Goal: Task Accomplishment & Management: Complete application form

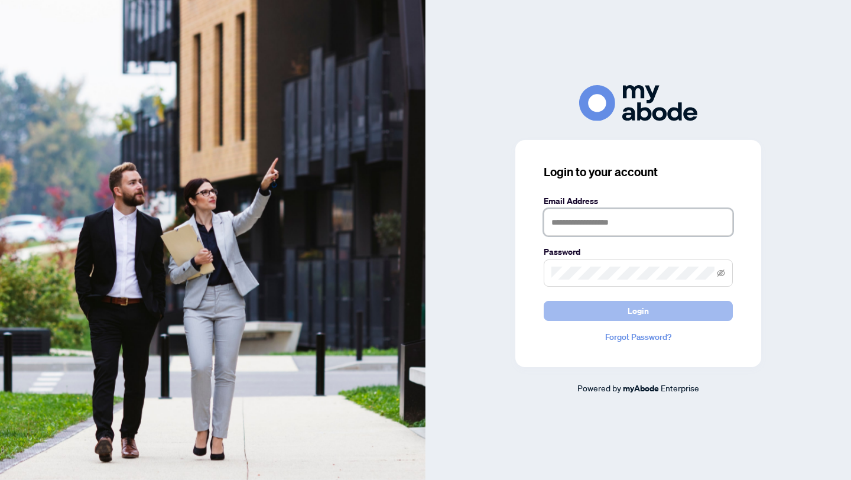
type input "**********"
click at [583, 304] on button "Login" at bounding box center [638, 311] width 189 height 20
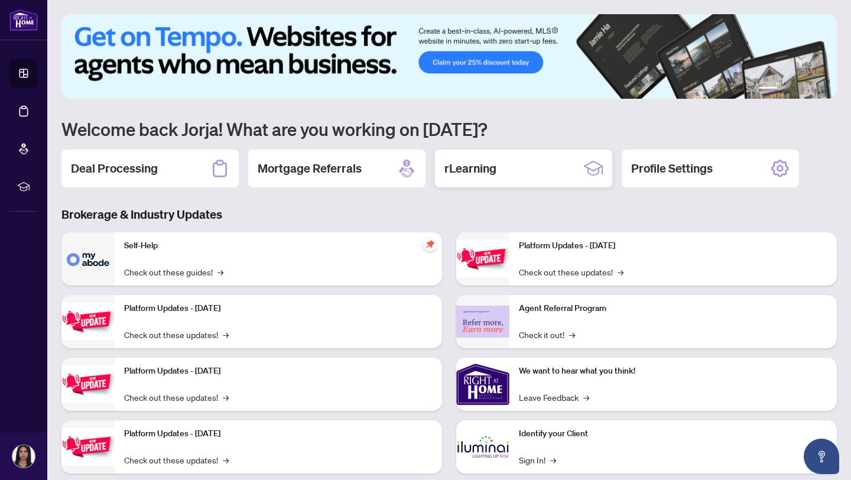
click at [466, 174] on h2 "rLearning" at bounding box center [470, 168] width 52 height 17
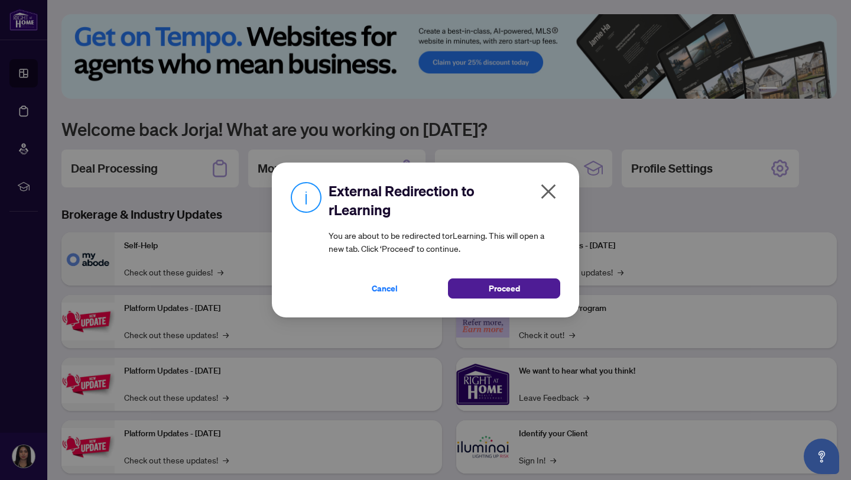
click at [555, 194] on icon "close" at bounding box center [548, 191] width 19 height 19
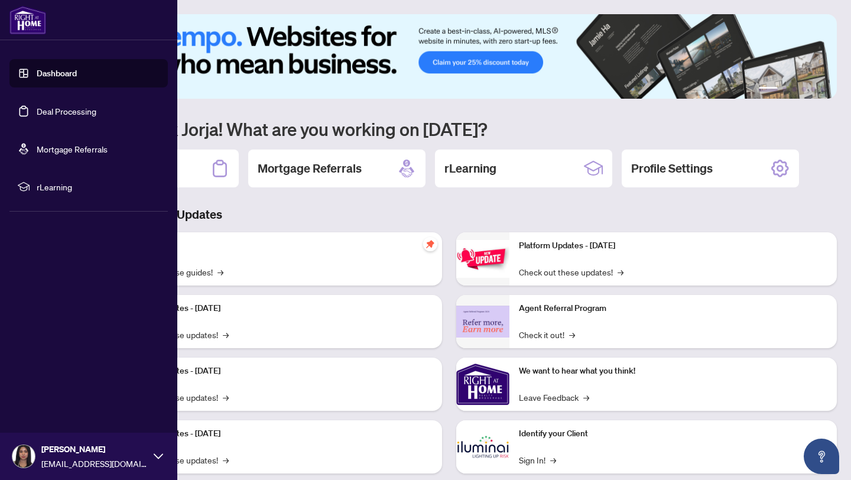
click at [58, 68] on link "Dashboard" at bounding box center [57, 73] width 40 height 11
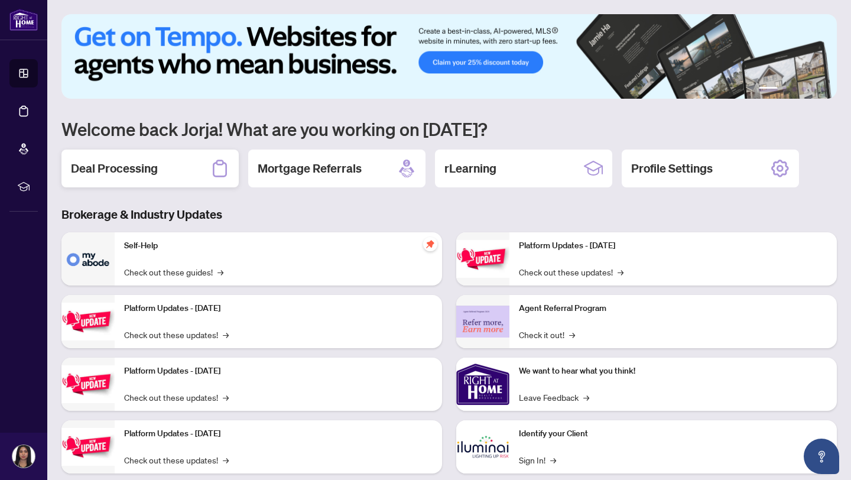
click at [171, 181] on div "Deal Processing" at bounding box center [149, 169] width 177 height 38
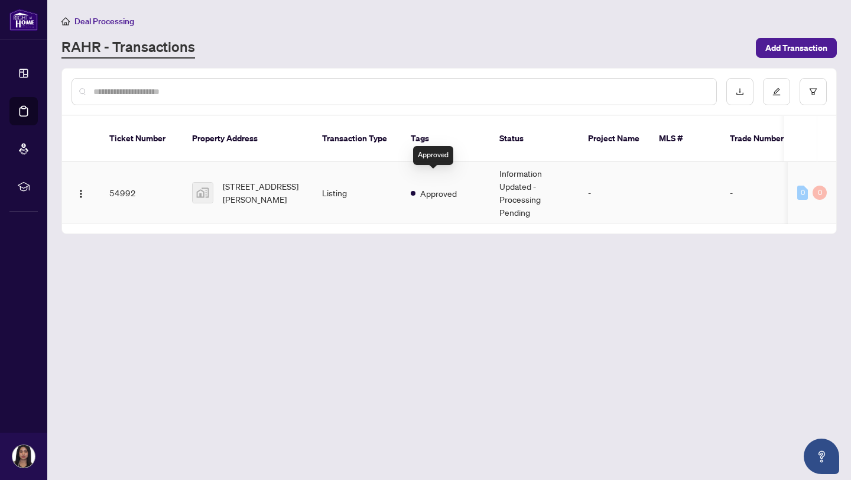
click at [453, 187] on span "Approved" at bounding box center [438, 193] width 37 height 13
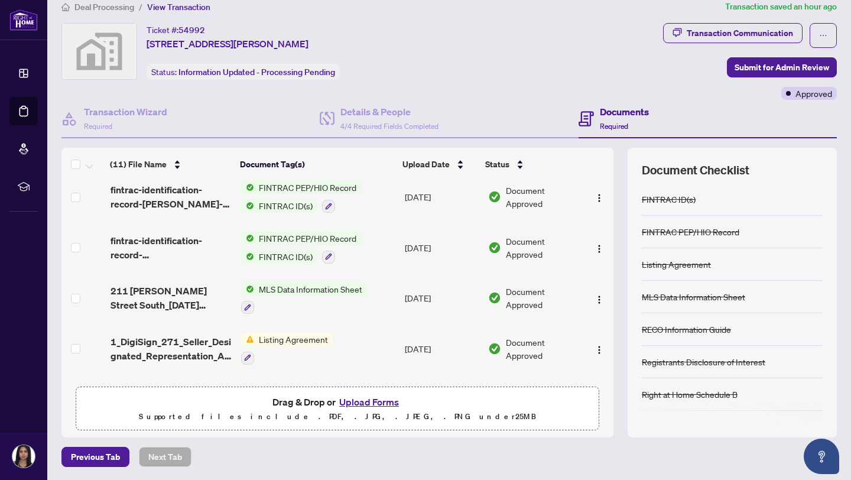
scroll to position [151, 0]
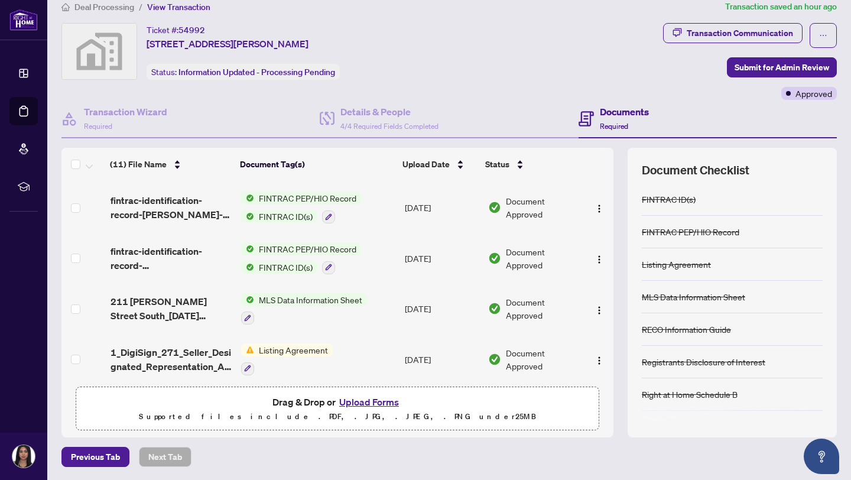
click at [173, 256] on span "fintrac-identification-record-[PERSON_NAME]-20250929-155912.pdf" at bounding box center [172, 258] width 122 height 28
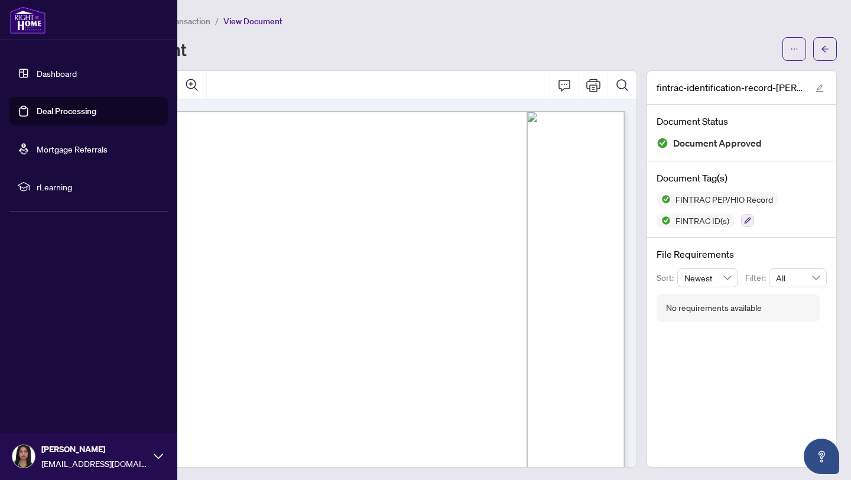
click at [55, 68] on link "Dashboard" at bounding box center [57, 73] width 40 height 11
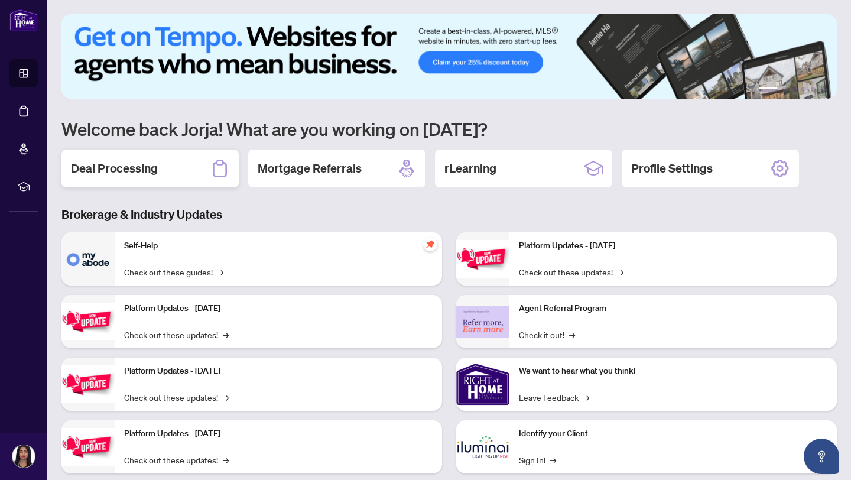
click at [194, 167] on div "Deal Processing" at bounding box center [149, 169] width 177 height 38
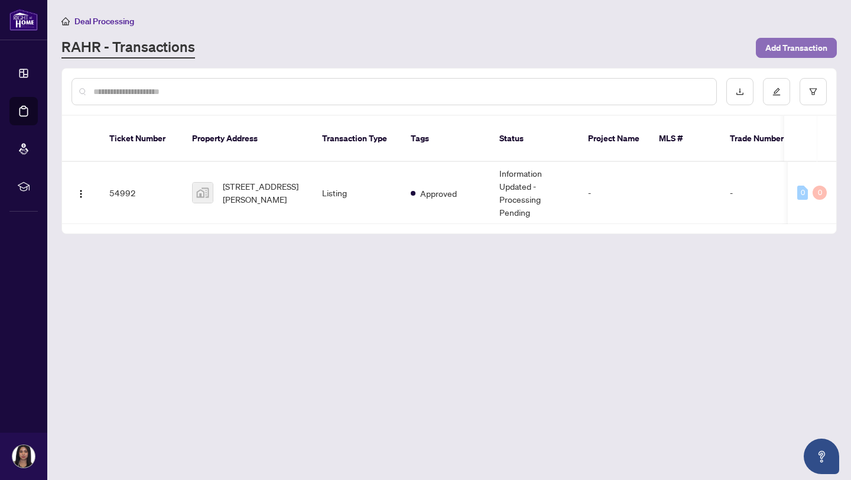
click at [774, 49] on span "Add Transaction" at bounding box center [796, 47] width 62 height 19
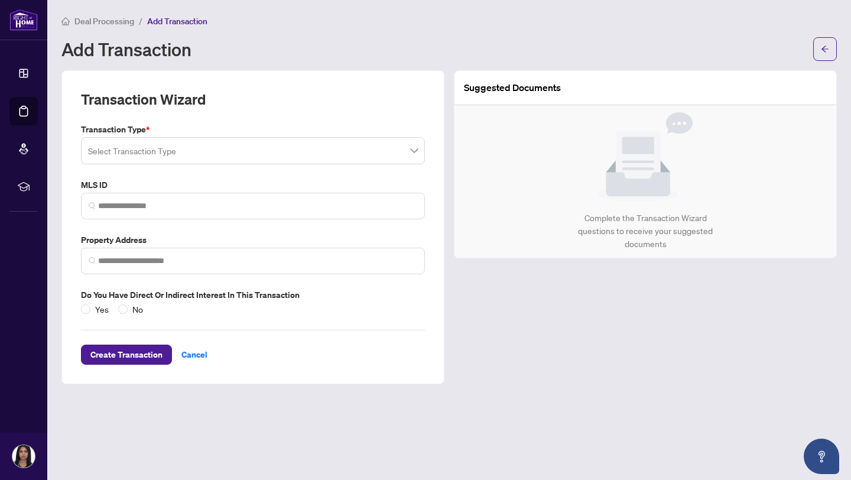
click at [347, 155] on input "search" at bounding box center [247, 152] width 319 height 26
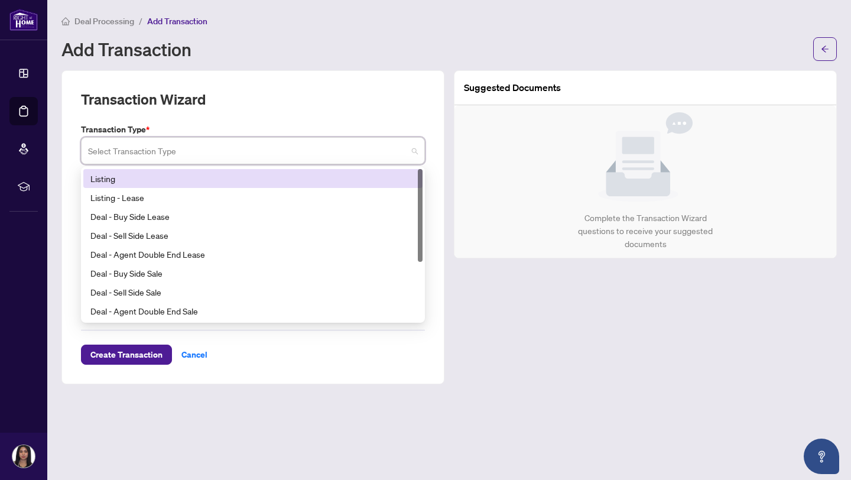
click at [319, 180] on div "Listing" at bounding box center [252, 178] width 325 height 13
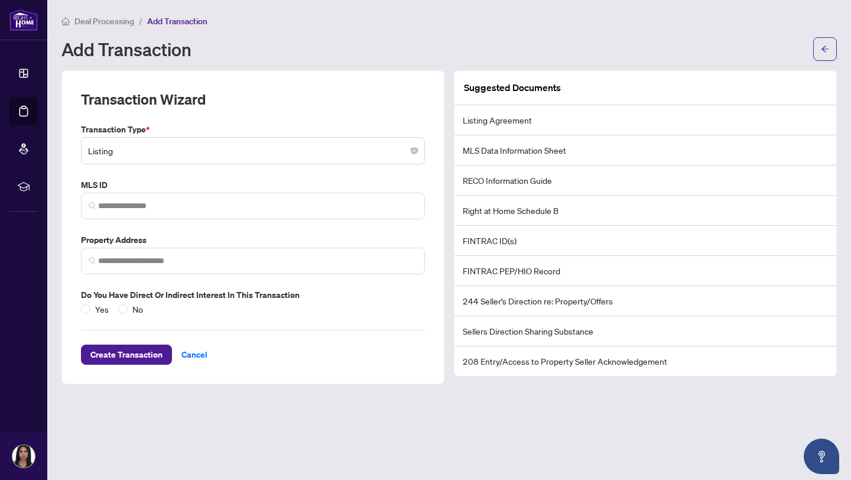
click at [492, 129] on li "Listing Agreement" at bounding box center [645, 120] width 382 height 30
click at [483, 115] on li "Listing Agreement" at bounding box center [645, 120] width 382 height 30
click at [91, 311] on span "Yes" at bounding box center [101, 309] width 23 height 13
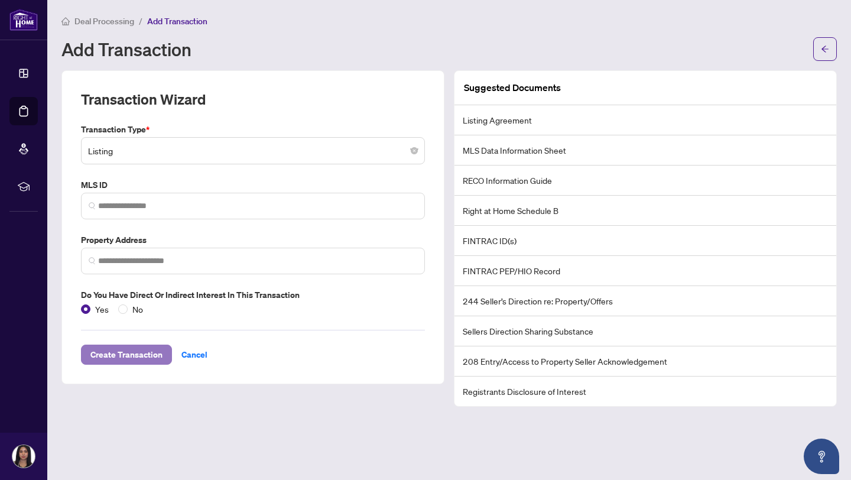
click at [98, 356] on span "Create Transaction" at bounding box center [126, 354] width 72 height 19
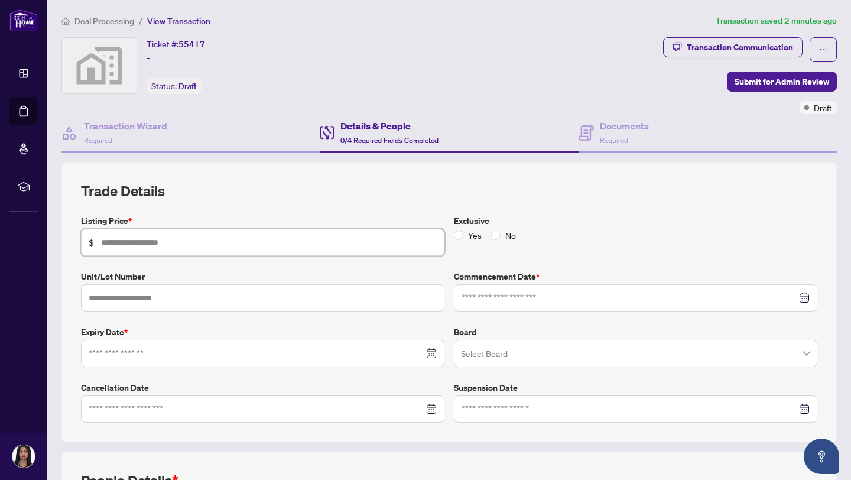
click at [246, 241] on input "text" at bounding box center [269, 242] width 336 height 13
type input "*********"
click at [358, 183] on h2 "Trade Details" at bounding box center [449, 190] width 736 height 19
click at [311, 304] on input "text" at bounding box center [262, 297] width 363 height 27
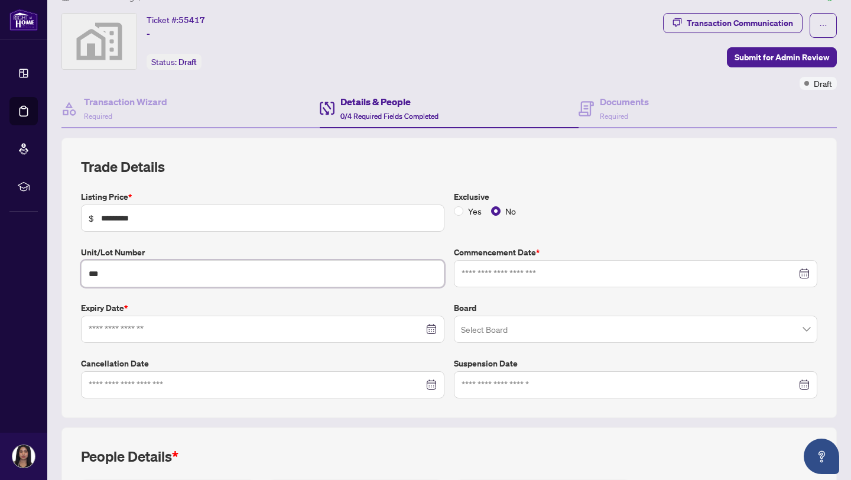
scroll to position [31, 0]
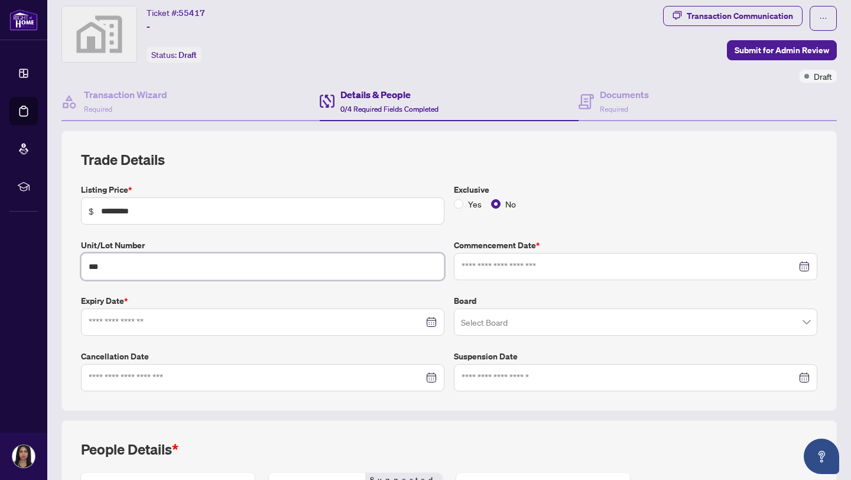
type input "***"
click at [492, 280] on div "Listing Price * $ ********* Exclusive Yes No Unit/Lot Number *** Commencement D…" at bounding box center [449, 287] width 746 height 208
click at [486, 272] on div at bounding box center [635, 266] width 363 height 27
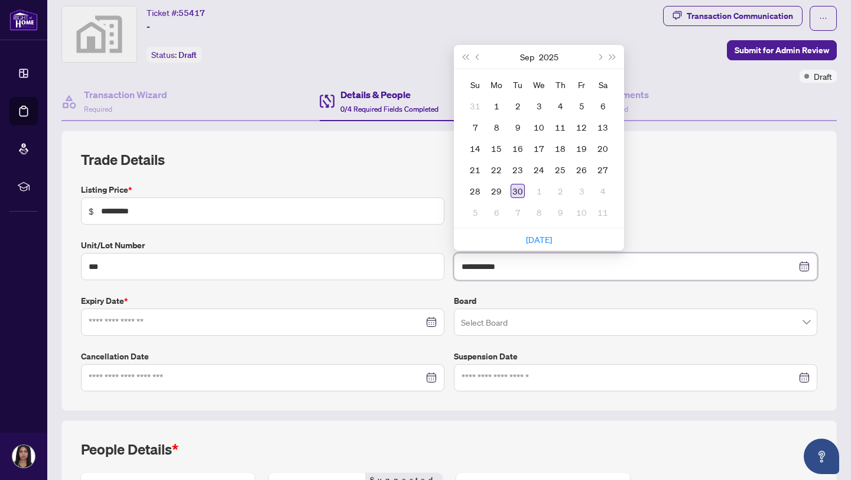
type input "**********"
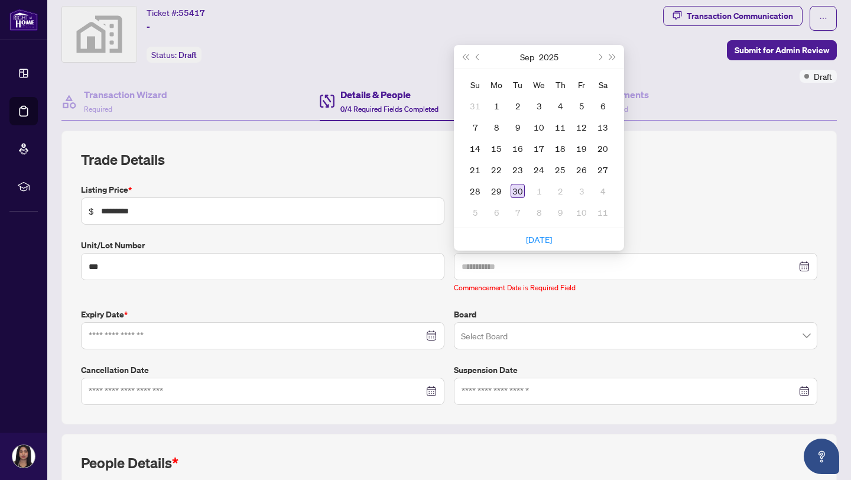
click at [511, 187] on div "30" at bounding box center [518, 191] width 14 height 14
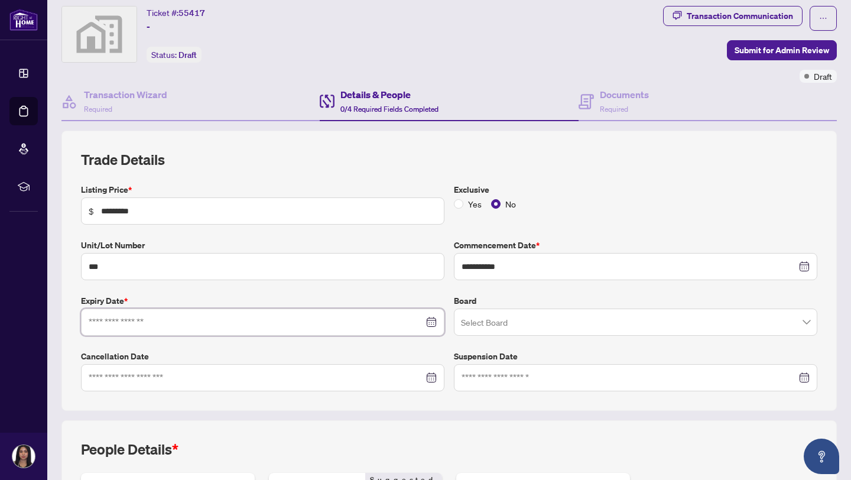
click at [239, 318] on input at bounding box center [256, 322] width 335 height 13
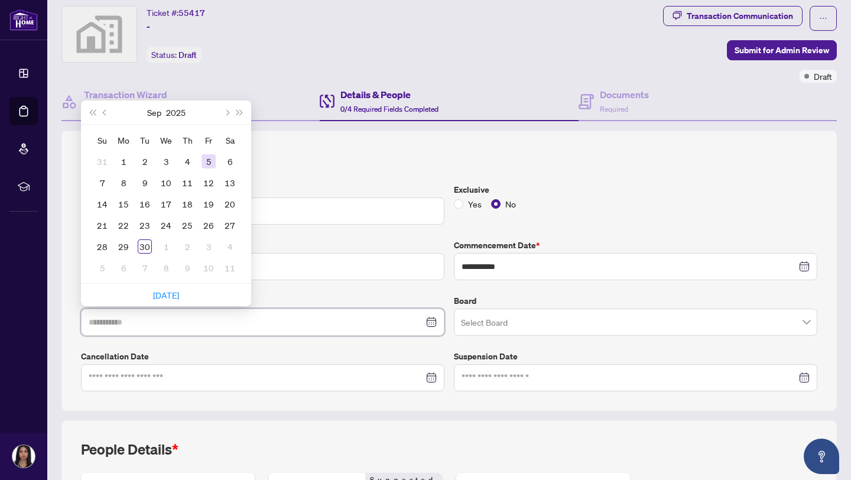
type input "**********"
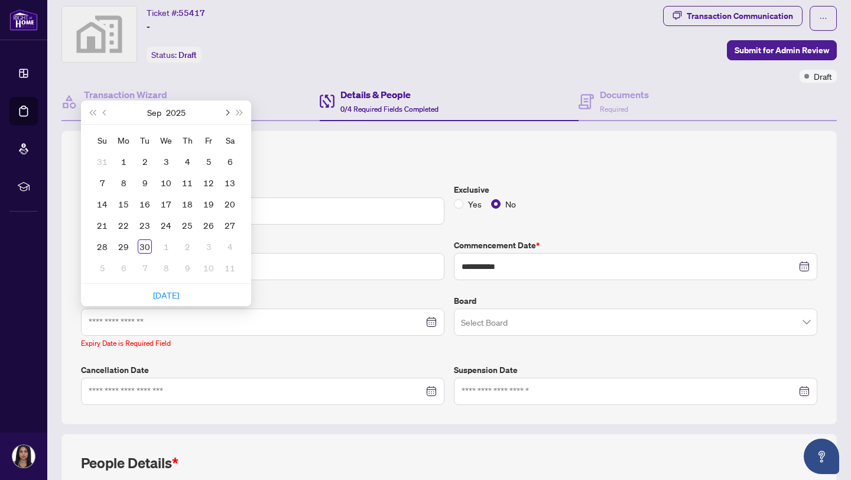
click at [229, 109] on button "Next month (PageDown)" at bounding box center [226, 112] width 13 height 24
type input "**********"
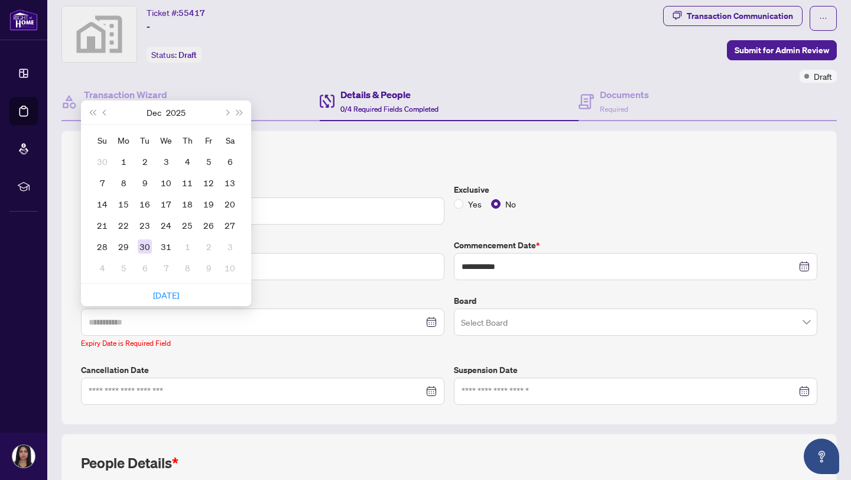
click at [149, 243] on div "30" at bounding box center [145, 246] width 14 height 14
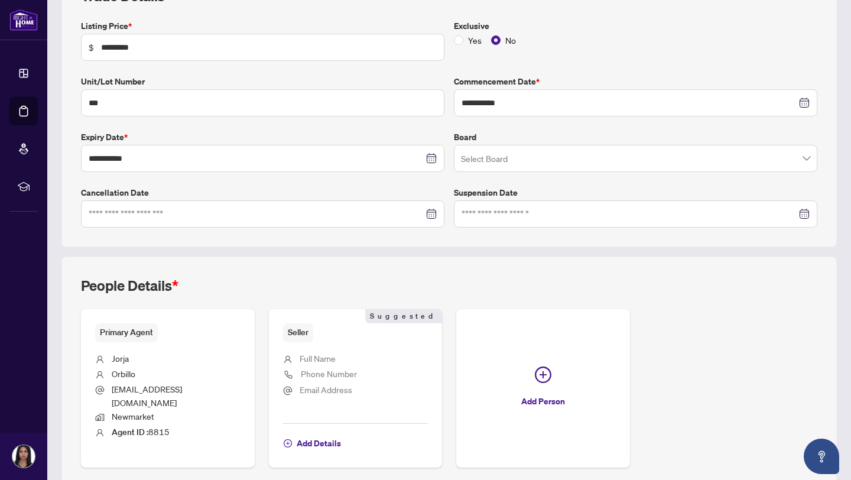
scroll to position [189, 0]
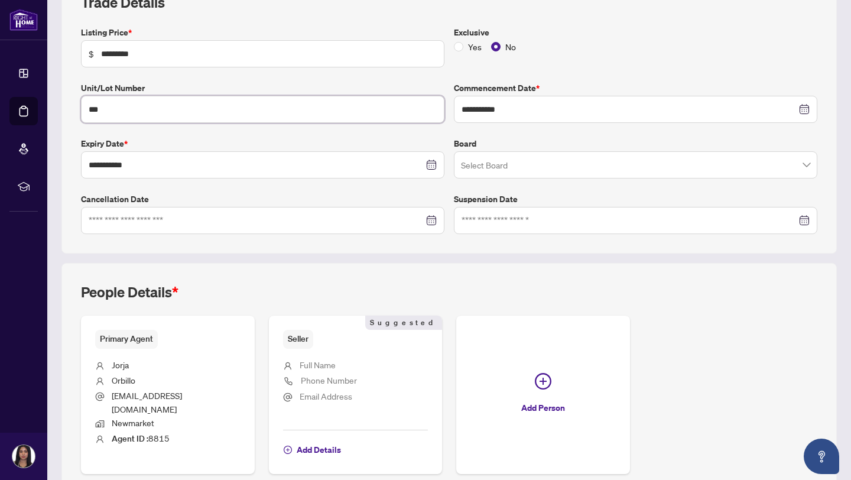
click at [209, 100] on input "***" at bounding box center [262, 109] width 363 height 27
click at [361, 259] on div "**********" at bounding box center [449, 233] width 785 height 520
click at [326, 440] on span "Add Details" at bounding box center [319, 449] width 44 height 19
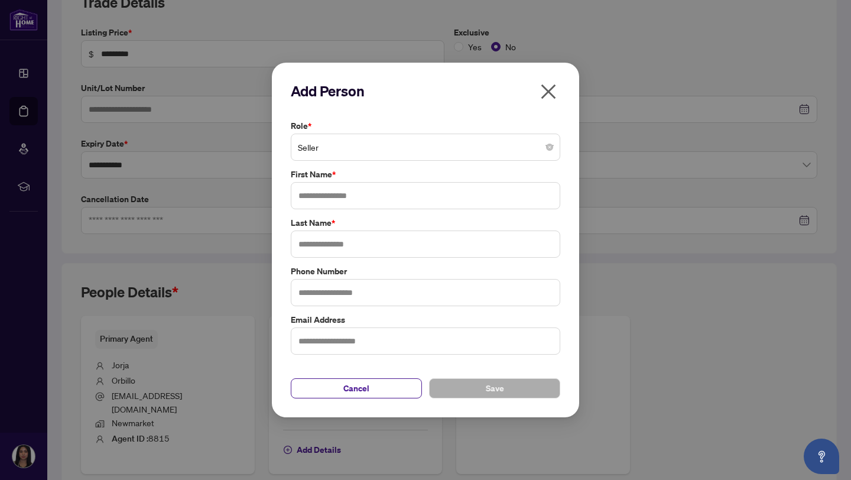
click at [336, 154] on span "Seller" at bounding box center [425, 147] width 255 height 22
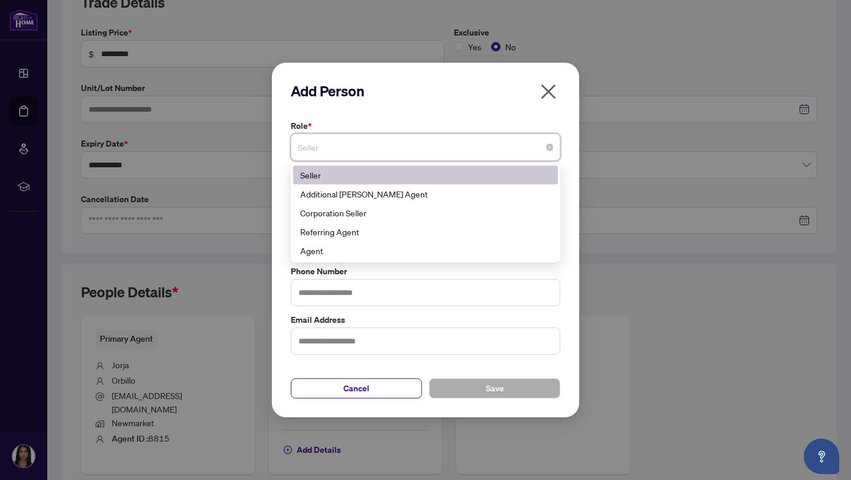
click at [359, 170] on div "Seller" at bounding box center [425, 174] width 251 height 13
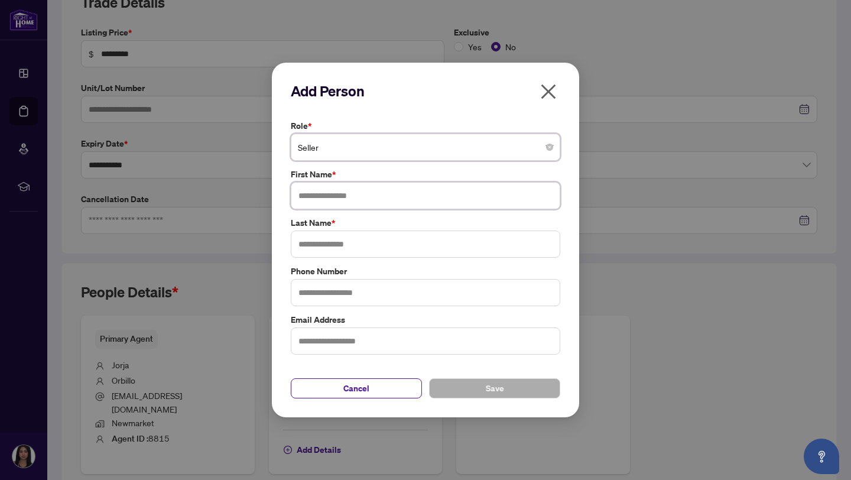
click at [345, 193] on input "text" at bounding box center [425, 195] width 269 height 27
type input "*****"
click at [358, 253] on input "text" at bounding box center [425, 243] width 269 height 27
type input "********"
click at [366, 293] on input "text" at bounding box center [425, 292] width 269 height 27
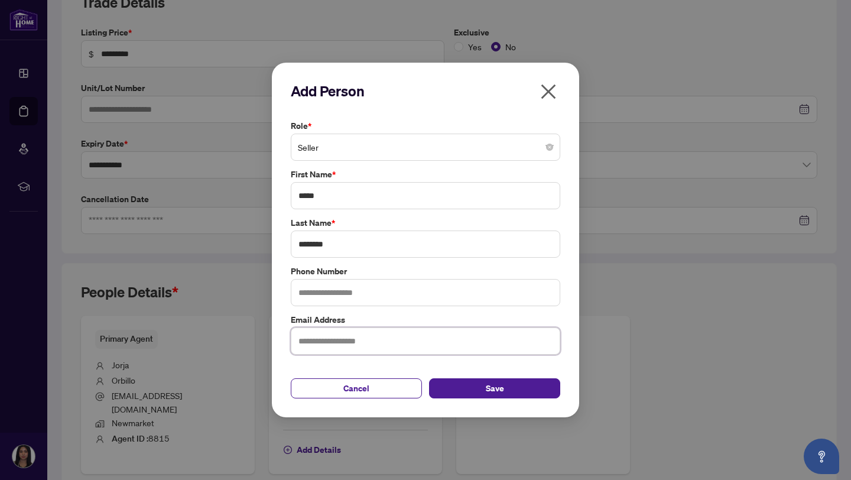
click at [333, 344] on input "text" at bounding box center [425, 340] width 269 height 27
type input "**********"
click at [477, 381] on button "Save" at bounding box center [494, 388] width 131 height 20
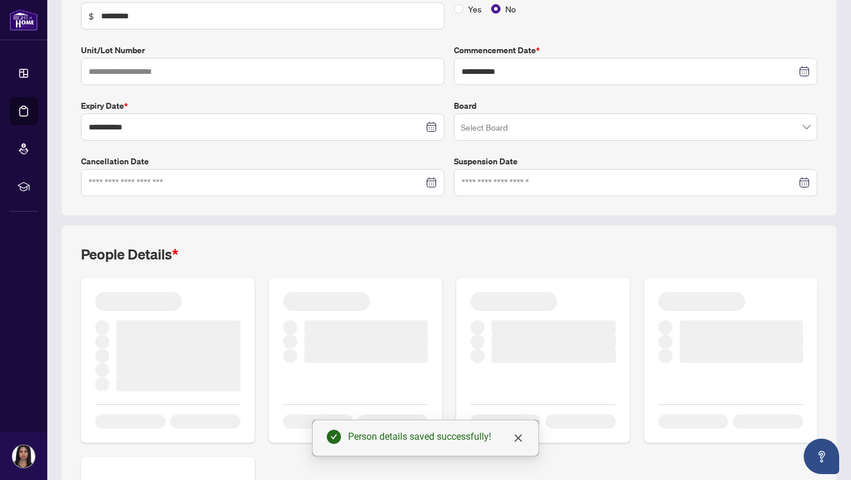
scroll to position [228, 0]
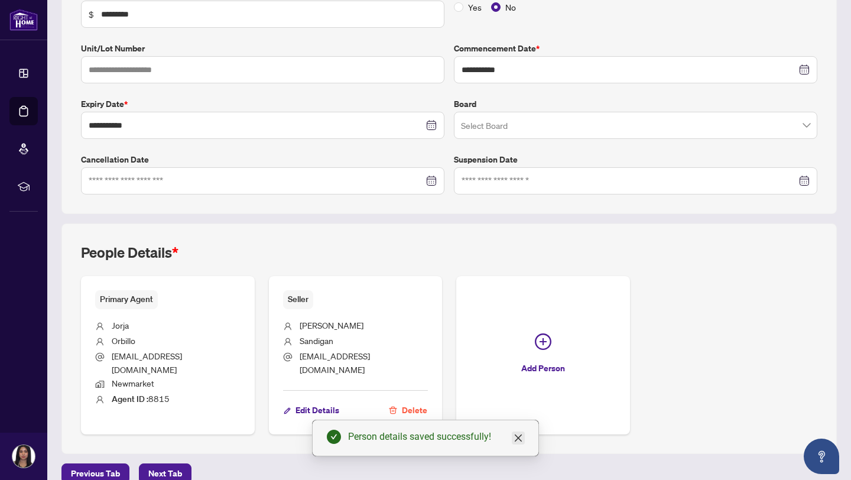
click at [517, 431] on link "Close" at bounding box center [518, 437] width 13 height 13
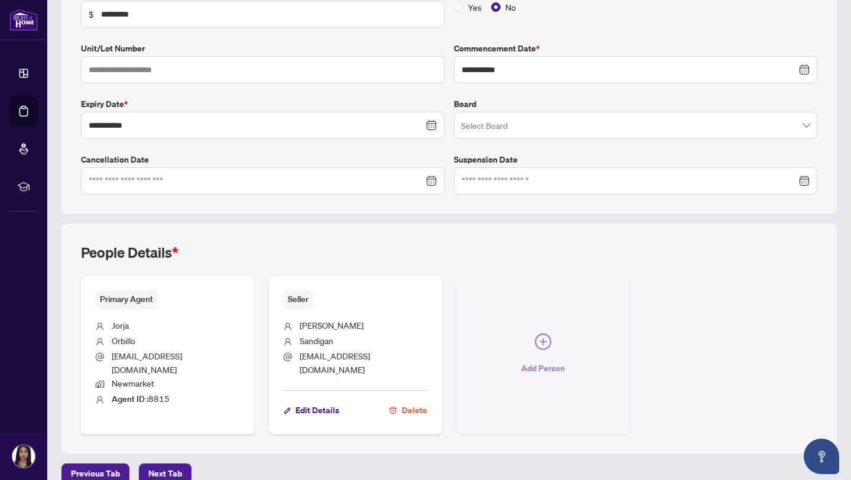
click at [522, 359] on span "Add Person" at bounding box center [543, 368] width 44 height 19
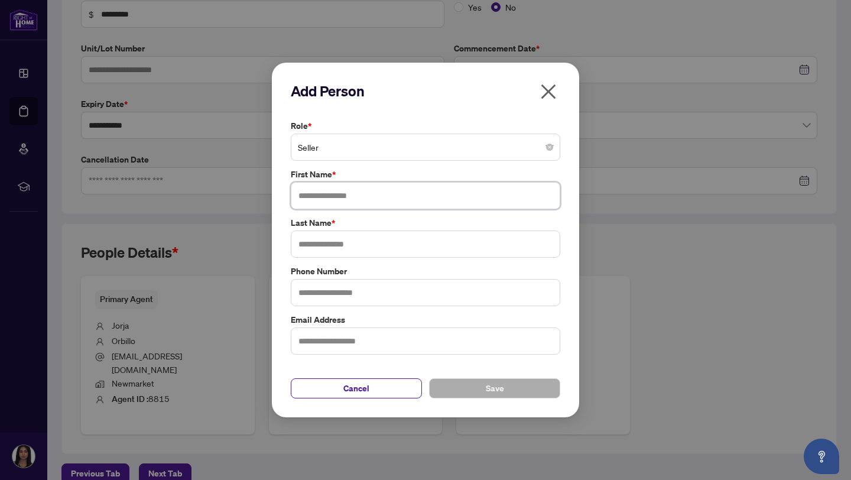
click at [358, 188] on input "text" at bounding box center [425, 195] width 269 height 27
type input "*****"
click at [365, 233] on input "text" at bounding box center [425, 243] width 269 height 27
type input "*******"
click at [347, 303] on input "text" at bounding box center [425, 292] width 269 height 27
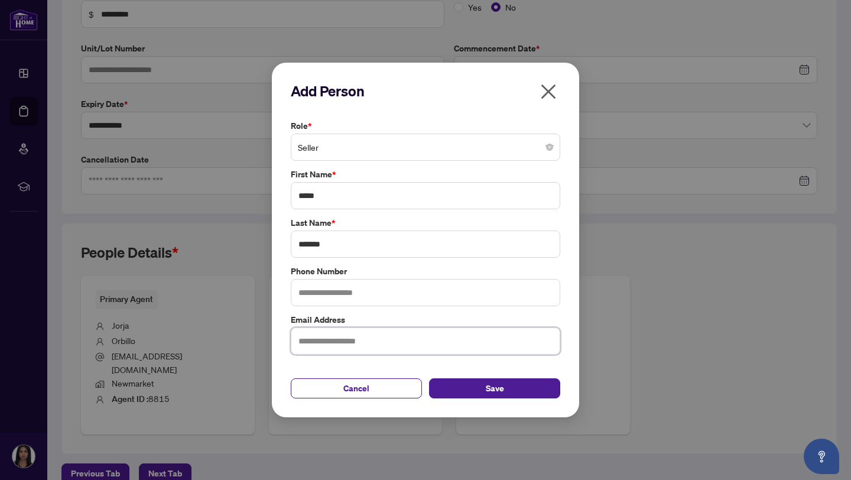
click at [343, 345] on input "text" at bounding box center [425, 340] width 269 height 27
type input "**********"
click at [478, 392] on button "Save" at bounding box center [494, 388] width 131 height 20
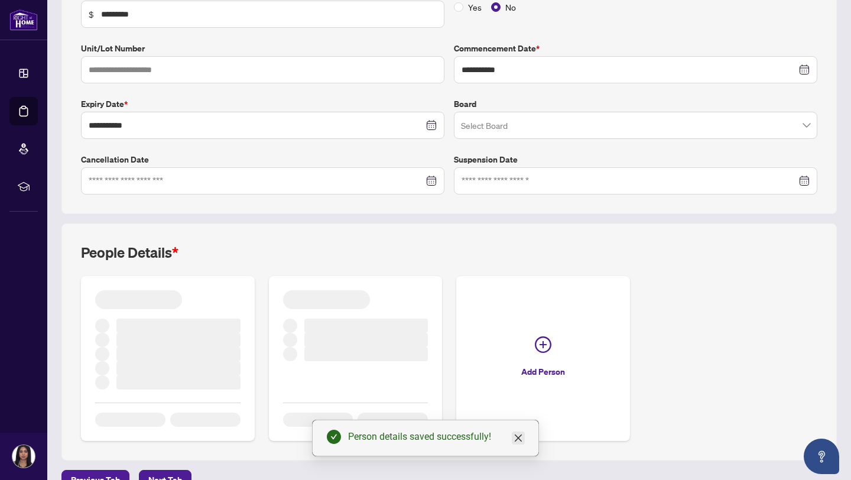
click at [518, 438] on icon "close" at bounding box center [518, 437] width 7 height 7
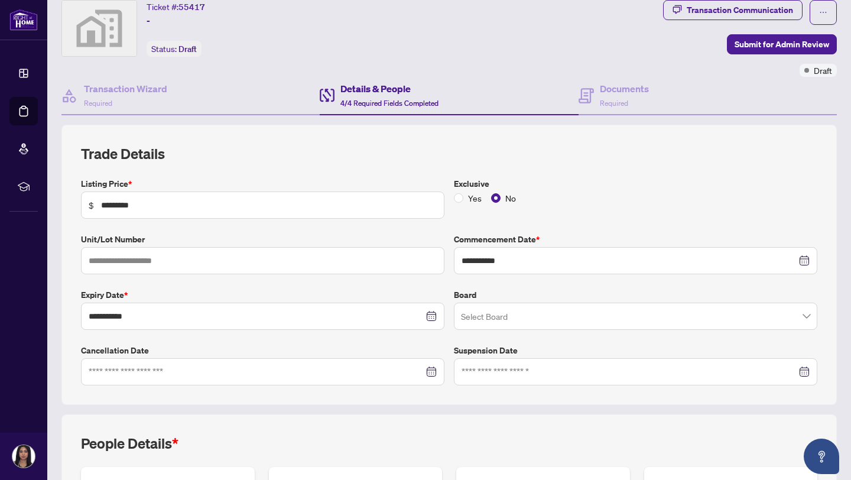
scroll to position [32, 0]
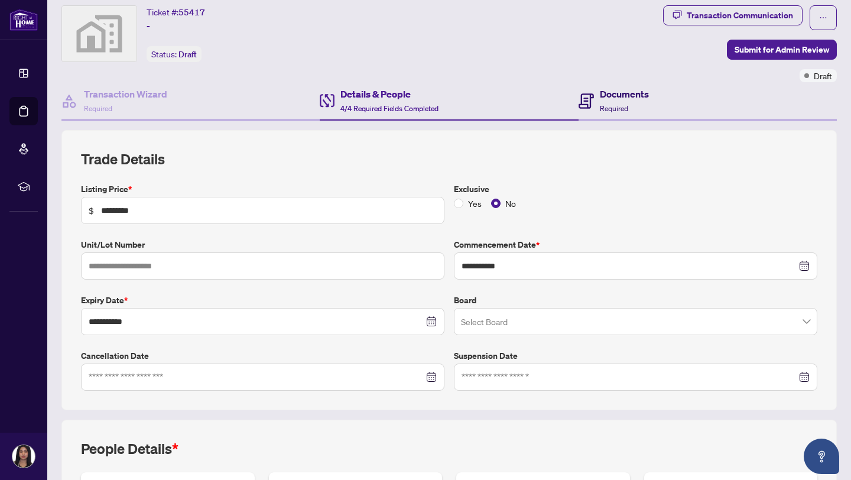
click at [596, 112] on div "Documents Required" at bounding box center [614, 101] width 70 height 28
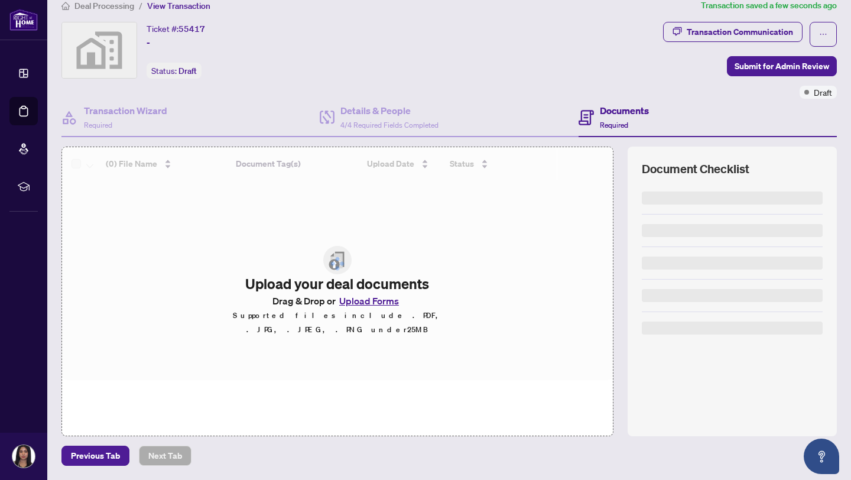
scroll to position [14, 0]
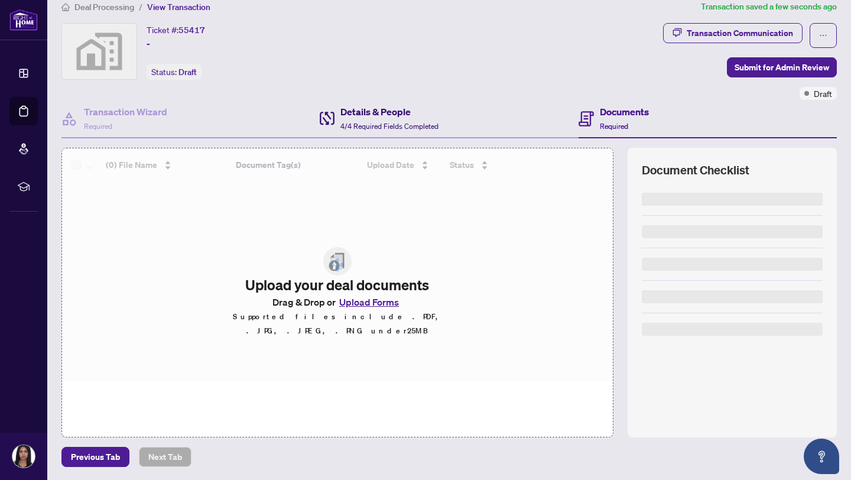
click at [392, 125] on span "4/4 Required Fields Completed" at bounding box center [389, 126] width 98 height 9
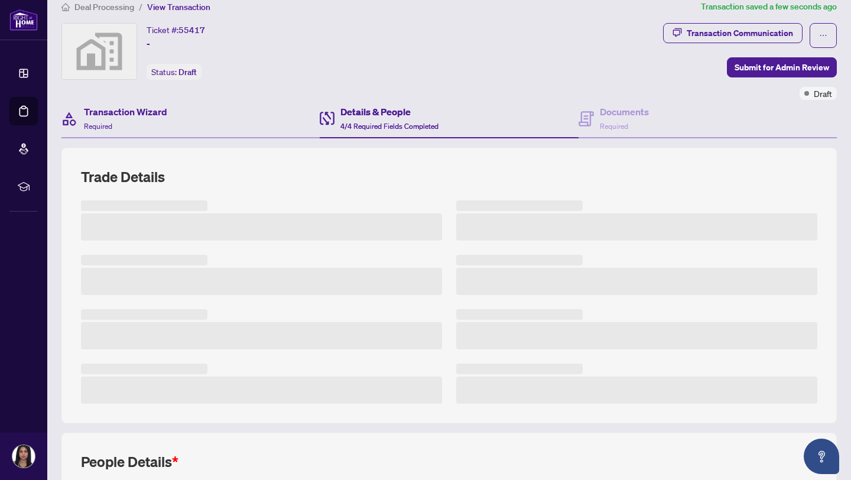
click at [245, 115] on div "Transaction Wizard Required" at bounding box center [190, 119] width 258 height 38
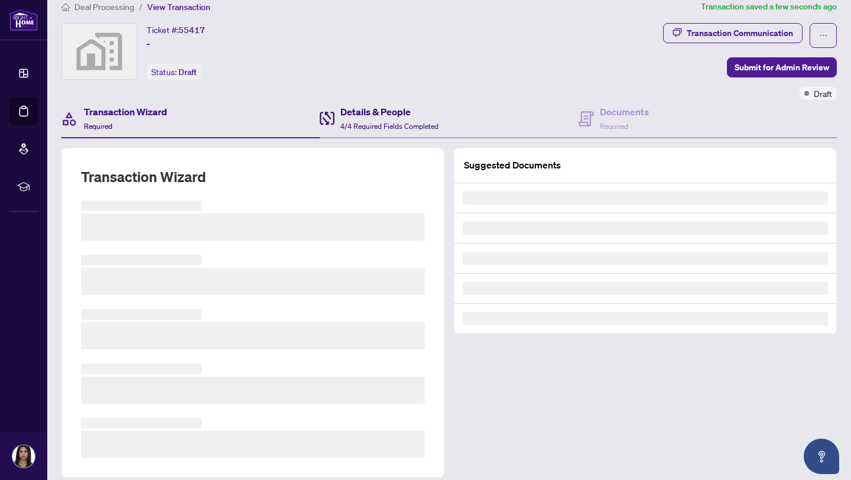
click at [438, 124] on span "4/4 Required Fields Completed" at bounding box center [389, 126] width 98 height 9
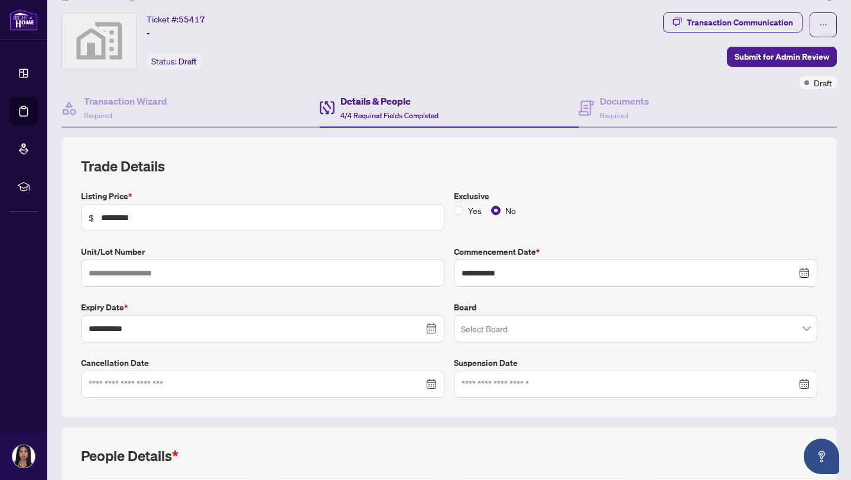
scroll to position [15, 0]
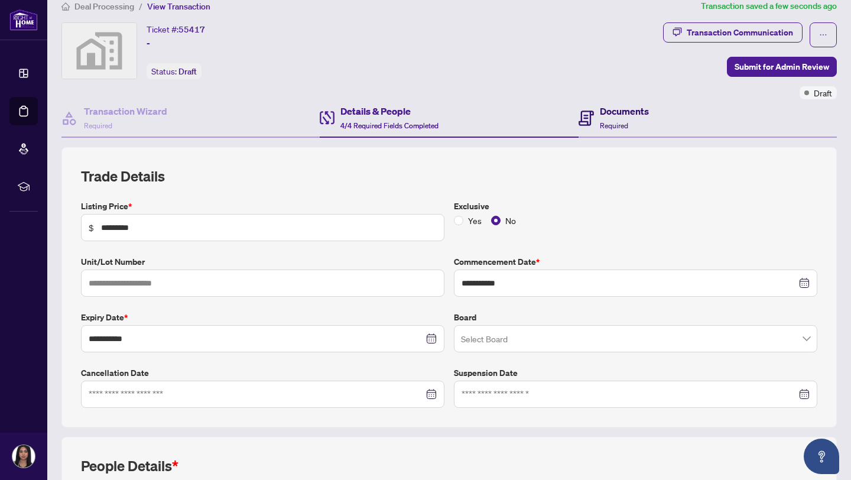
click at [600, 117] on div "Documents Required" at bounding box center [624, 118] width 49 height 28
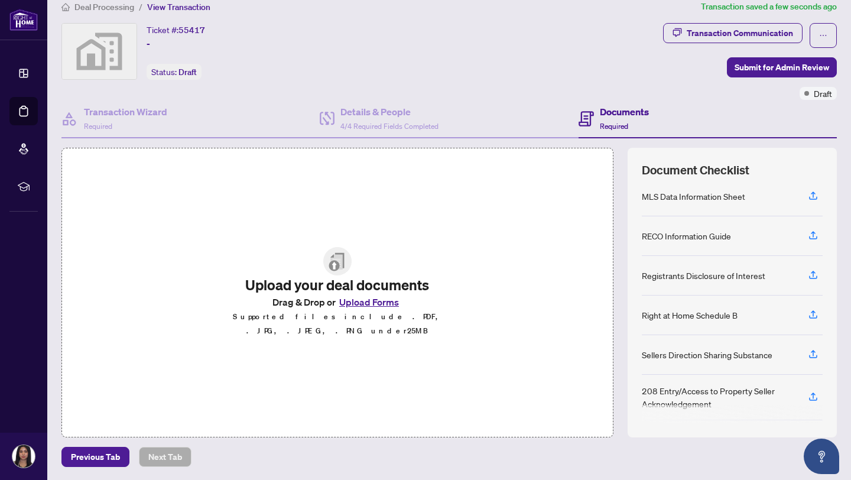
scroll to position [121, 0]
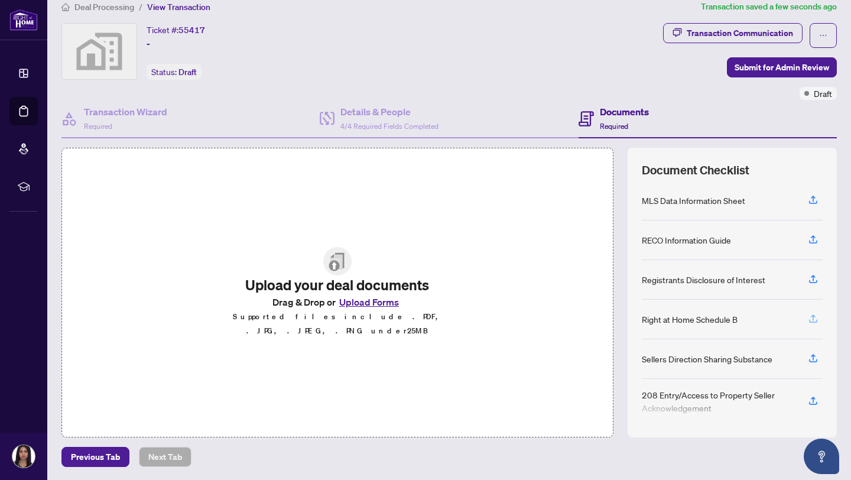
click at [808, 316] on icon "button" at bounding box center [813, 318] width 11 height 11
click at [732, 324] on div "Right at Home Schedule B" at bounding box center [690, 319] width 96 height 13
click at [816, 321] on icon "button" at bounding box center [813, 318] width 11 height 11
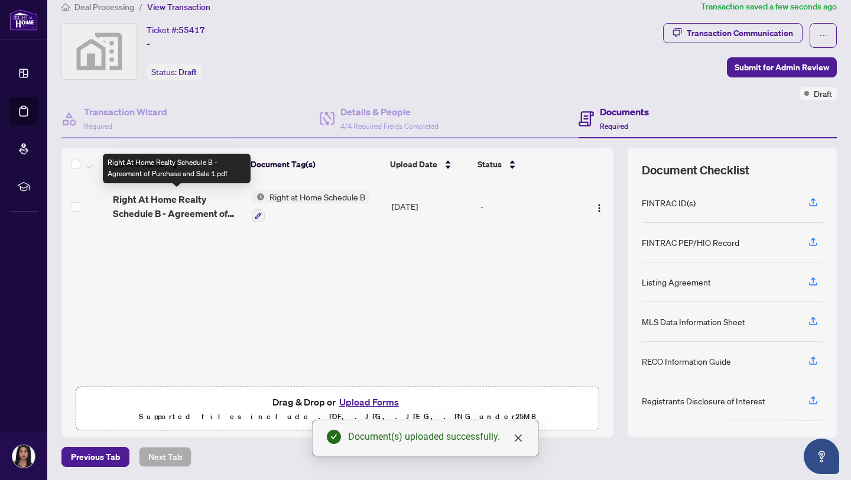
click at [174, 205] on span "Right At Home Realty Schedule B - Agreement of Purchase and Sale 1.pdf" at bounding box center [177, 206] width 129 height 28
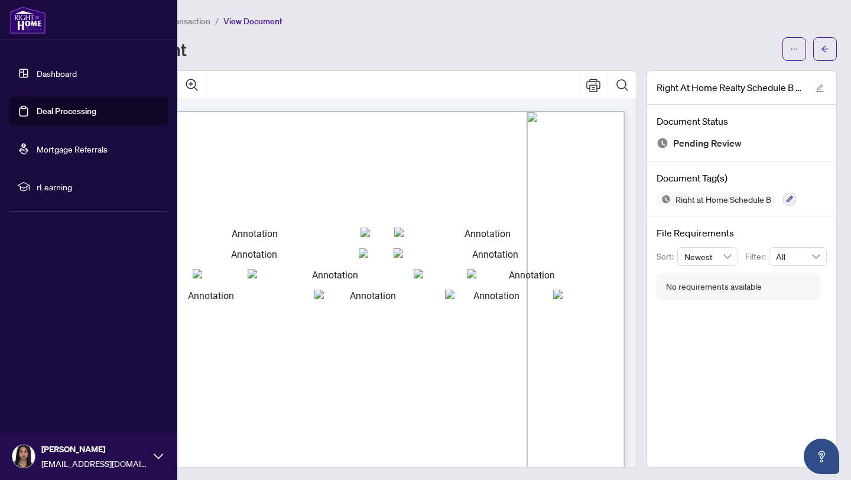
click at [82, 116] on link "Deal Processing" at bounding box center [67, 111] width 60 height 11
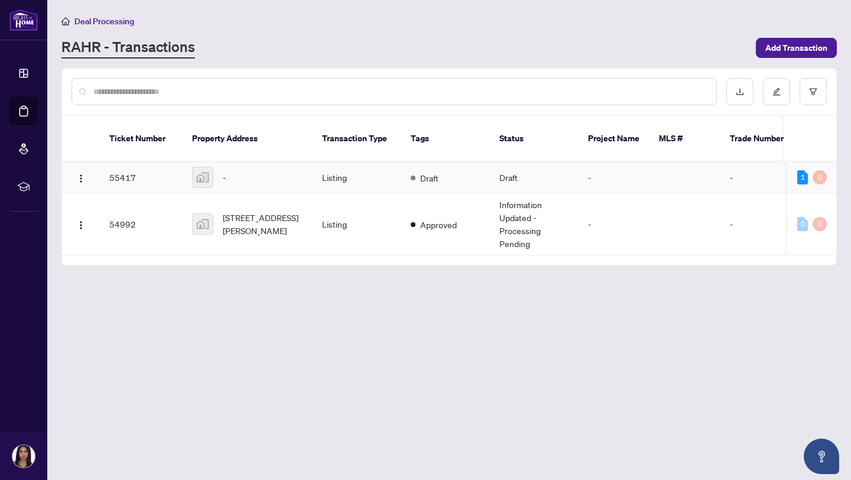
click at [287, 173] on div "-" at bounding box center [247, 177] width 111 height 21
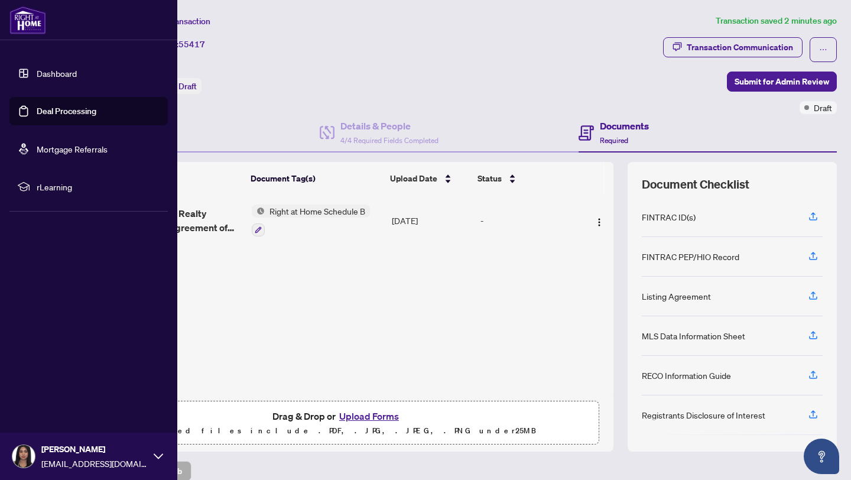
click at [37, 114] on link "Deal Processing" at bounding box center [67, 111] width 60 height 11
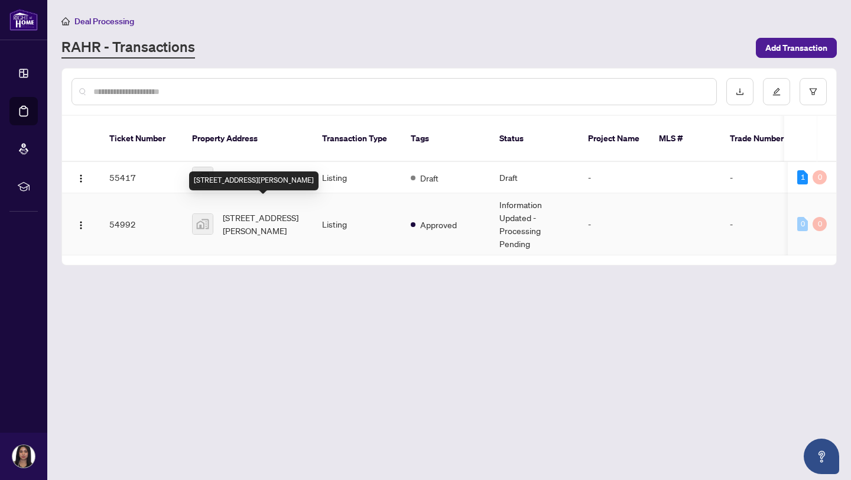
click at [223, 211] on span "[STREET_ADDRESS][PERSON_NAME]" at bounding box center [263, 224] width 80 height 26
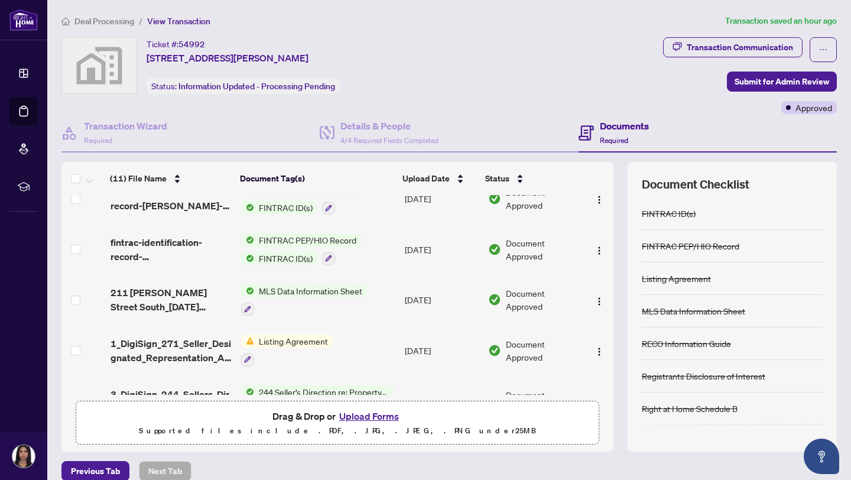
scroll to position [168, 0]
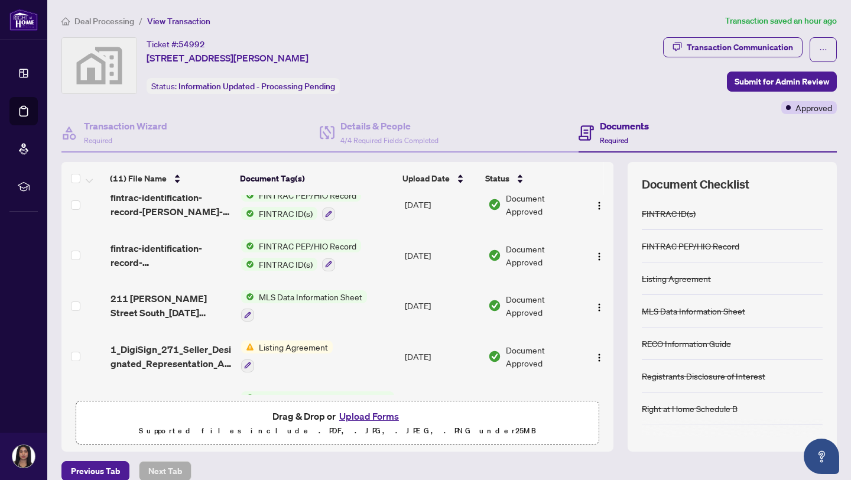
click at [289, 347] on span "Listing Agreement" at bounding box center [293, 346] width 79 height 13
click at [285, 340] on span "Listing Agreement" at bounding box center [293, 346] width 79 height 13
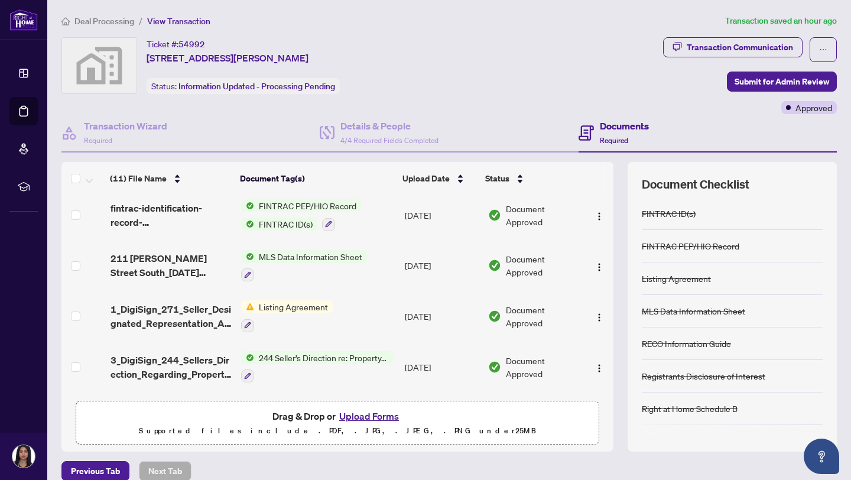
scroll to position [0, 0]
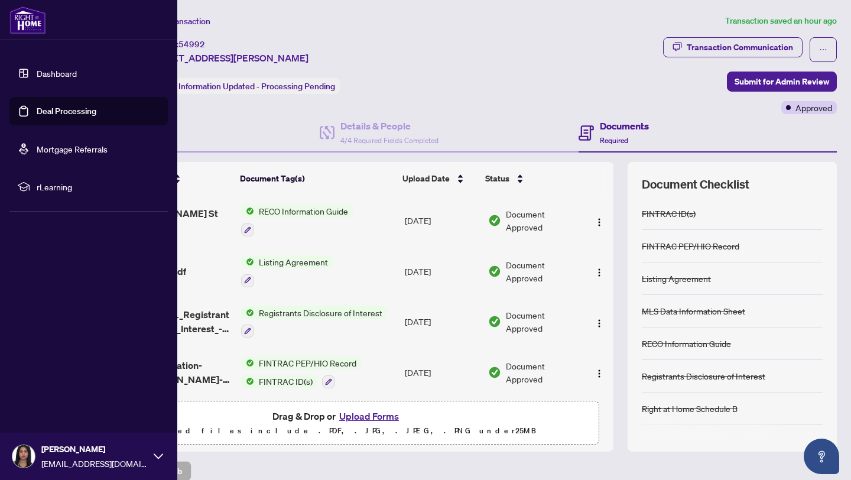
click at [38, 79] on link "Dashboard" at bounding box center [57, 73] width 40 height 11
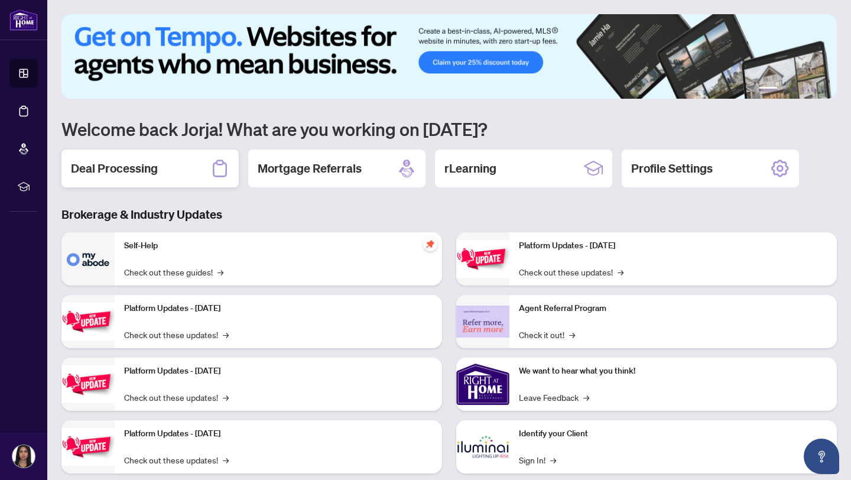
click at [138, 167] on h2 "Deal Processing" at bounding box center [114, 168] width 87 height 17
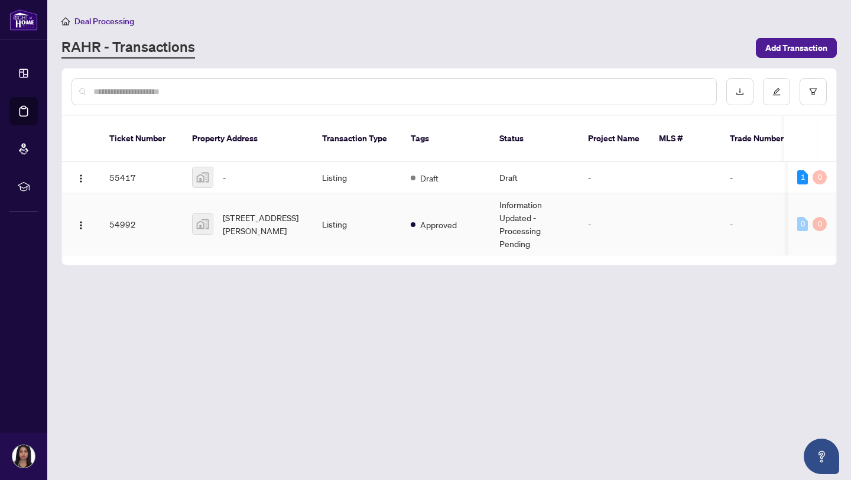
click at [332, 213] on td "Listing" at bounding box center [357, 224] width 89 height 62
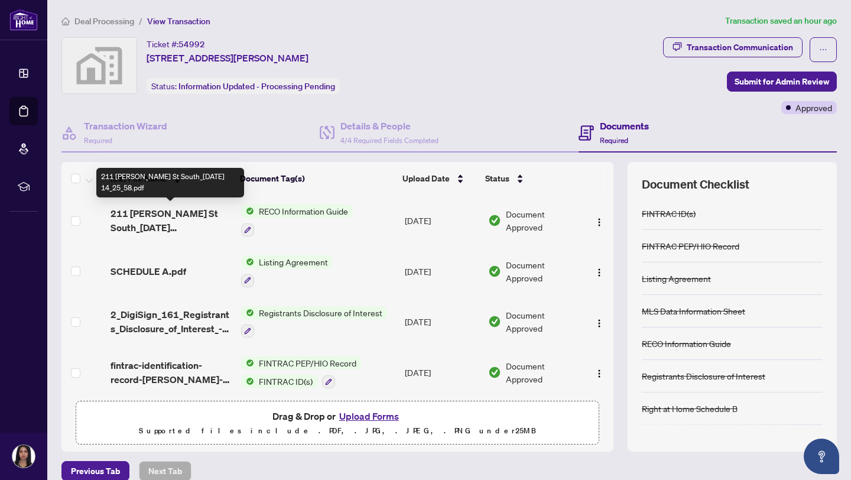
click at [168, 213] on span "211 [PERSON_NAME] St South_[DATE] 14_25_58.pdf" at bounding box center [172, 220] width 122 height 28
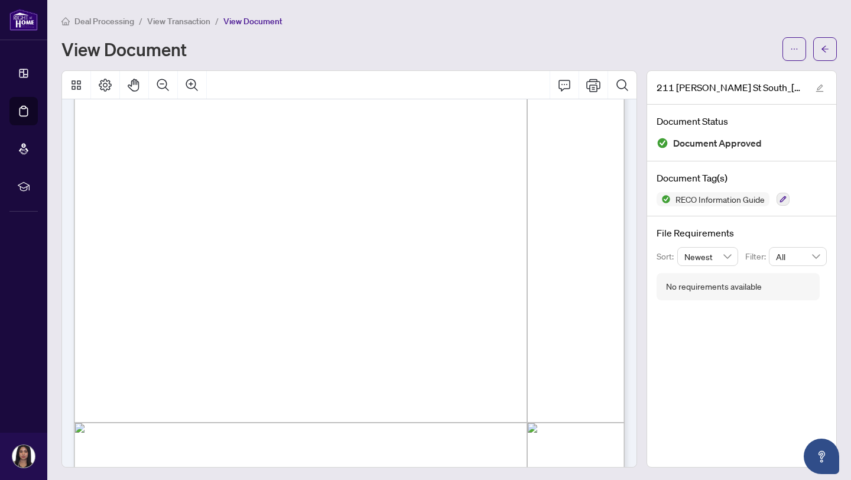
scroll to position [1616, 0]
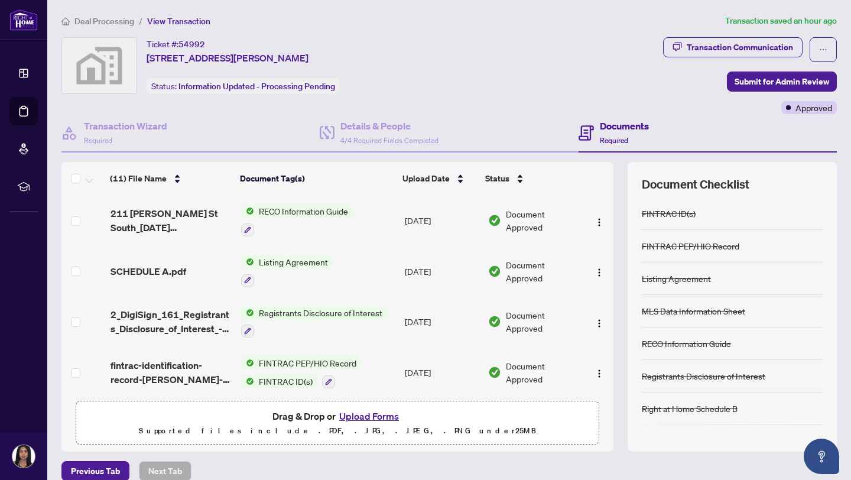
click at [187, 269] on div "SCHEDULE A.pdf" at bounding box center [172, 271] width 122 height 14
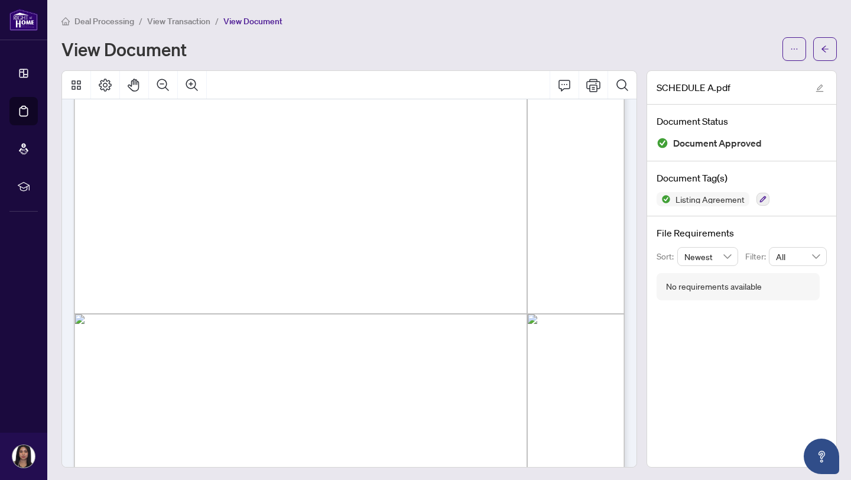
scroll to position [369, 0]
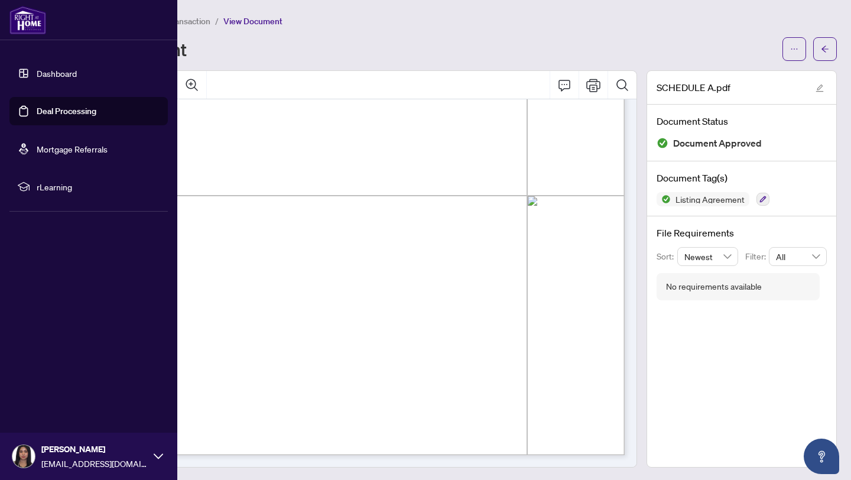
click at [43, 79] on link "Dashboard" at bounding box center [57, 73] width 40 height 11
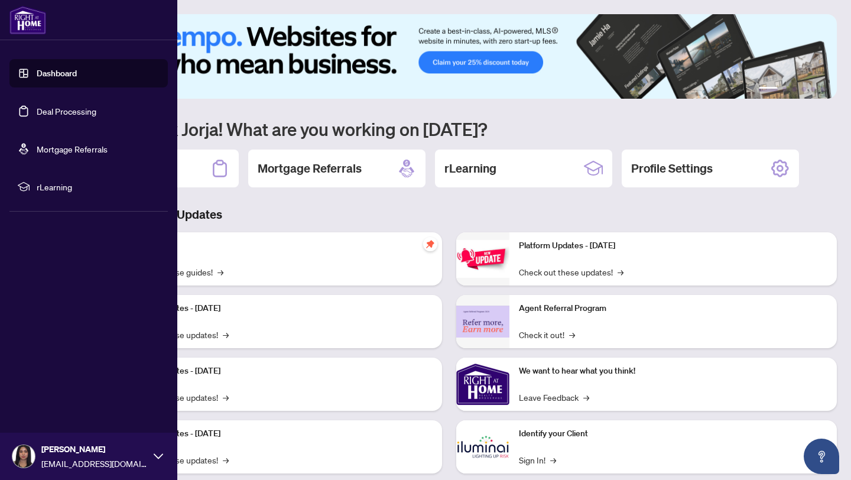
click at [80, 109] on link "Deal Processing" at bounding box center [67, 111] width 60 height 11
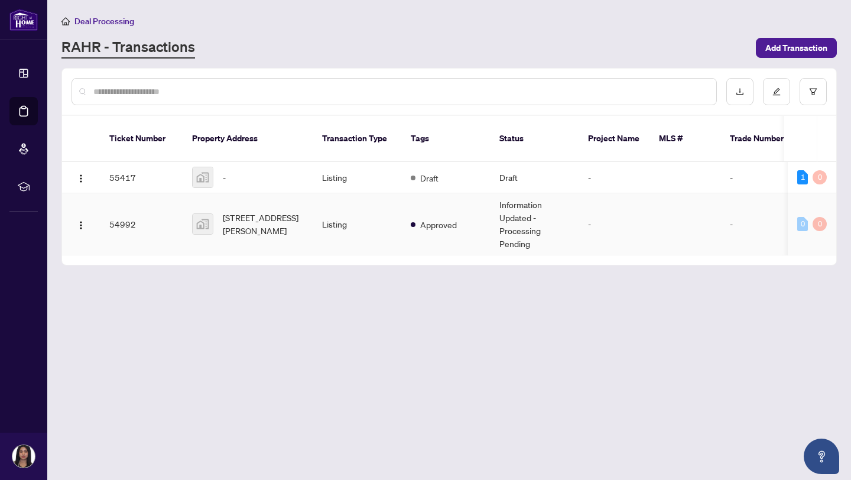
click at [239, 211] on span "[STREET_ADDRESS][PERSON_NAME]" at bounding box center [263, 224] width 80 height 26
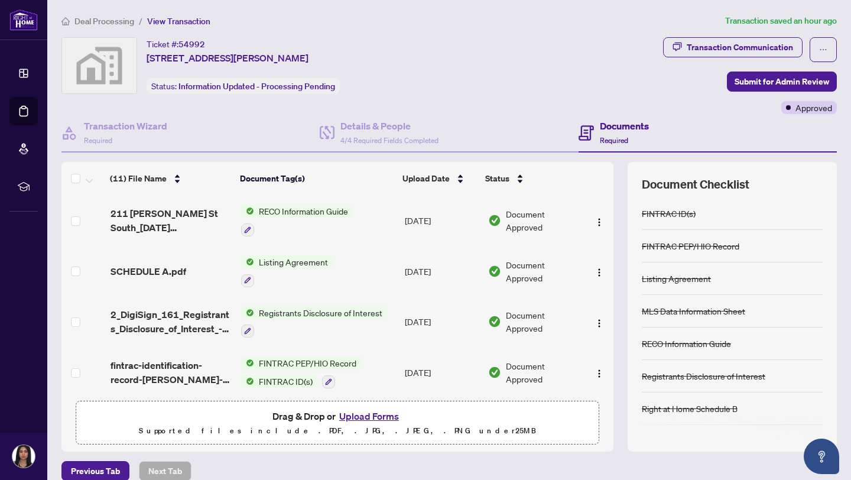
scroll to position [36, 0]
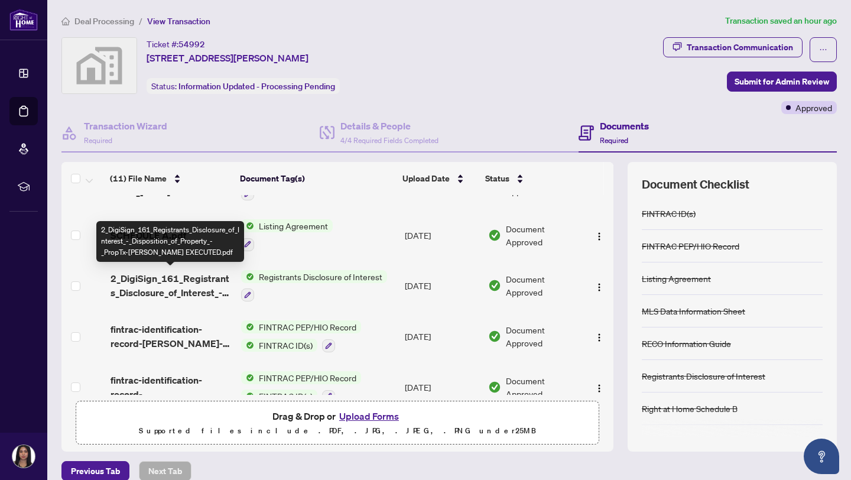
click at [177, 287] on span "2_DigiSign_161_Registrants_Disclosure_of_Interest_-_Disposition_of_Property_-_P…" at bounding box center [172, 285] width 122 height 28
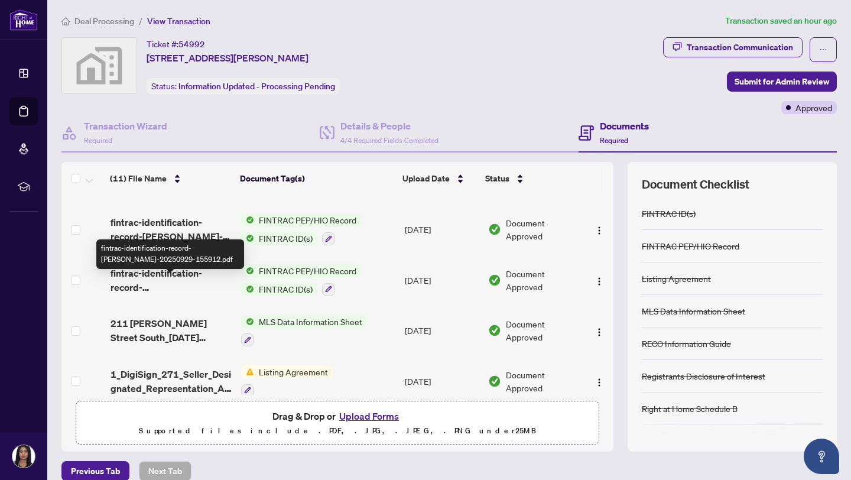
scroll to position [160, 0]
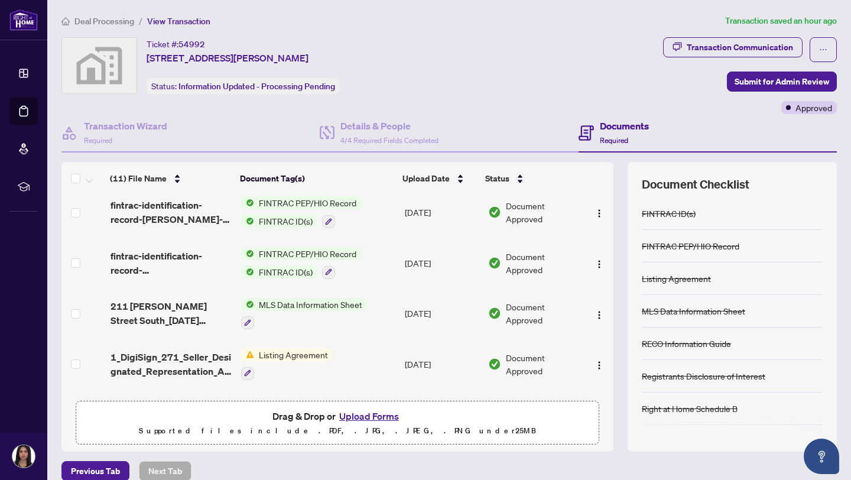
click at [163, 315] on span "211 [PERSON_NAME] Street South_[DATE] 22_38_13.pdf" at bounding box center [172, 313] width 122 height 28
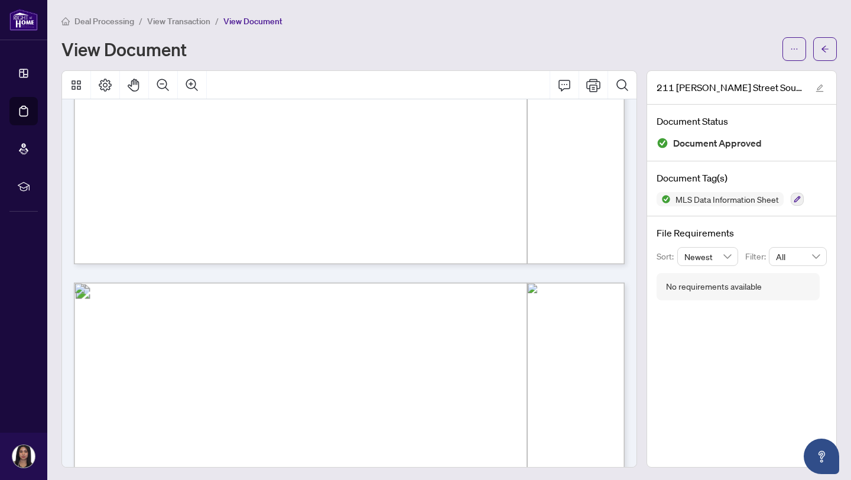
scroll to position [5578, 0]
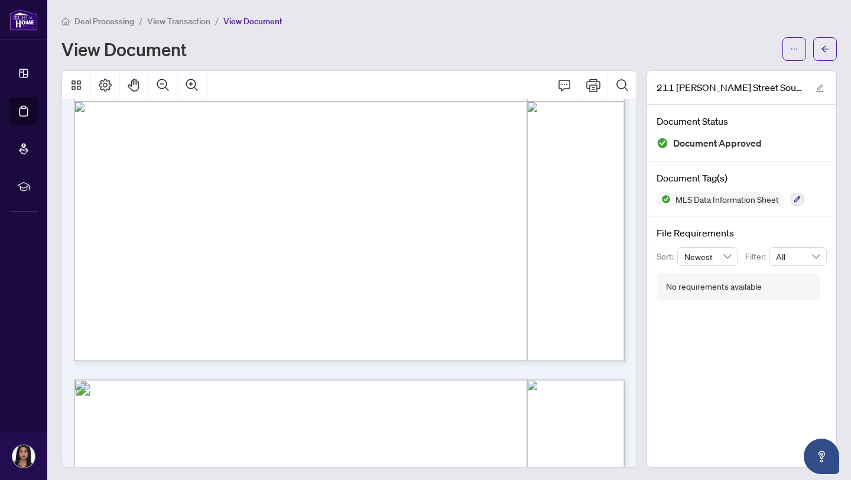
drag, startPoint x: 224, startPoint y: 265, endPoint x: 123, endPoint y: 252, distance: 102.0
click at [123, 252] on span "The Sellers have not provided any special instructions regarding offers. Offers…" at bounding box center [329, 253] width 421 height 9
drag, startPoint x: 121, startPoint y: 252, endPoint x: 169, endPoint y: 276, distance: 54.2
click at [169, 276] on div "COMMENTS REMARKS FOR CLIENTS (2000 characters) SELLERS INITIALS Page 8 of 11 FO…" at bounding box center [493, 191] width 839 height 1086
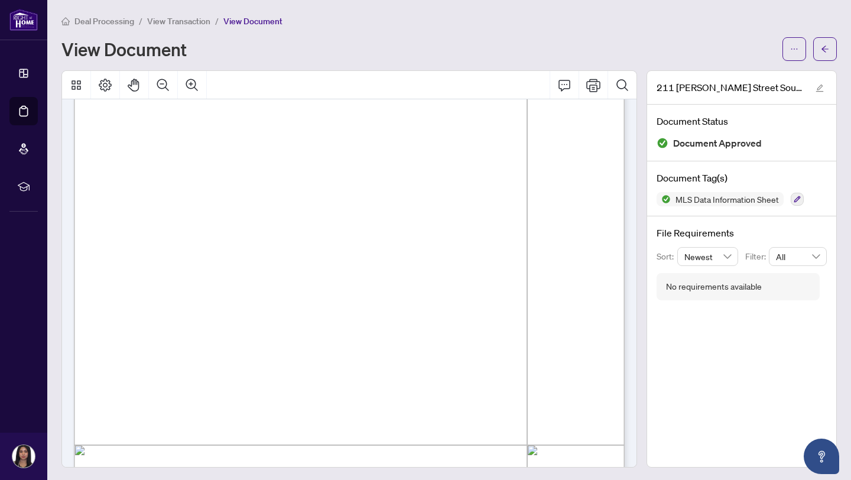
scroll to position [2925, 0]
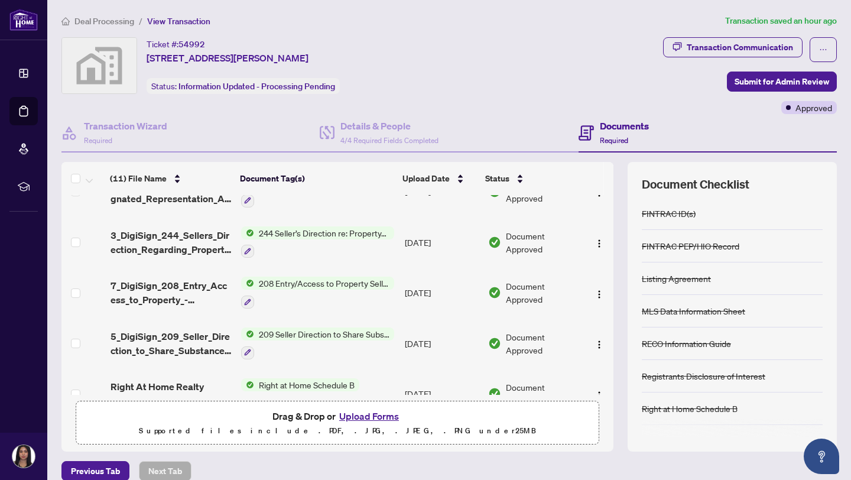
scroll to position [332, 0]
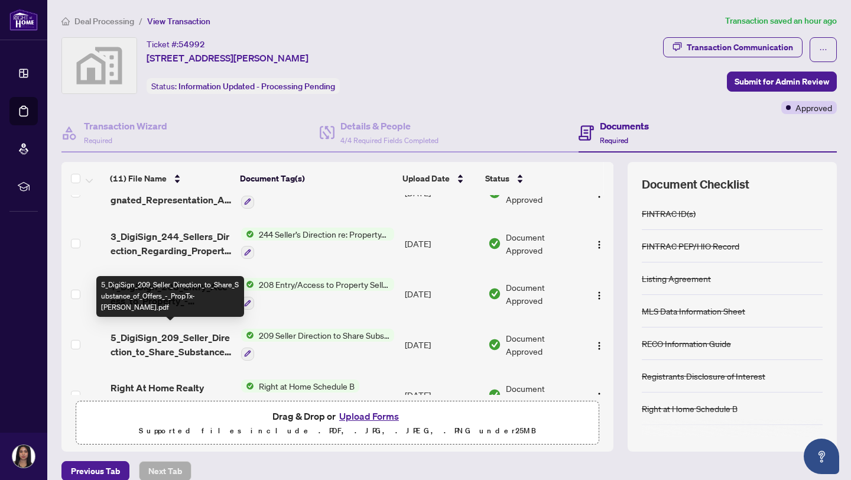
click at [189, 294] on div "5_DigiSign_209_Seller_Direction_to_Share_Substance_of_Offers_-_PropTx-[PERSON_N…" at bounding box center [170, 296] width 148 height 41
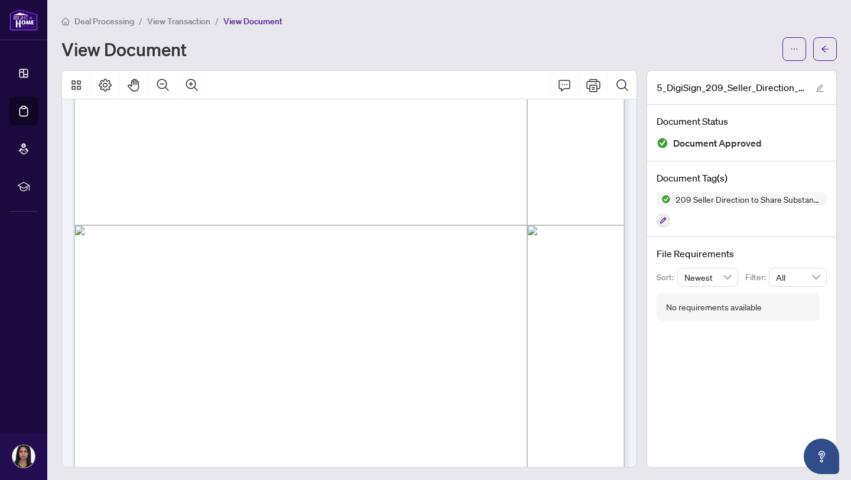
scroll to position [369, 0]
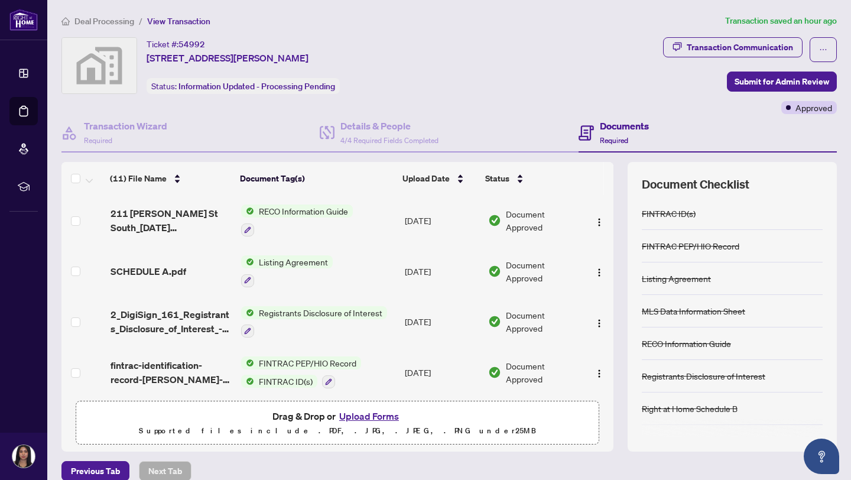
scroll to position [355, 0]
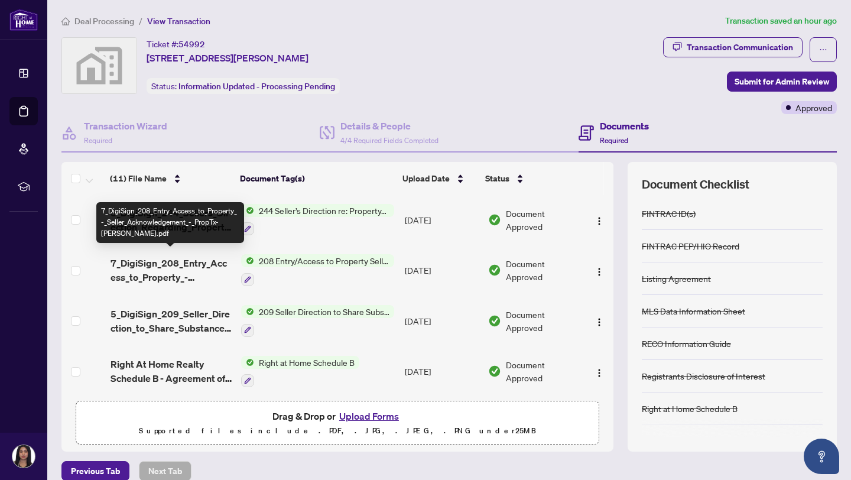
click at [194, 265] on span "7_DigiSign_208_Entry_Access_to_Property_-_Seller_Acknowledgement_-_PropTx-[PERS…" at bounding box center [172, 270] width 122 height 28
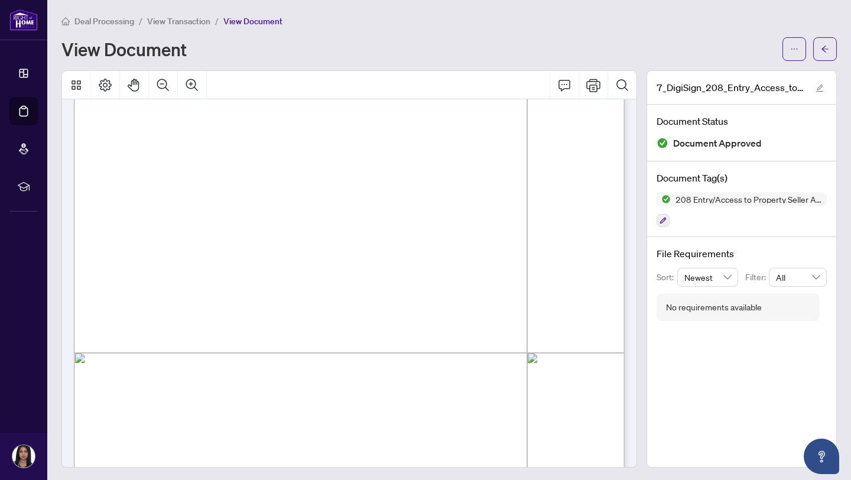
scroll to position [223, 0]
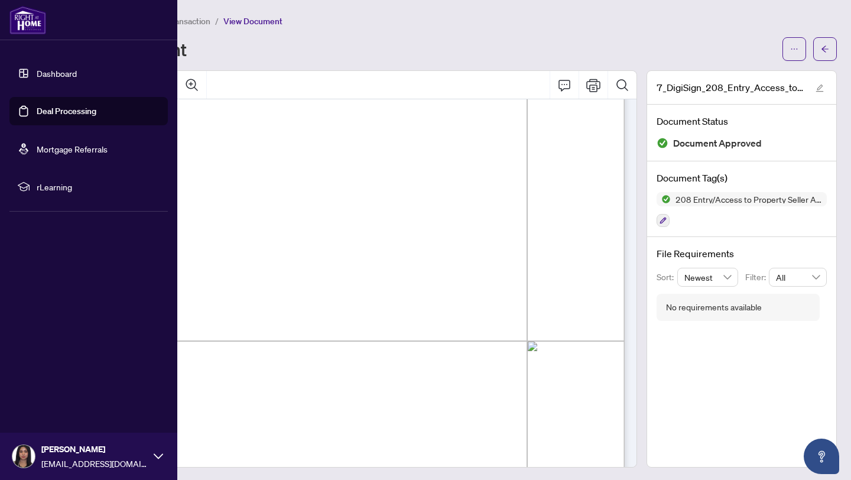
click at [37, 113] on link "Deal Processing" at bounding box center [67, 111] width 60 height 11
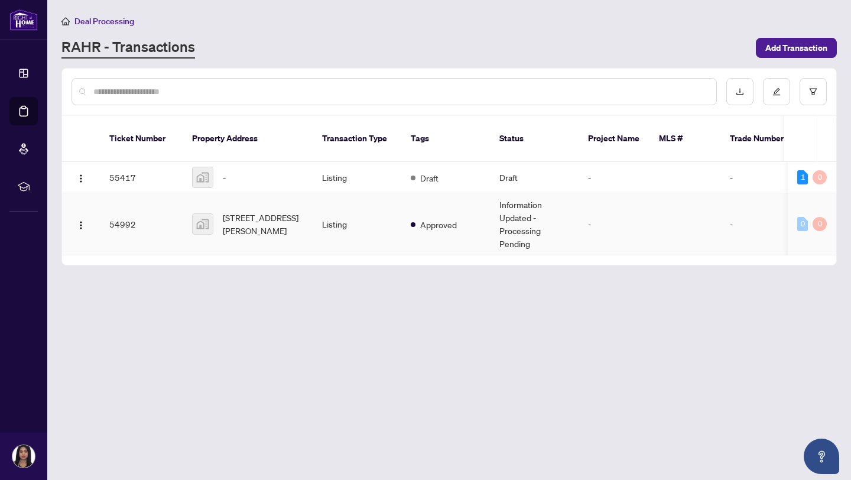
click at [250, 211] on span "[STREET_ADDRESS][PERSON_NAME]" at bounding box center [263, 224] width 80 height 26
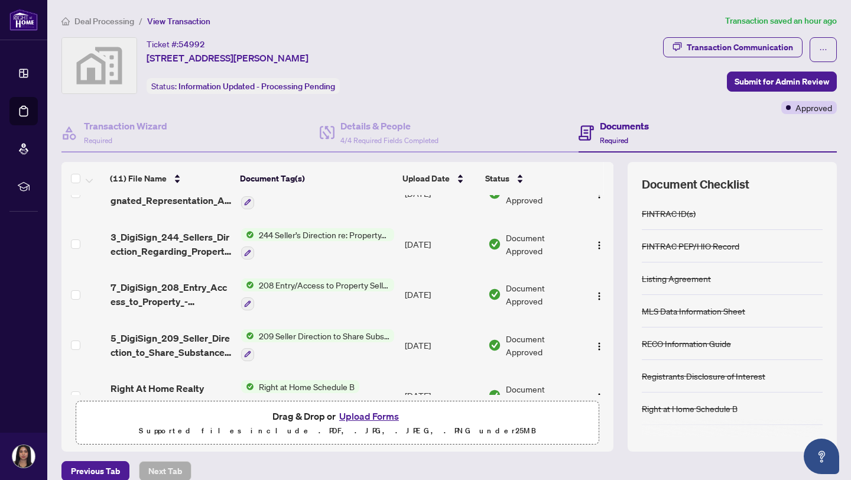
scroll to position [355, 0]
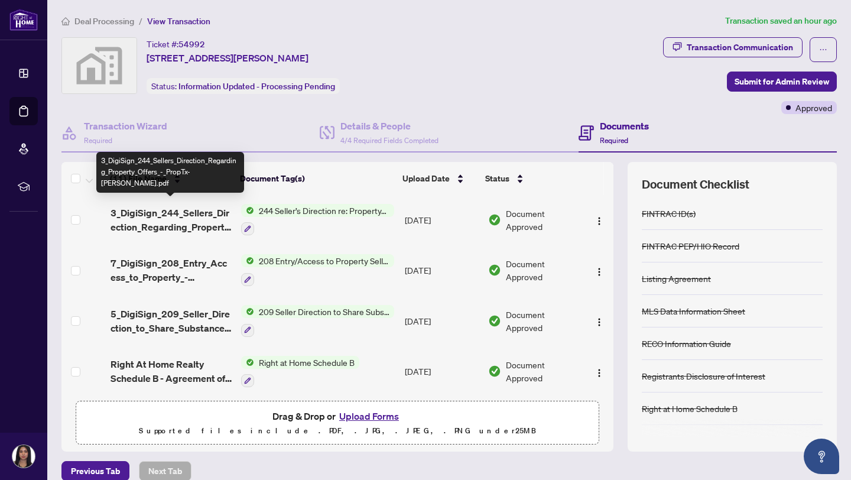
click at [178, 206] on span "3_DigiSign_244_Sellers_Direction_Regarding_Property_Offers_-_PropTx-[PERSON_NAM…" at bounding box center [172, 220] width 122 height 28
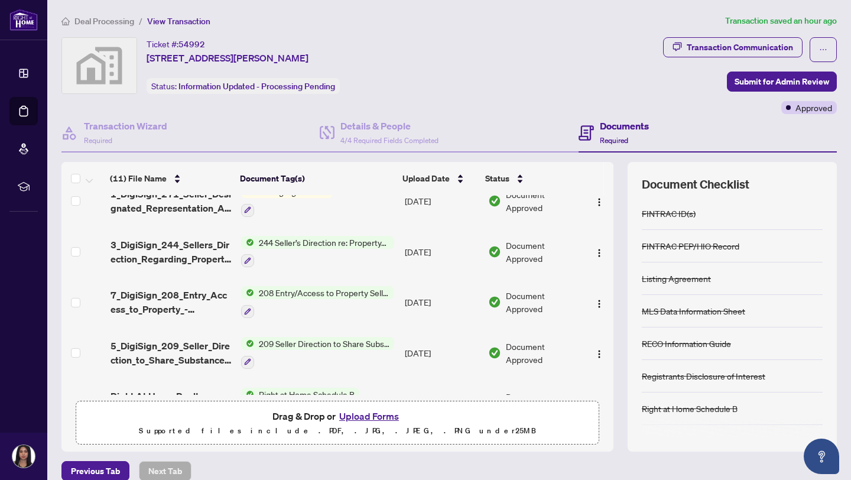
scroll to position [321, 0]
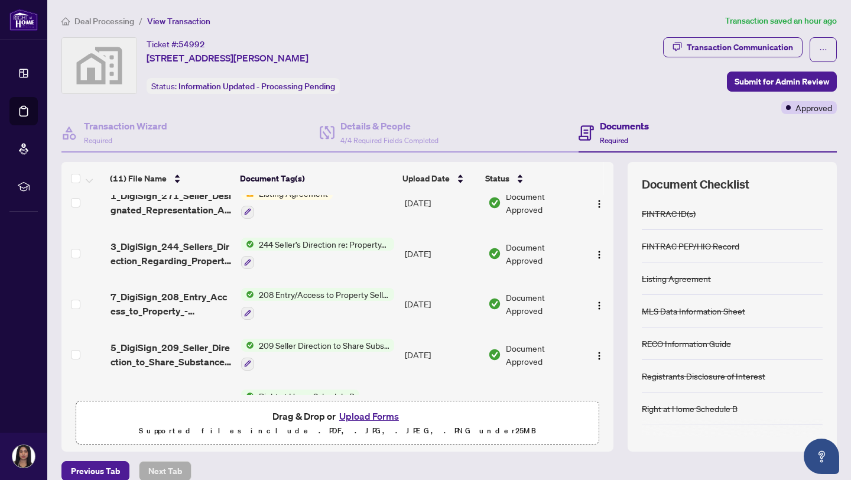
click at [184, 248] on span "3_DigiSign_244_Sellers_Direction_Regarding_Property_Offers_-_PropTx-[PERSON_NAM…" at bounding box center [172, 253] width 122 height 28
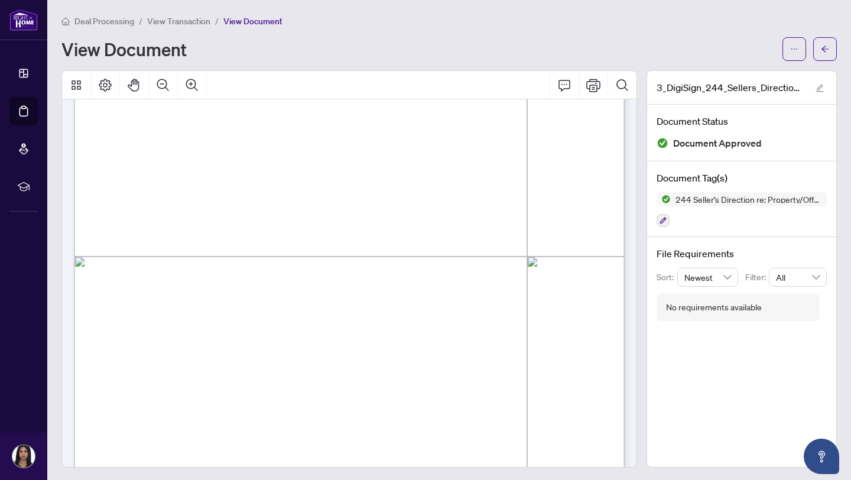
scroll to position [306, 0]
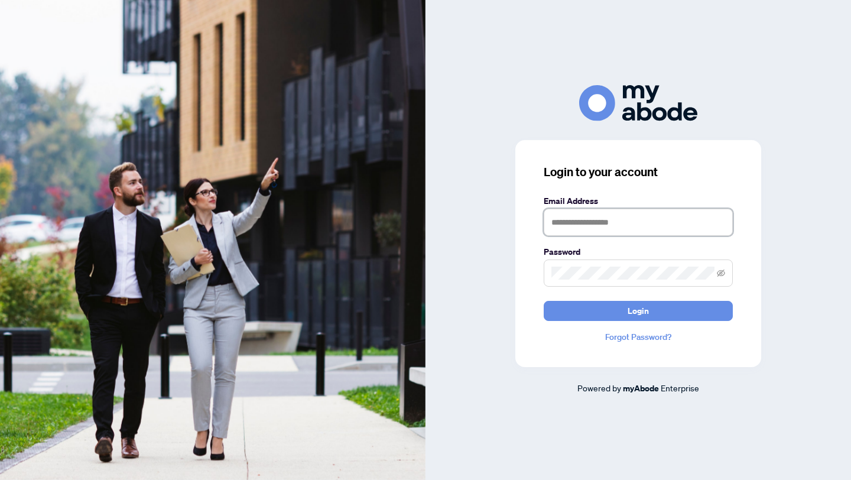
type input "**********"
click at [620, 322] on div "**********" at bounding box center [638, 253] width 246 height 227
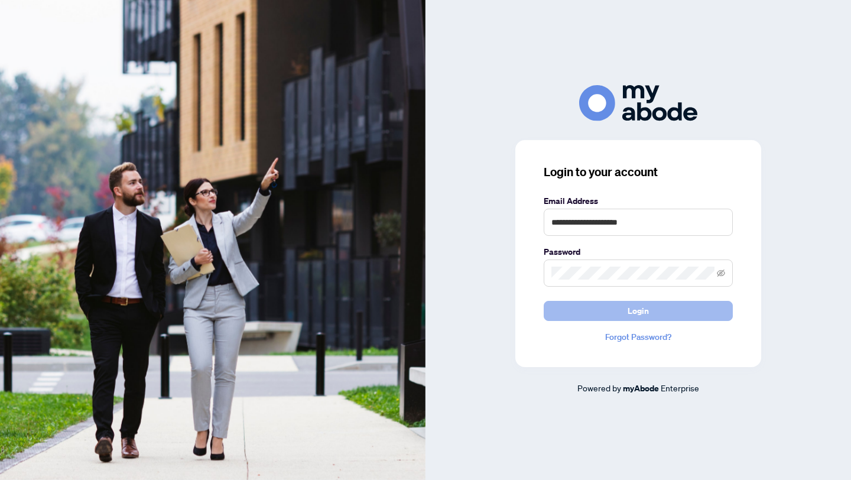
click at [619, 320] on button "Login" at bounding box center [638, 311] width 189 height 20
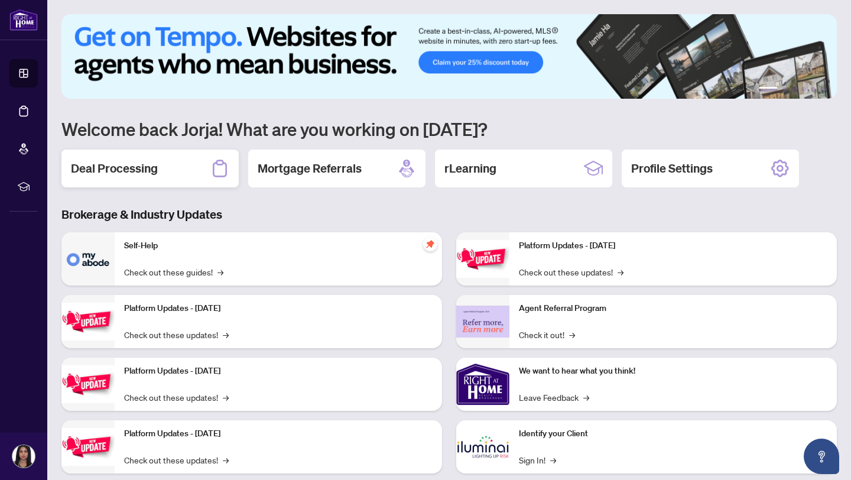
click at [207, 173] on div "Deal Processing" at bounding box center [149, 169] width 177 height 38
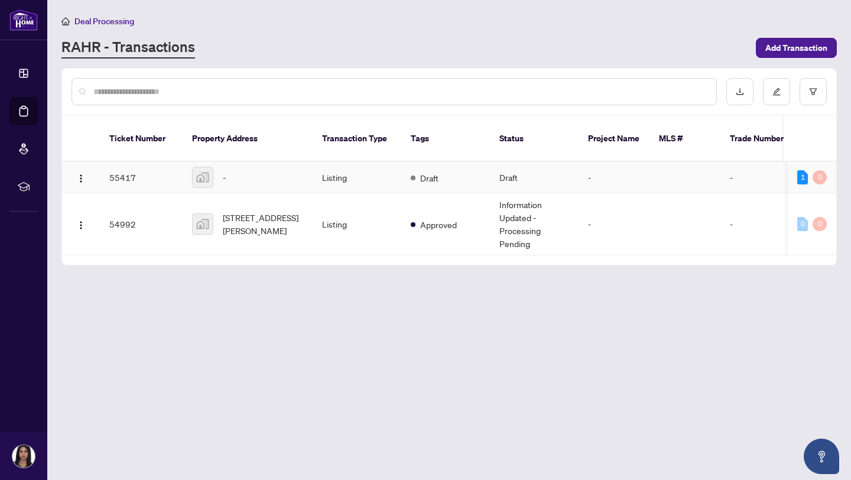
click at [499, 171] on td "Draft" at bounding box center [534, 177] width 89 height 31
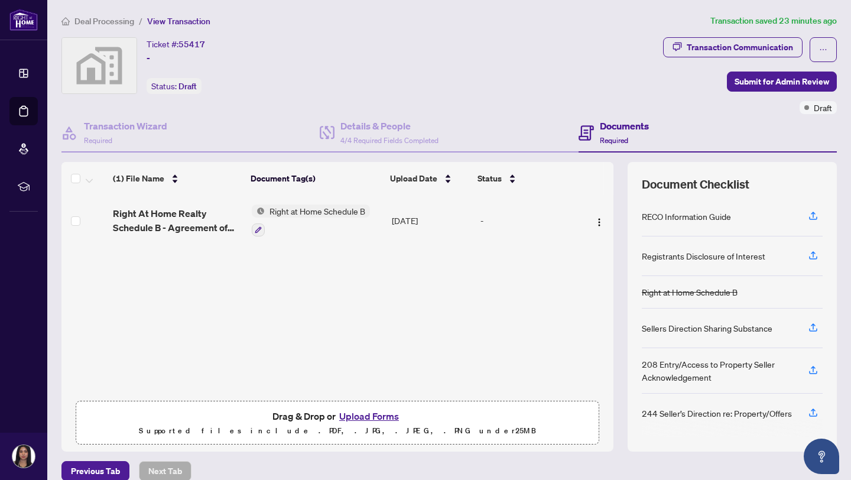
scroll to position [14, 0]
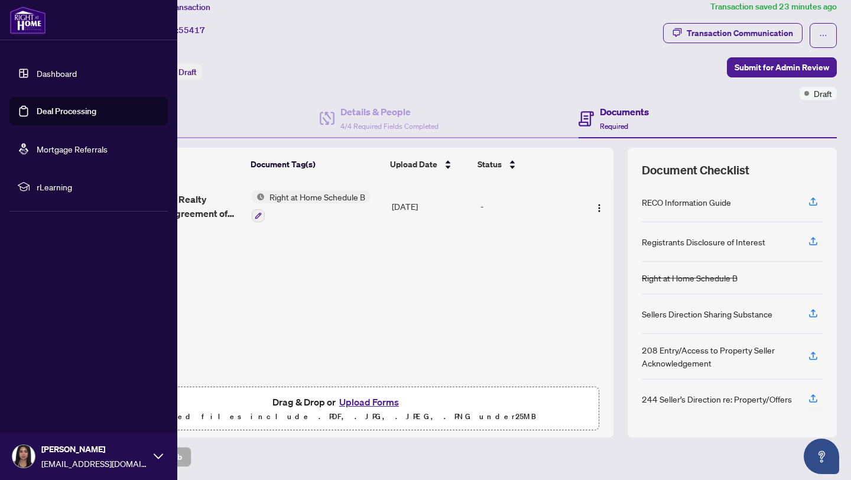
click at [48, 113] on link "Deal Processing" at bounding box center [67, 111] width 60 height 11
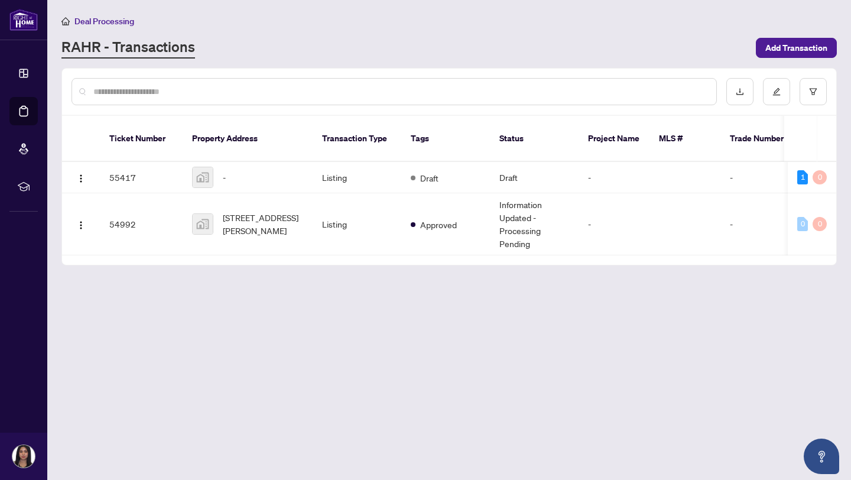
click at [488, 37] on div "RAHR - Transactions" at bounding box center [404, 47] width 687 height 21
click at [304, 174] on td "-" at bounding box center [248, 177] width 130 height 31
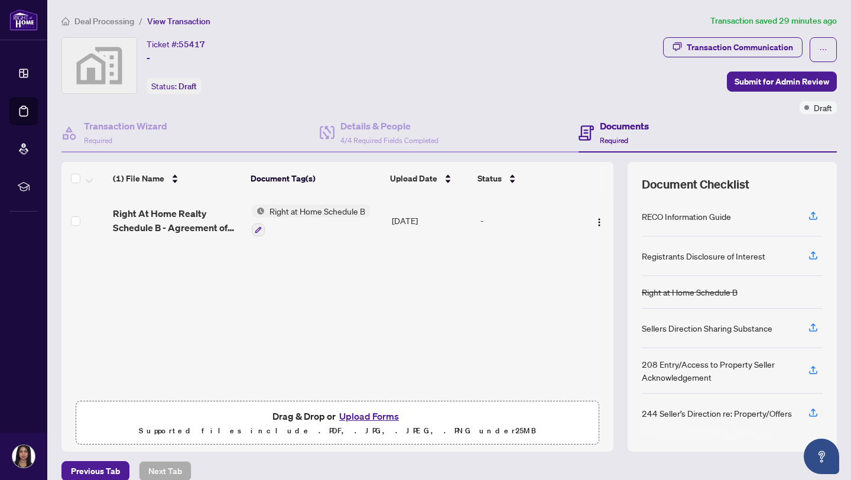
scroll to position [14, 0]
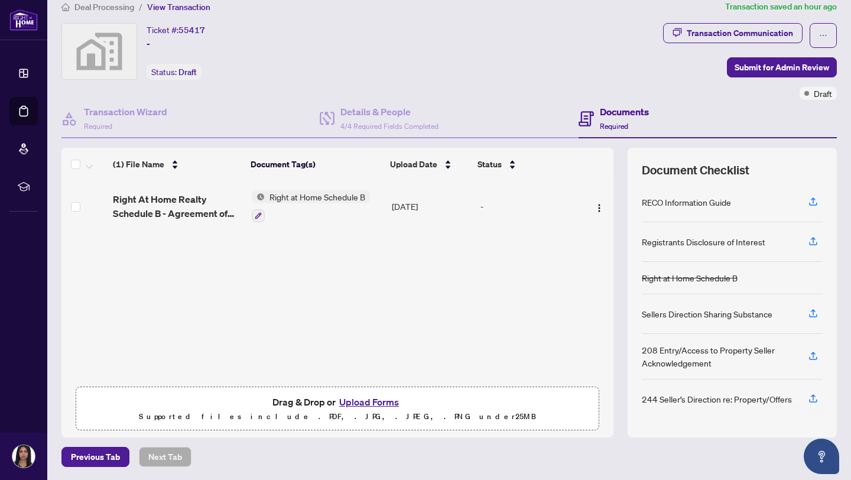
click at [714, 203] on div "RECO Information Guide" at bounding box center [686, 202] width 89 height 13
click at [813, 198] on icon "button" at bounding box center [813, 200] width 5 height 6
click at [814, 203] on icon "button" at bounding box center [813, 201] width 11 height 11
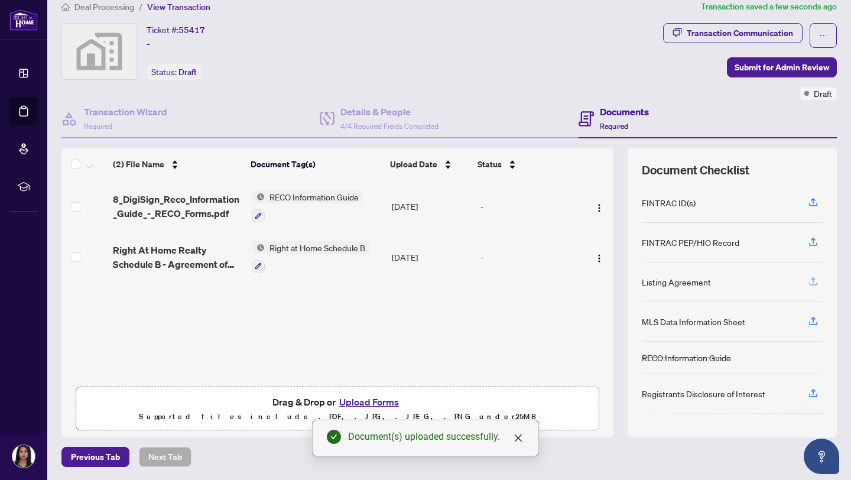
click at [810, 277] on icon "button" at bounding box center [813, 281] width 11 height 11
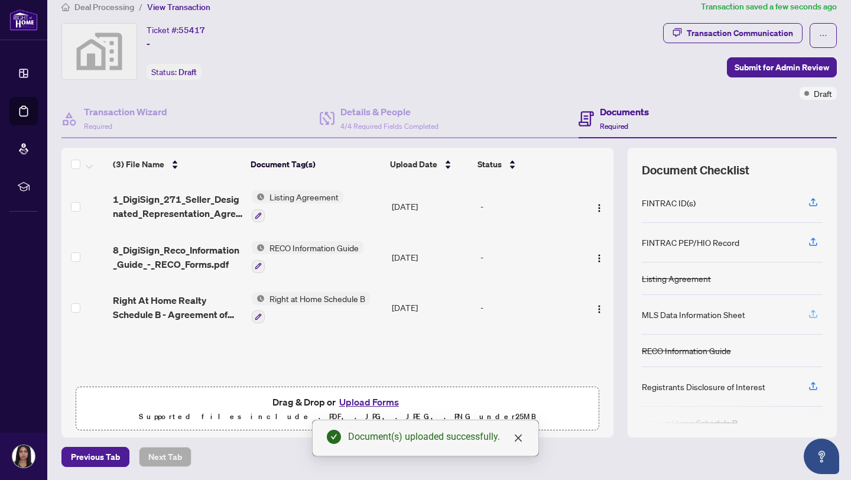
click at [811, 309] on icon "button" at bounding box center [813, 313] width 11 height 11
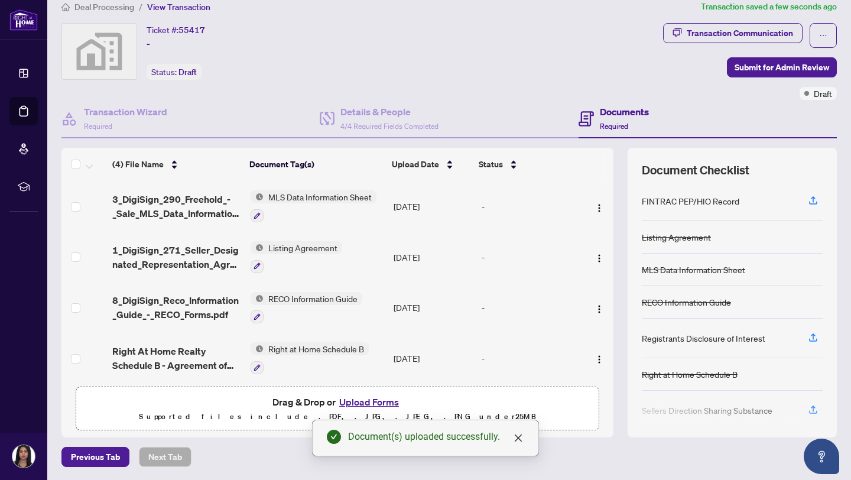
scroll to position [51, 0]
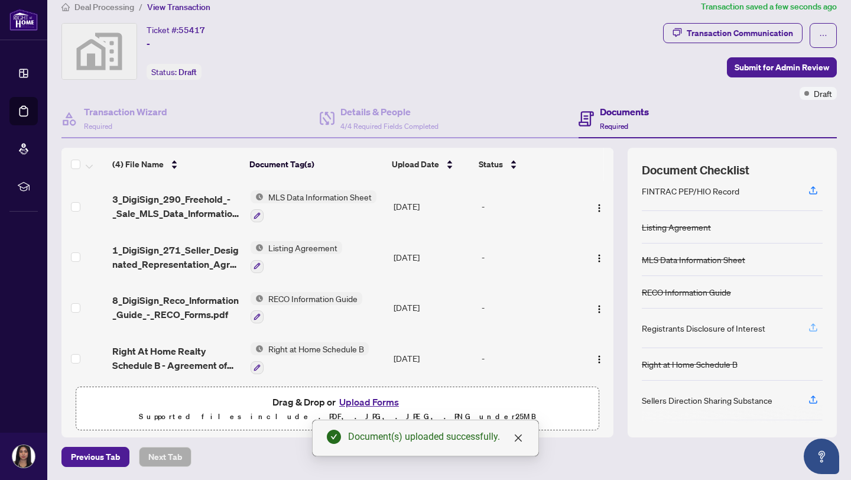
click at [810, 327] on icon "button" at bounding box center [813, 327] width 11 height 11
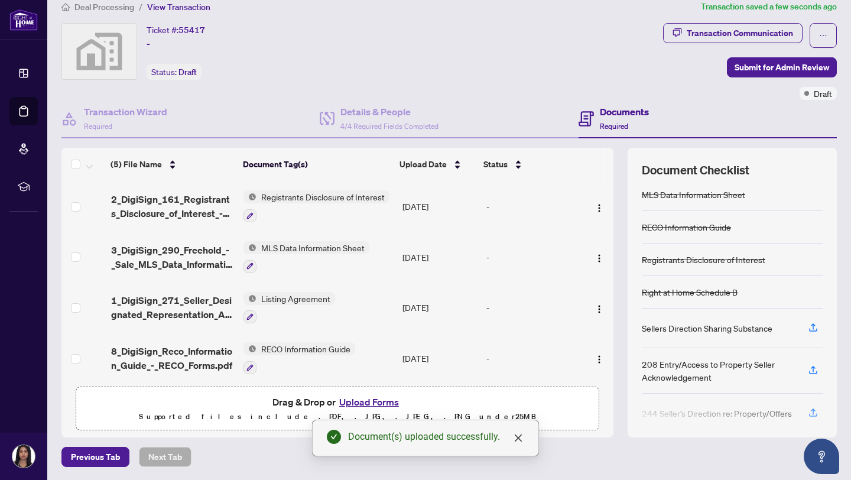
scroll to position [131, 0]
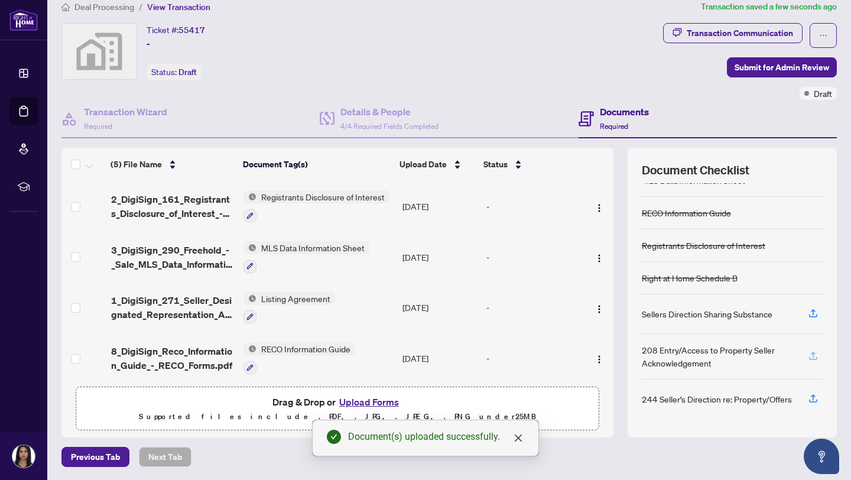
click at [811, 356] on icon "button" at bounding box center [813, 355] width 11 height 11
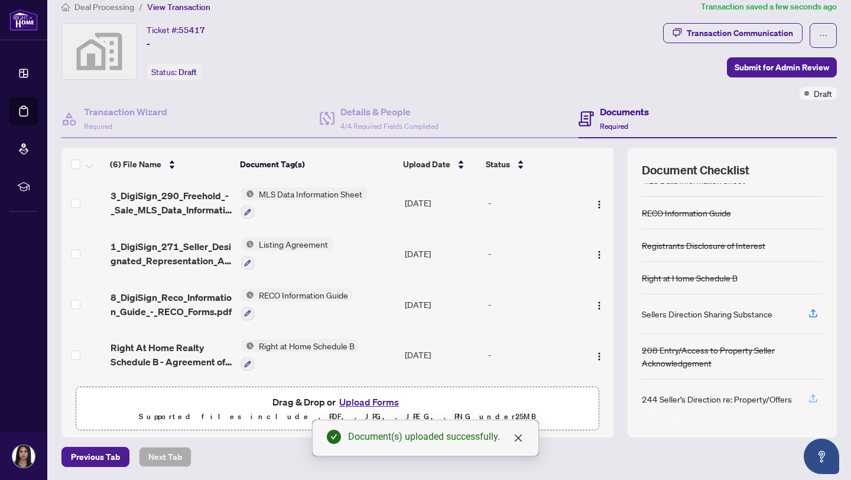
click at [806, 395] on button "button" at bounding box center [813, 399] width 19 height 20
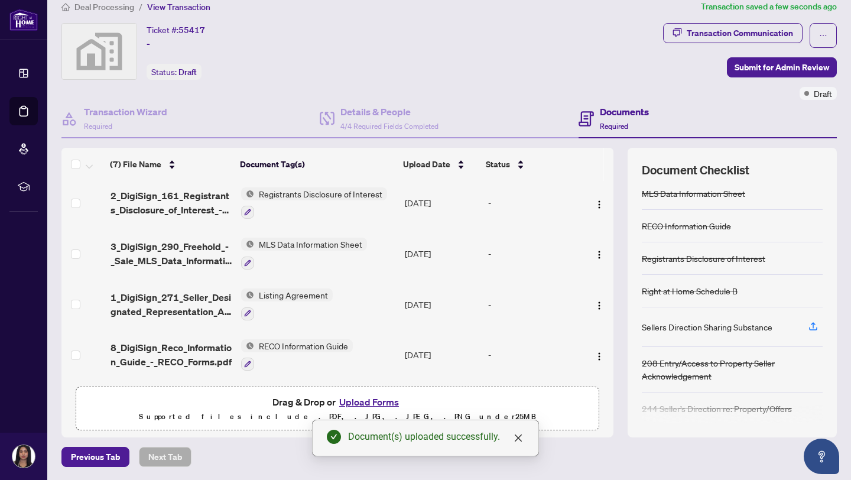
scroll to position [124, 0]
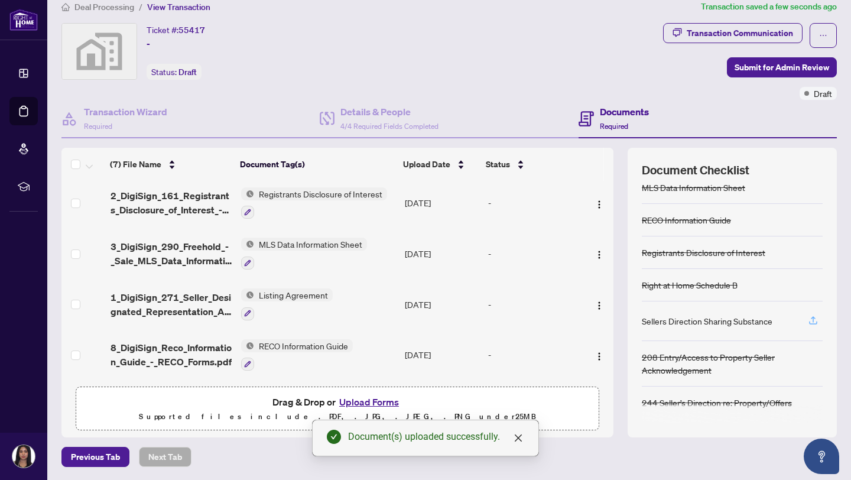
click at [804, 323] on button "button" at bounding box center [813, 321] width 19 height 20
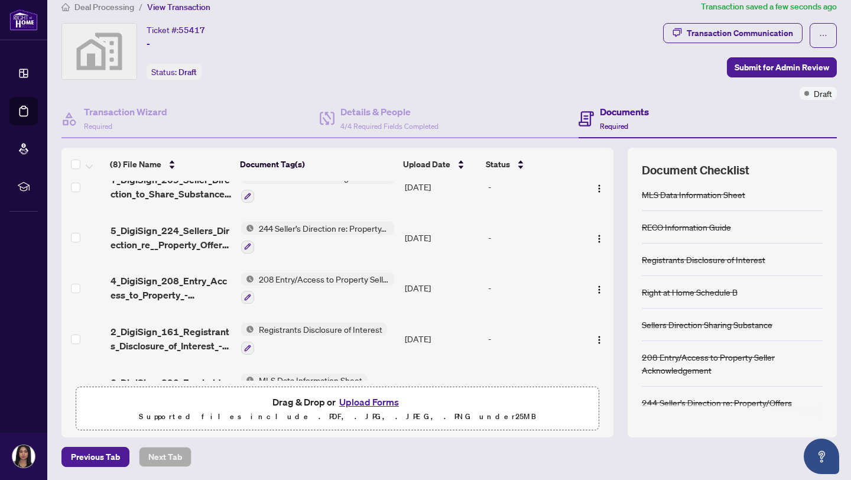
scroll to position [0, 0]
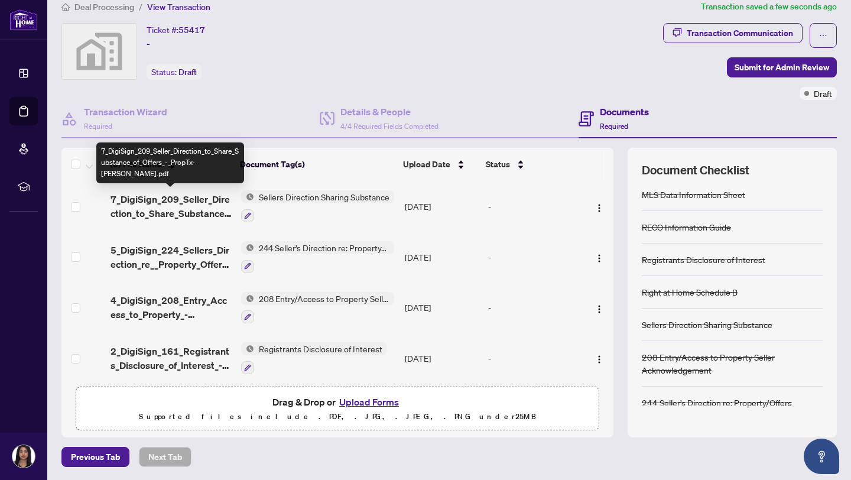
click at [211, 205] on span "7_DigiSign_209_Seller_Direction_to_Share_Substance_of_Offers_-_PropTx-[PERSON_N…" at bounding box center [172, 206] width 122 height 28
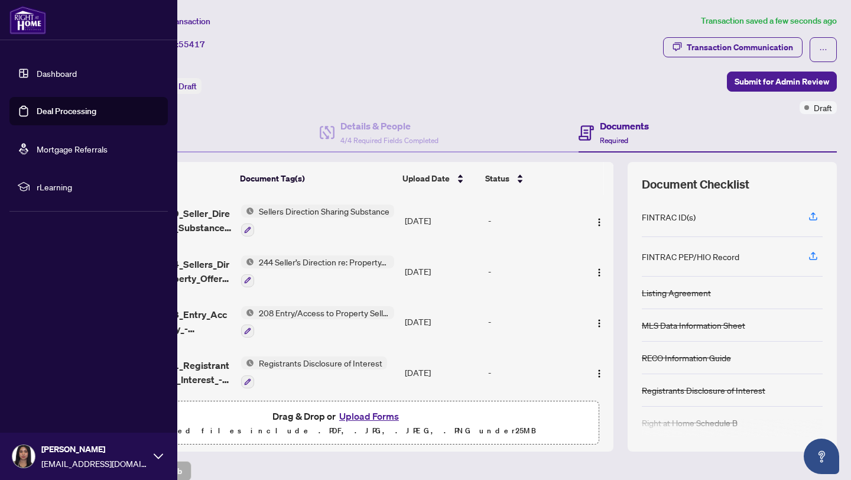
click at [37, 74] on link "Dashboard" at bounding box center [57, 73] width 40 height 11
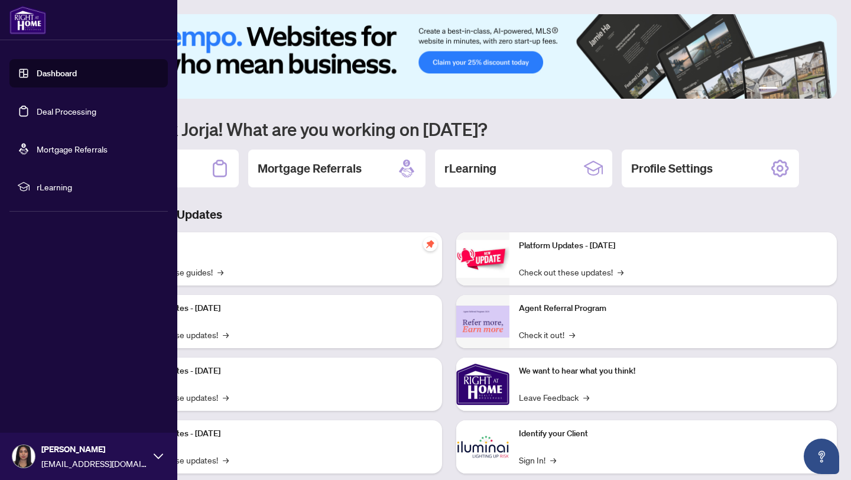
click at [45, 106] on link "Deal Processing" at bounding box center [67, 111] width 60 height 11
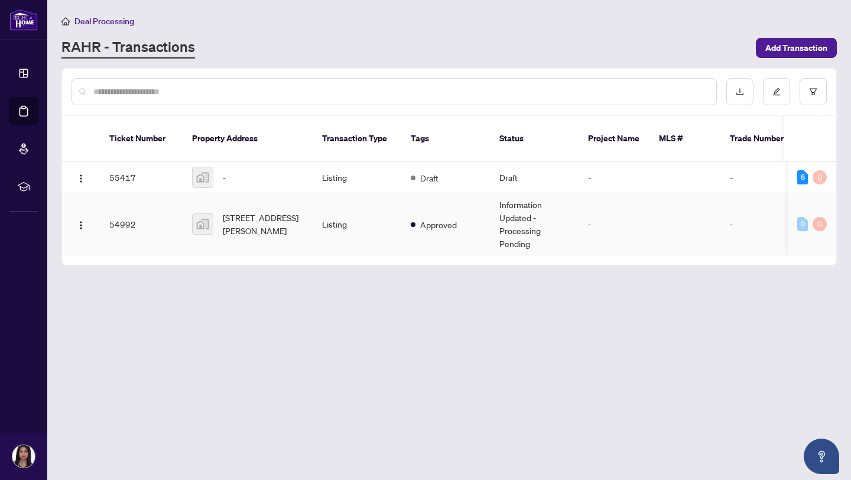
click at [374, 193] on td "Listing" at bounding box center [357, 224] width 89 height 62
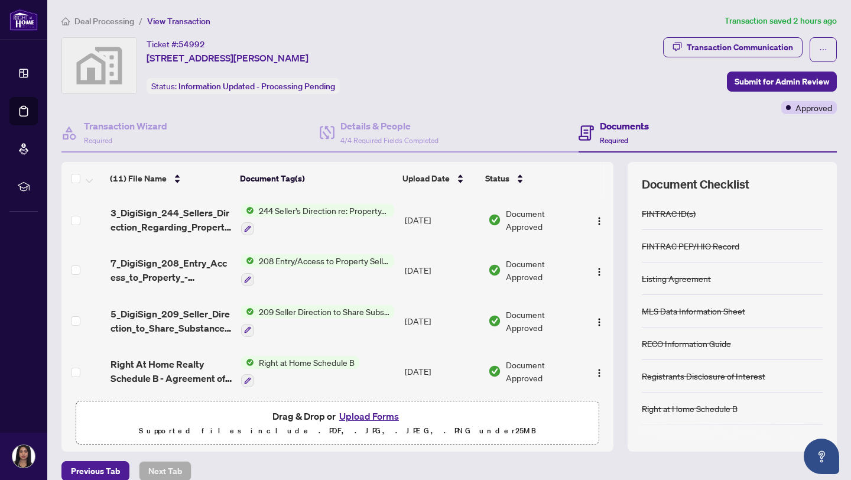
scroll to position [109, 0]
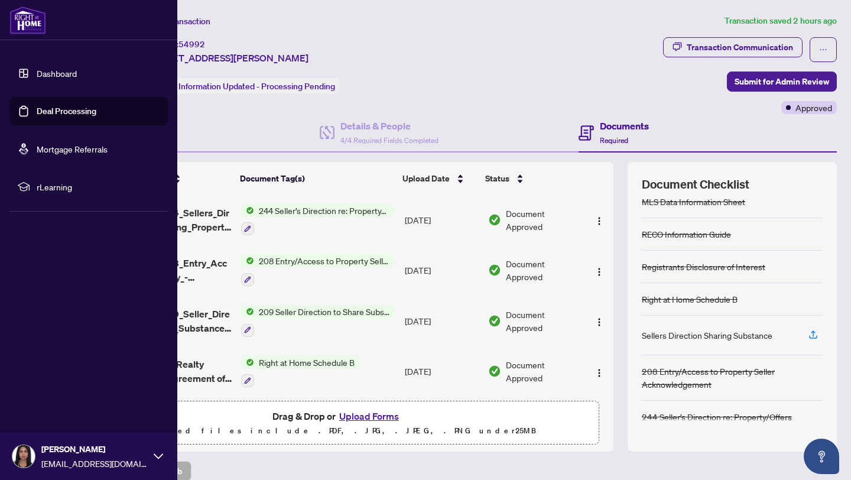
click at [37, 68] on link "Dashboard" at bounding box center [57, 73] width 40 height 11
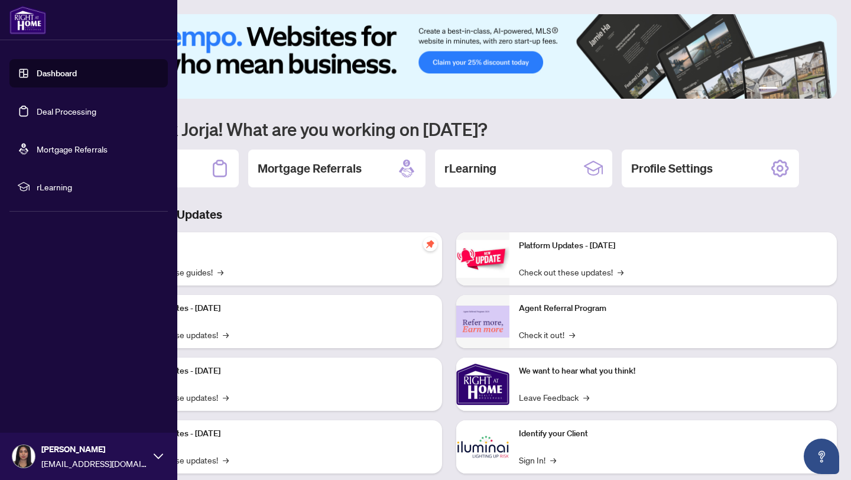
click at [43, 109] on link "Deal Processing" at bounding box center [67, 111] width 60 height 11
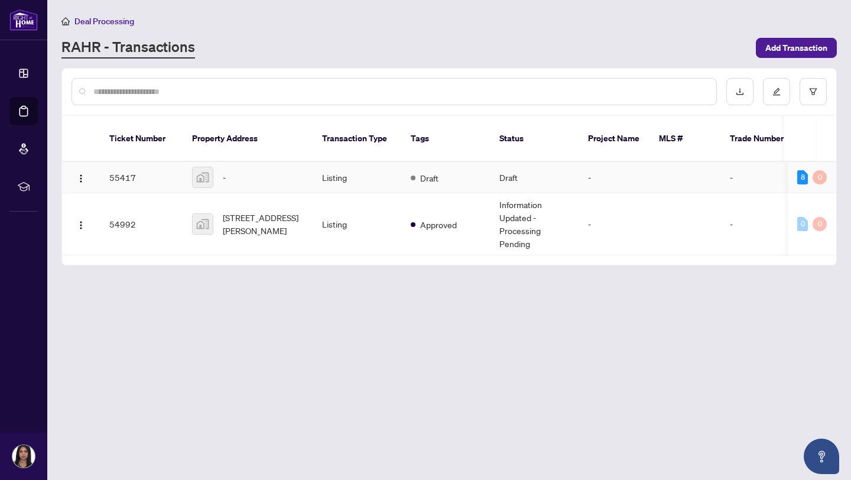
click at [389, 163] on td "Listing" at bounding box center [357, 177] width 89 height 31
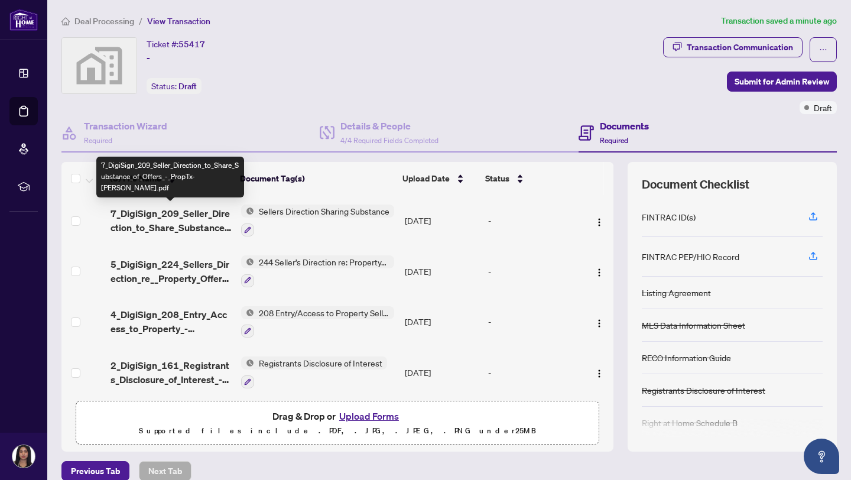
click at [190, 230] on span "7_DigiSign_209_Seller_Direction_to_Share_Substance_of_Offers_-_PropTx-[PERSON_N…" at bounding box center [172, 220] width 122 height 28
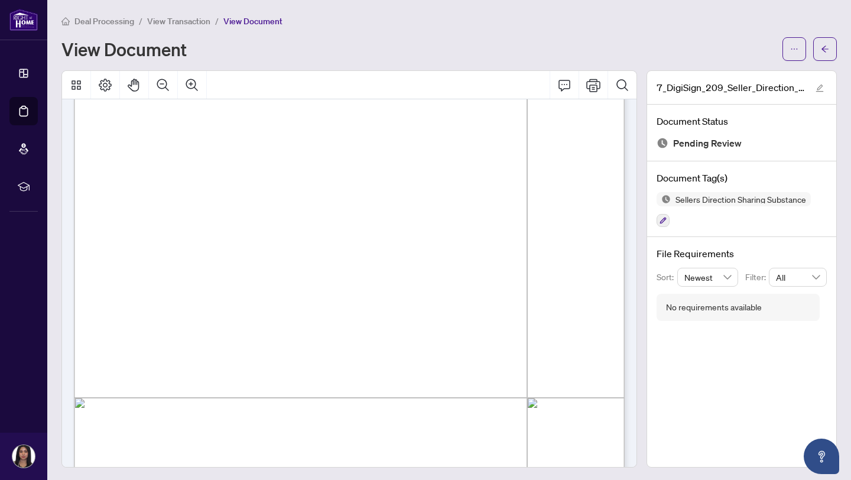
scroll to position [369, 0]
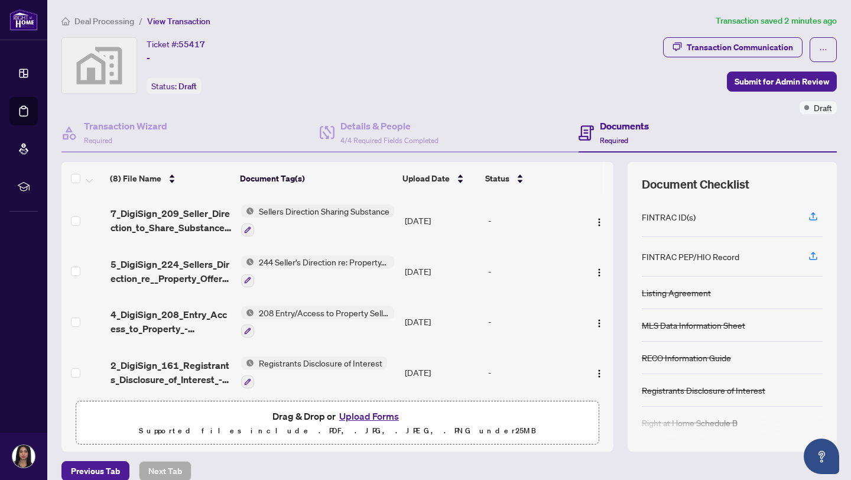
click at [215, 214] on span "7_DigiSign_209_Seller_Direction_to_Share_Substance_of_Offers_-_PropTx-[PERSON_N…" at bounding box center [172, 220] width 122 height 28
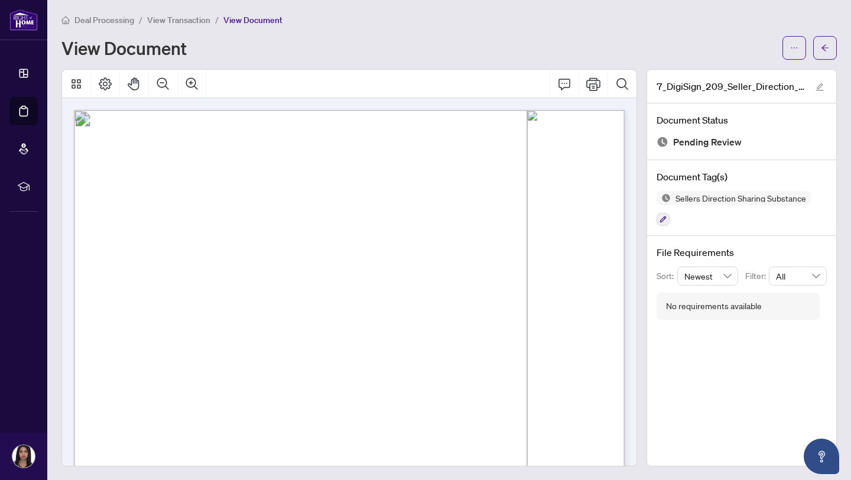
scroll to position [369, 0]
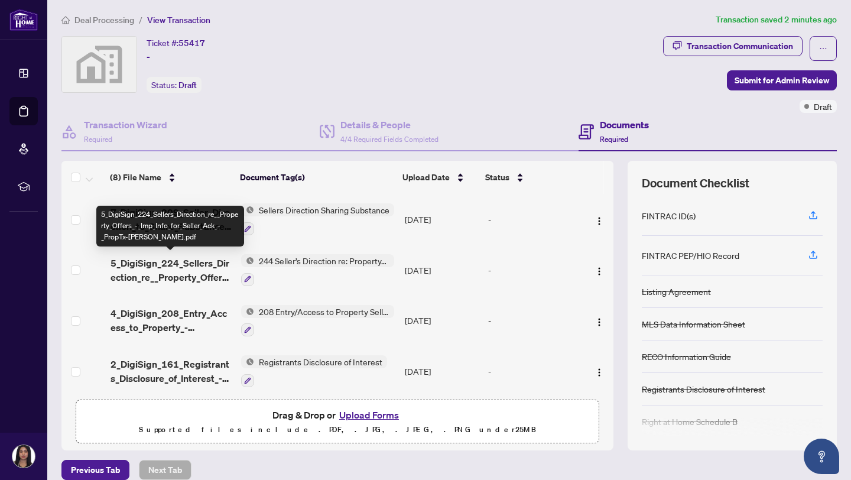
click at [180, 257] on span "5_DigiSign_224_Sellers_Direction_re__Property_Offers_-_Imp_Info_for_Seller_Ack_…" at bounding box center [172, 270] width 122 height 28
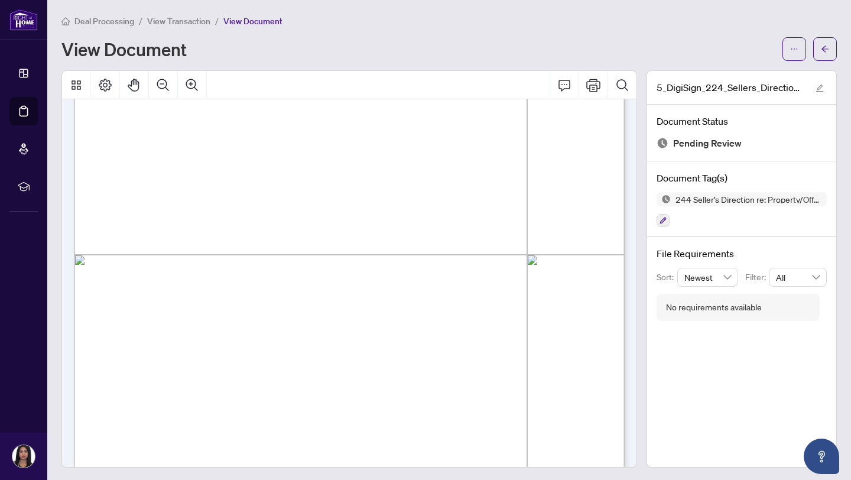
scroll to position [369, 0]
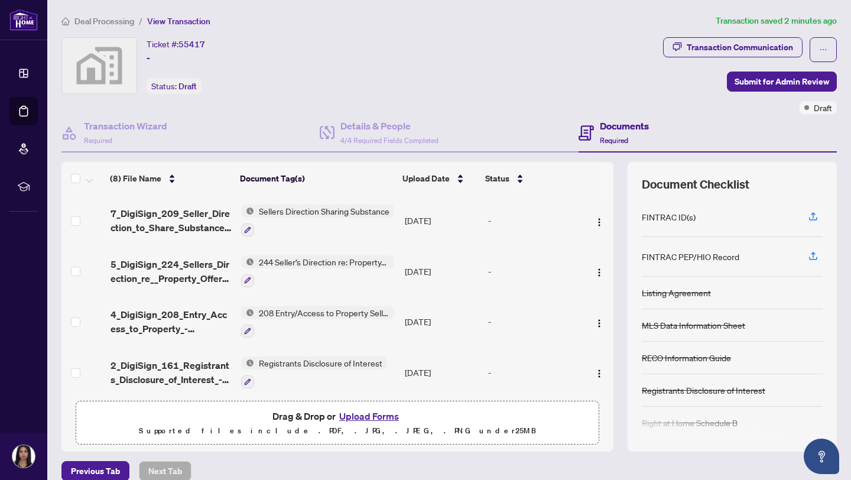
click at [193, 304] on td "4_DigiSign_208_Entry_Access_to_Property_-_Seller_Acknowledgement_-_PropTx-[PERS…" at bounding box center [171, 322] width 131 height 51
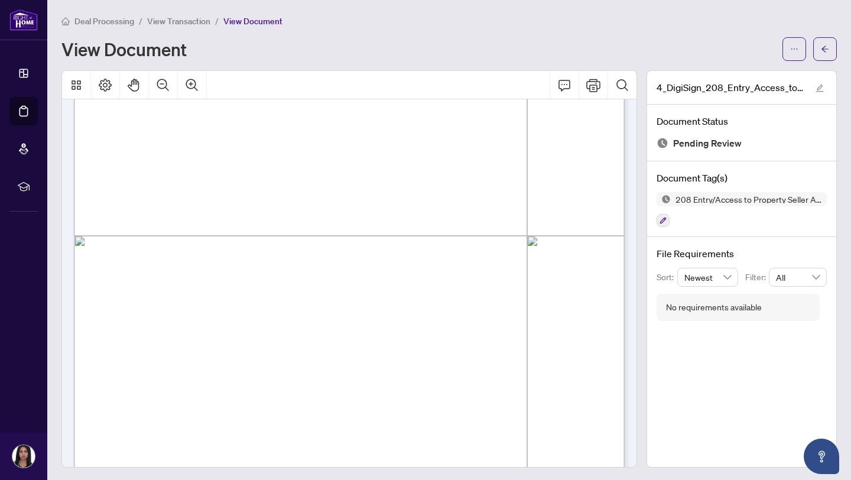
scroll to position [369, 0]
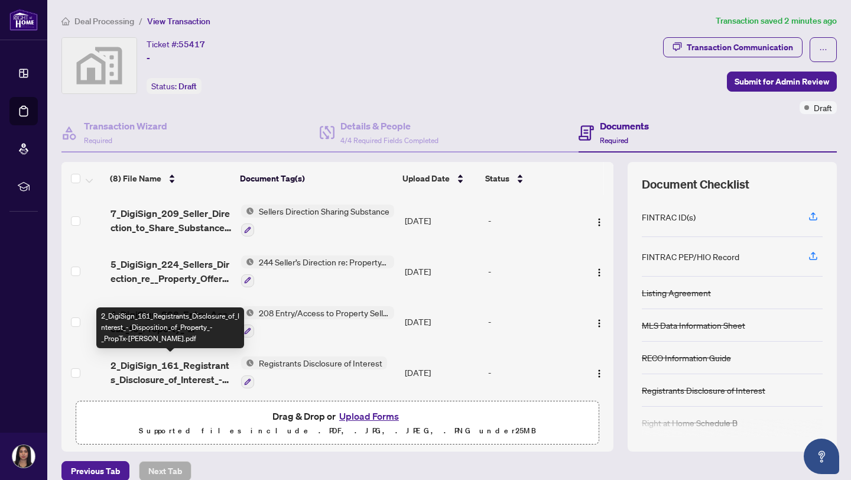
click at [210, 364] on span "2_DigiSign_161_Registrants_Disclosure_of_Interest_-_Disposition_of_Property_-_P…" at bounding box center [172, 372] width 122 height 28
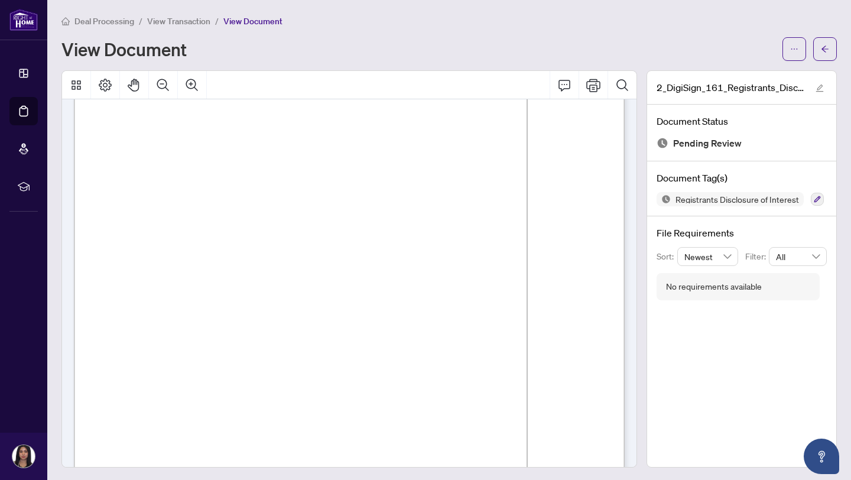
scroll to position [54, 0]
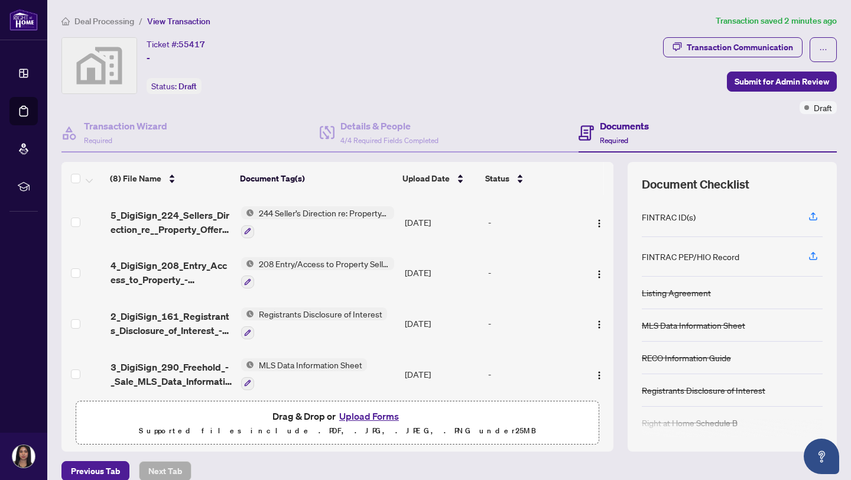
scroll to position [76, 0]
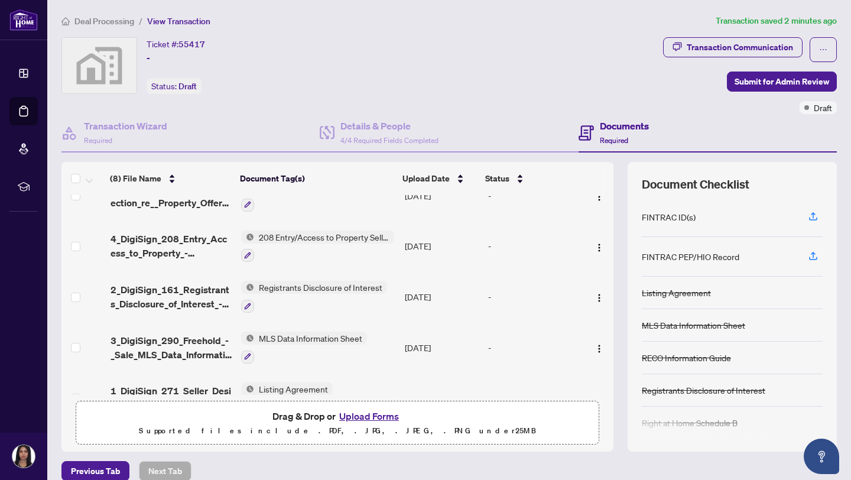
click at [213, 291] on span "2_DigiSign_161_Registrants_Disclosure_of_Interest_-_Disposition_of_Property_-_P…" at bounding box center [172, 296] width 122 height 28
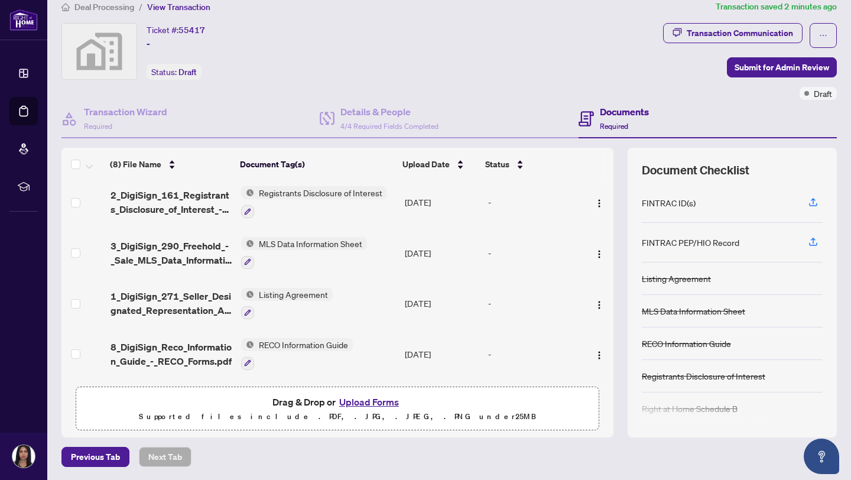
scroll to position [161, 0]
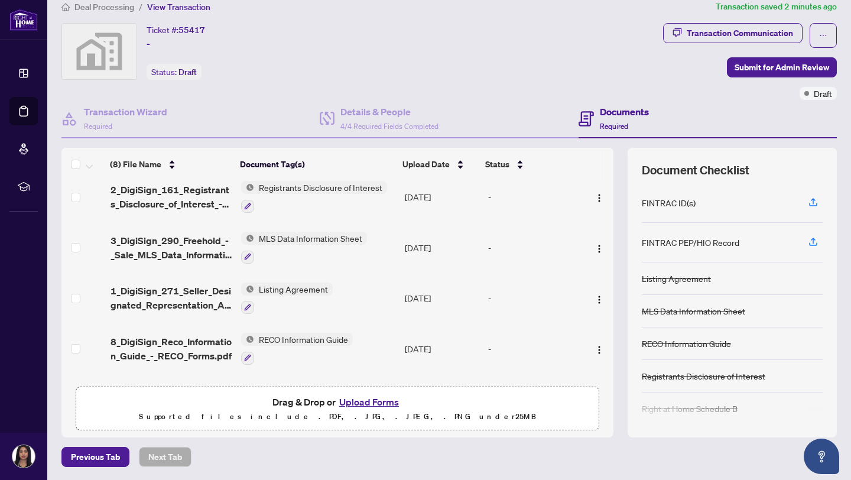
click at [182, 241] on span "3_DigiSign_290_Freehold_-_Sale_MLS_Data_Information_Form_-_PropTx-[PERSON_NAME]…" at bounding box center [172, 247] width 122 height 28
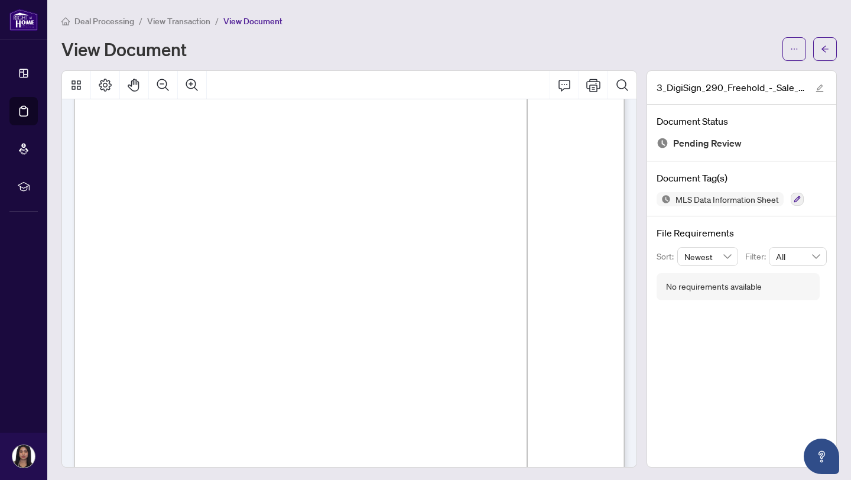
scroll to position [63, 0]
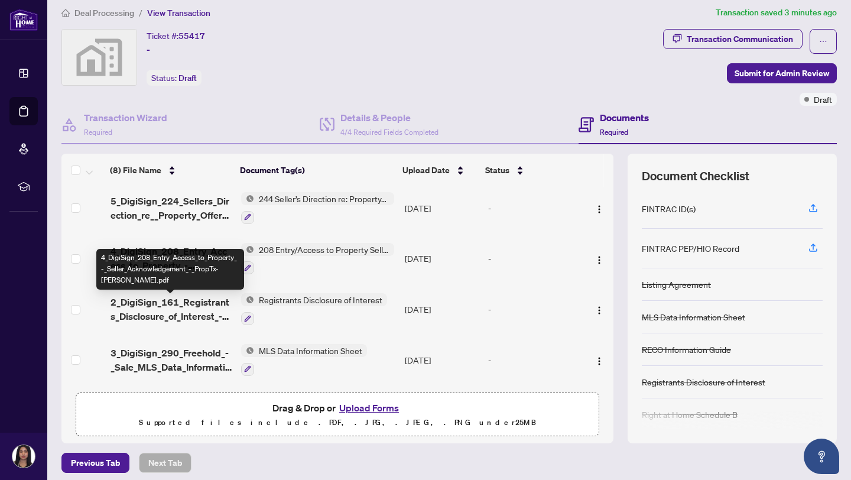
scroll to position [204, 0]
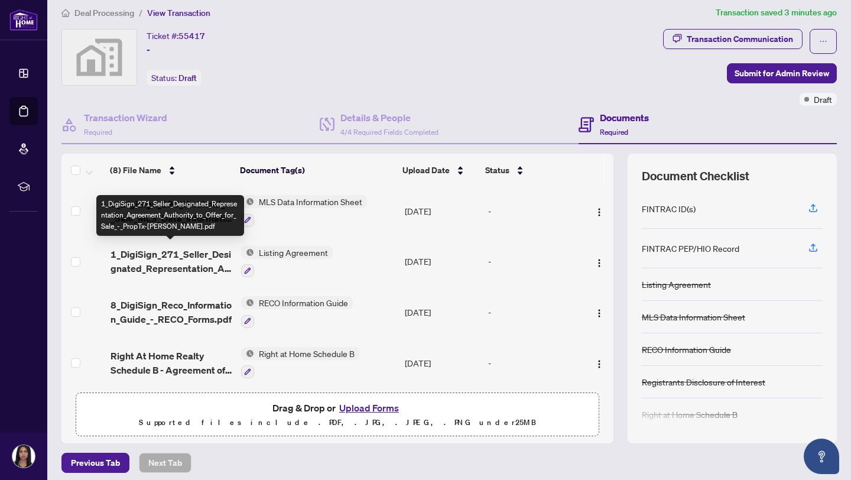
click at [142, 218] on div "1_DigiSign_271_Seller_Designated_Representation_Agreement_Authority_to_Offer_fo…" at bounding box center [170, 215] width 148 height 41
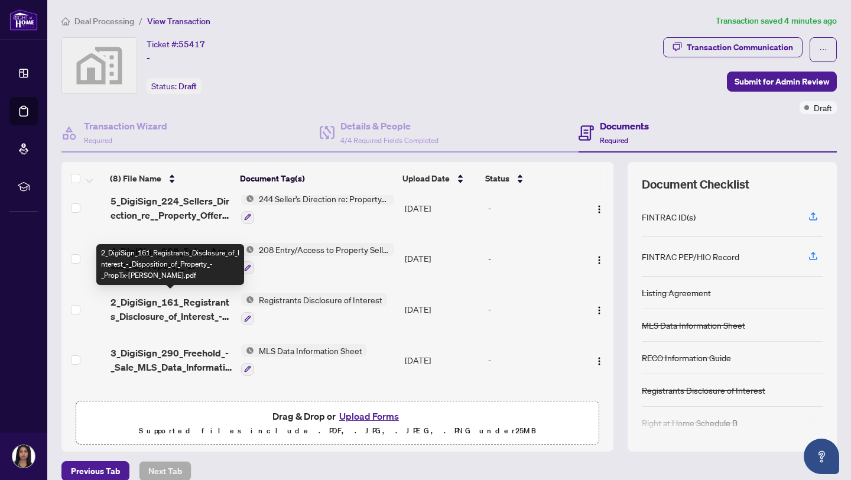
scroll to position [74, 0]
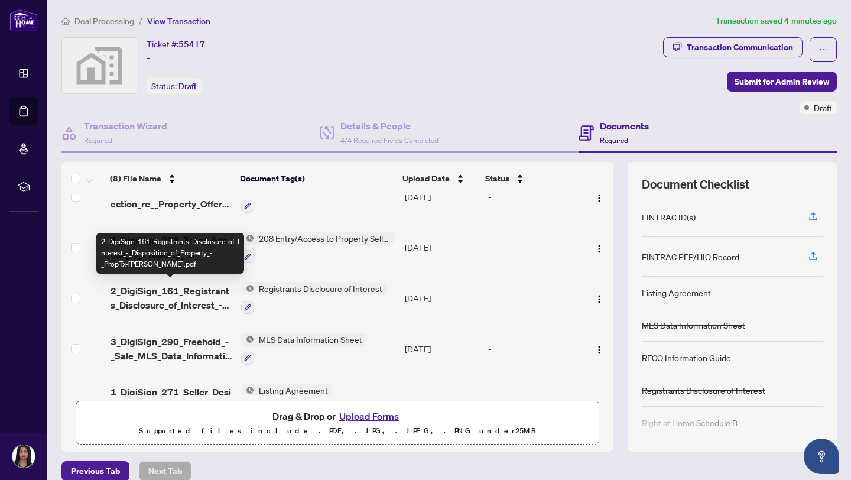
click at [177, 336] on span "3_DigiSign_290_Freehold_-_Sale_MLS_Data_Information_Form_-_PropTx-[PERSON_NAME]…" at bounding box center [172, 348] width 122 height 28
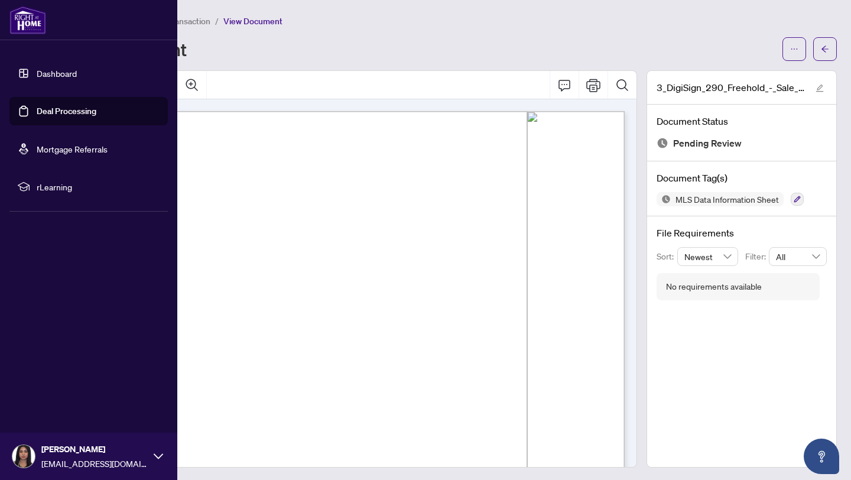
click at [37, 106] on link "Deal Processing" at bounding box center [67, 111] width 60 height 11
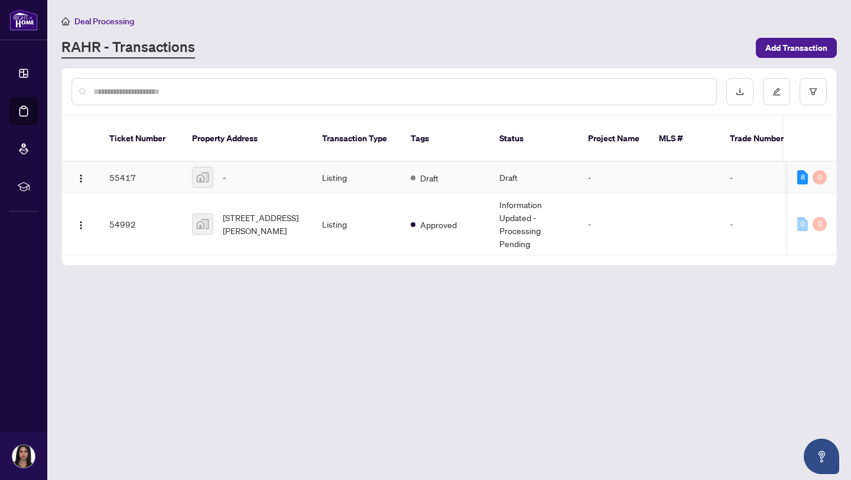
click at [525, 163] on td "Draft" at bounding box center [534, 177] width 89 height 31
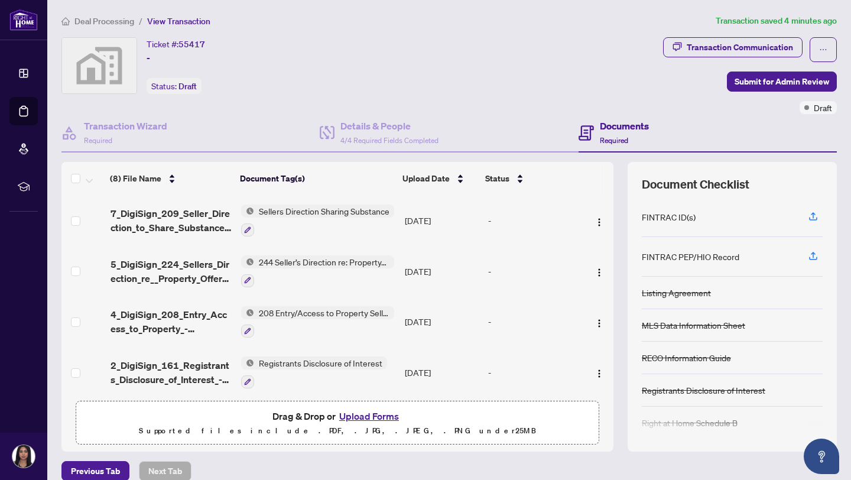
scroll to position [116, 0]
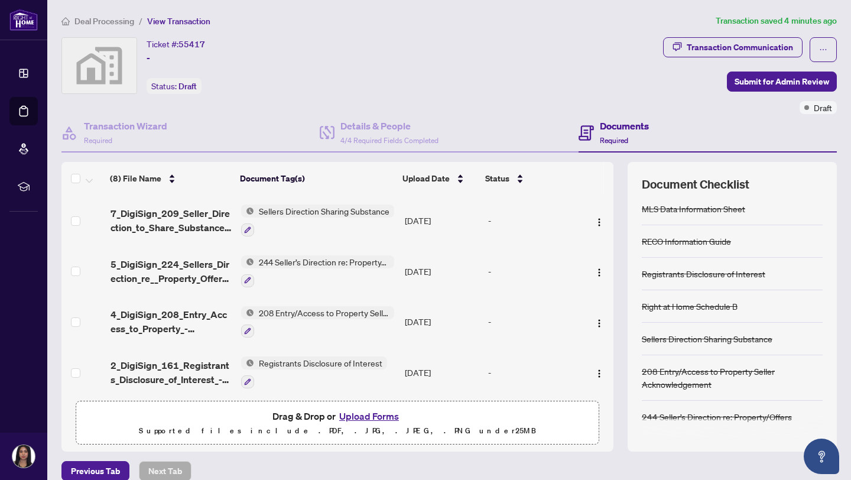
click at [522, 34] on div "Deal Processing / View Transaction Transaction saved 4 minutes ago Ticket #: 55…" at bounding box center [449, 247] width 785 height 467
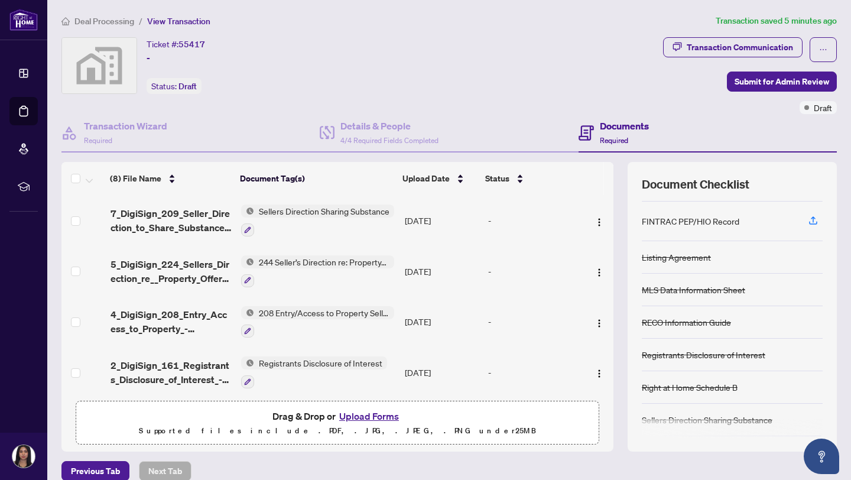
scroll to position [0, 0]
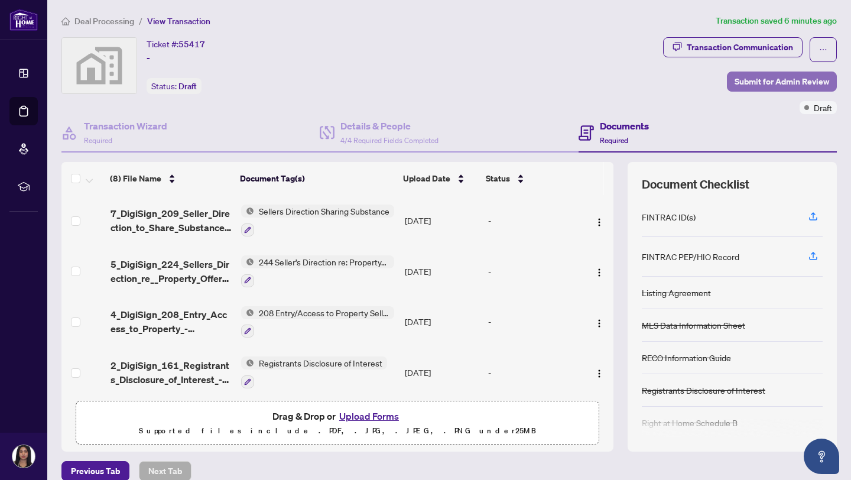
click at [745, 85] on span "Submit for Admin Review" at bounding box center [782, 81] width 95 height 19
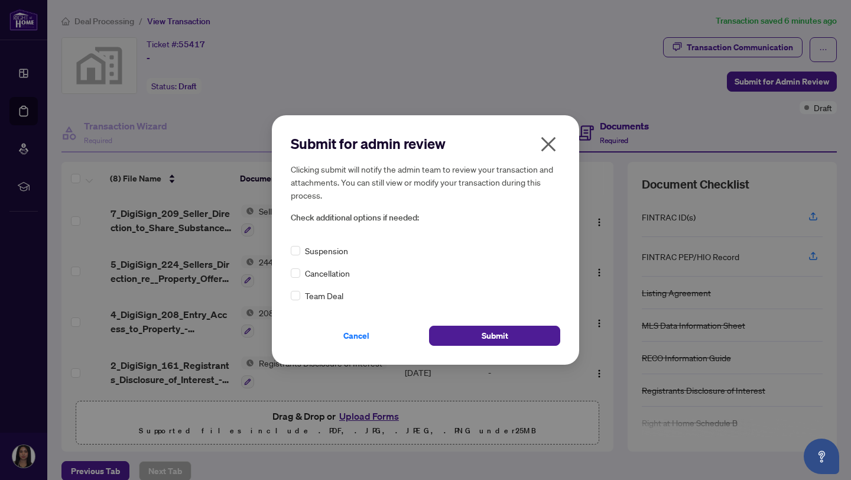
click at [553, 144] on icon "close" at bounding box center [548, 144] width 19 height 19
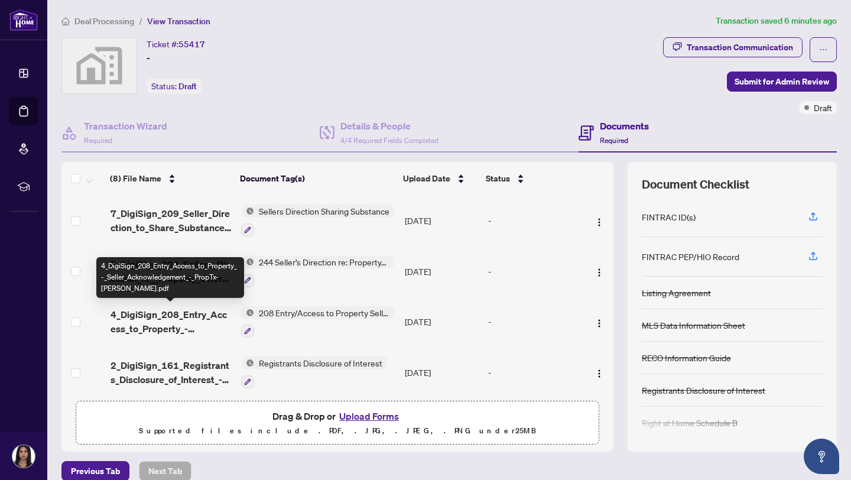
click at [166, 331] on span "4_DigiSign_208_Entry_Access_to_Property_-_Seller_Acknowledgement_-_PropTx-[PERS…" at bounding box center [172, 321] width 122 height 28
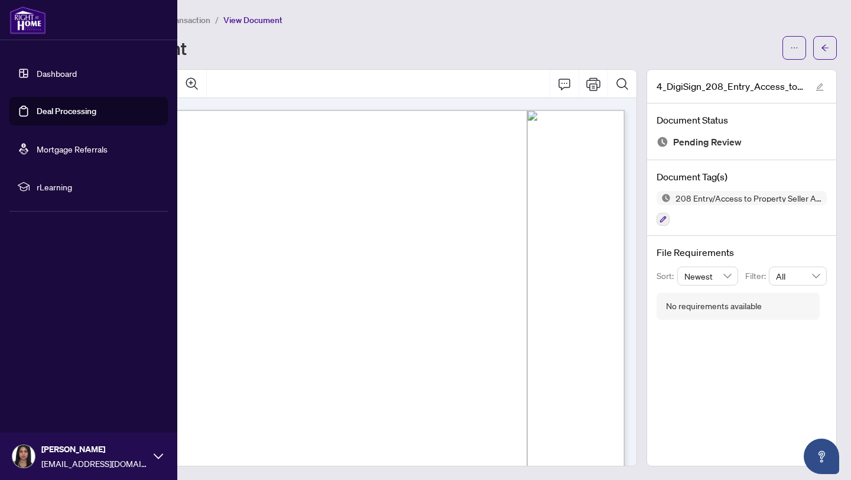
click at [37, 116] on link "Deal Processing" at bounding box center [67, 111] width 60 height 11
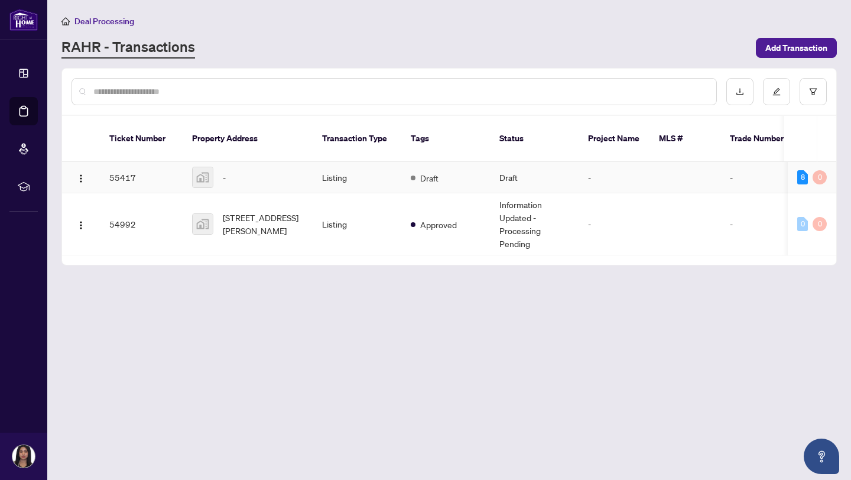
click at [245, 167] on div "-" at bounding box center [247, 177] width 111 height 21
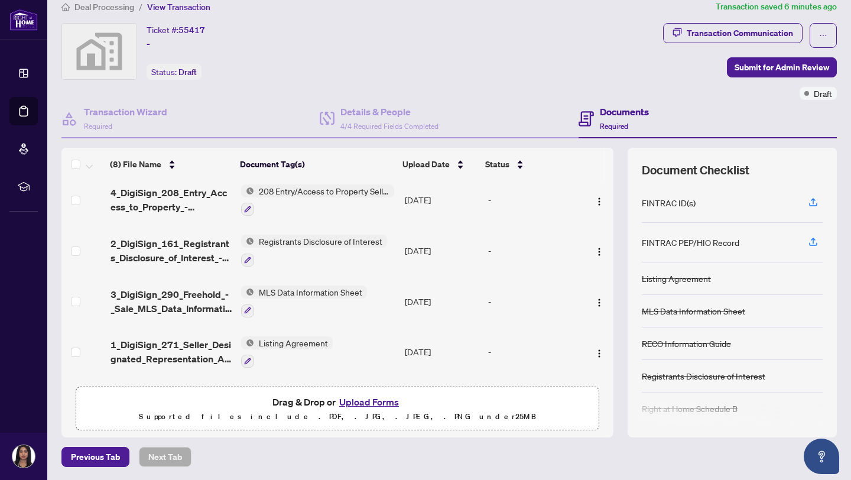
scroll to position [205, 0]
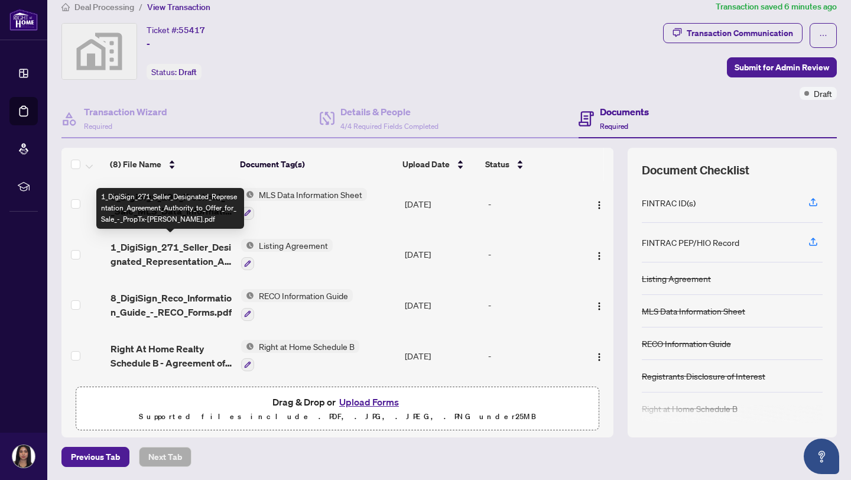
click at [171, 241] on span "1_DigiSign_271_Seller_Designated_Representation_Agreement_Authority_to_Offer_fo…" at bounding box center [172, 254] width 122 height 28
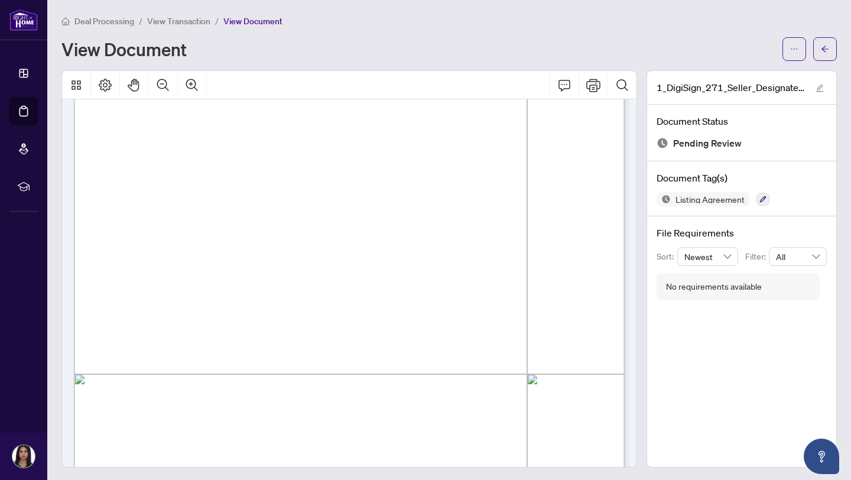
scroll to position [294, 0]
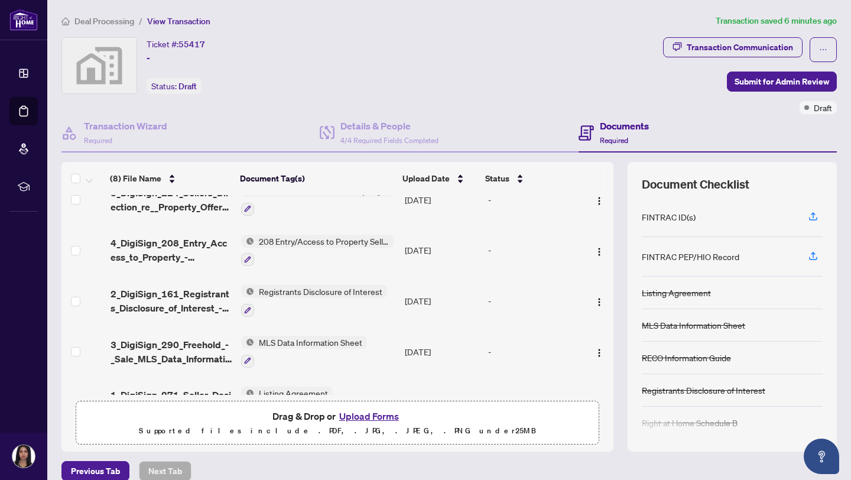
scroll to position [81, 0]
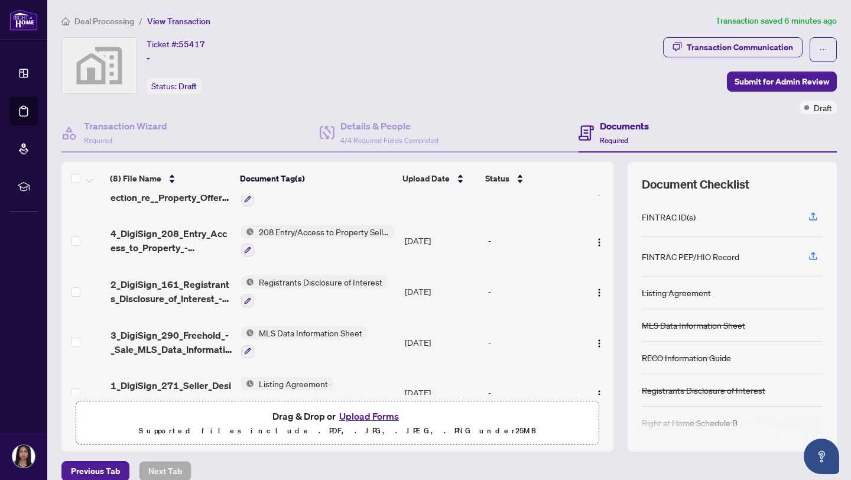
click at [203, 334] on span "3_DigiSign_290_Freehold_-_Sale_MLS_Data_Information_Form_-_PropTx-[PERSON_NAME]…" at bounding box center [172, 342] width 122 height 28
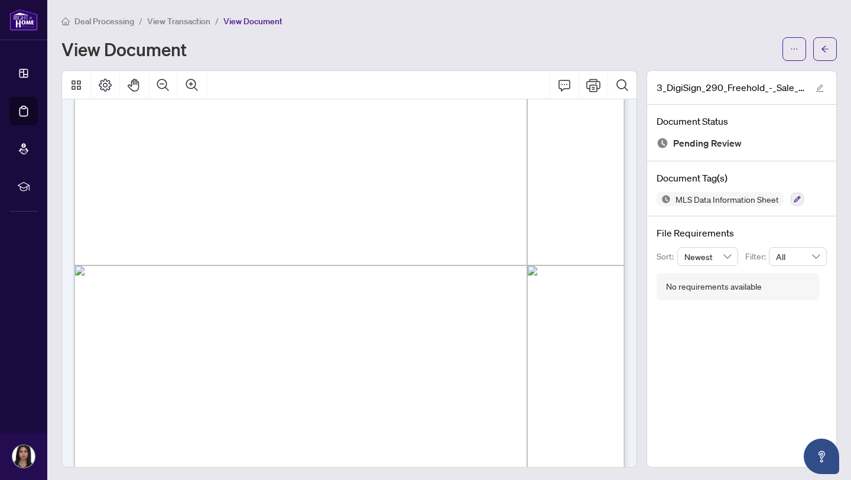
scroll to position [300, 0]
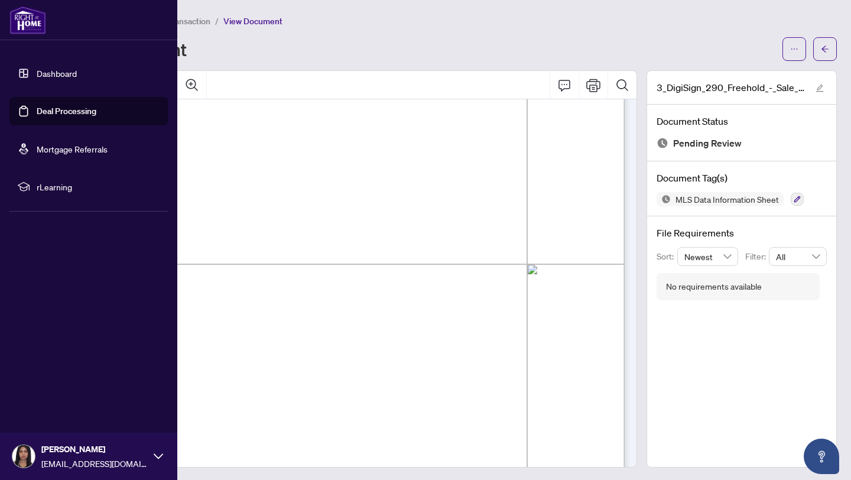
click at [37, 116] on link "Deal Processing" at bounding box center [67, 111] width 60 height 11
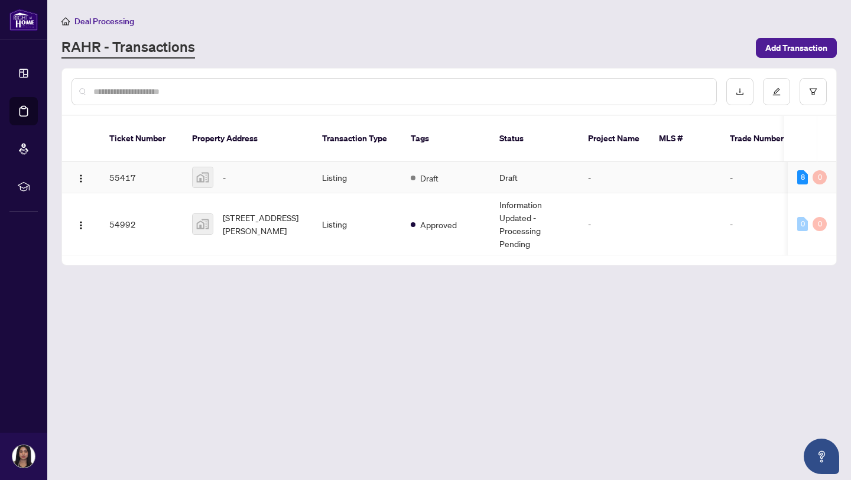
click at [509, 163] on td "Draft" at bounding box center [534, 177] width 89 height 31
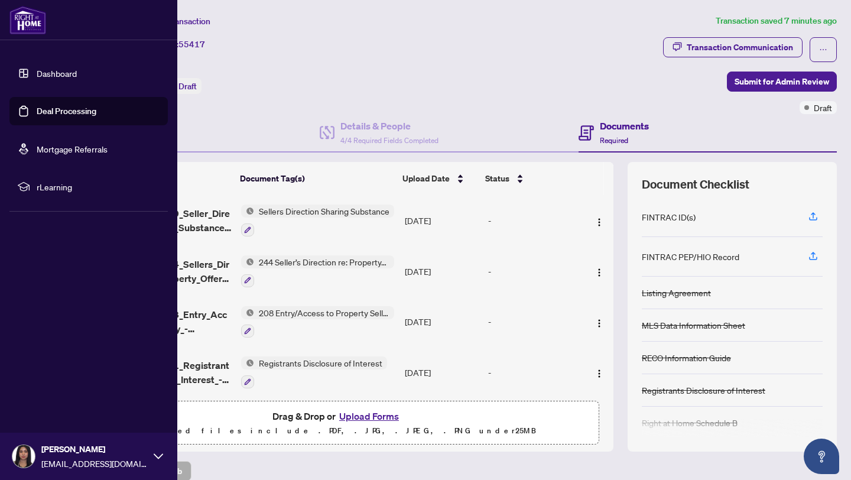
click at [48, 76] on link "Dashboard" at bounding box center [57, 73] width 40 height 11
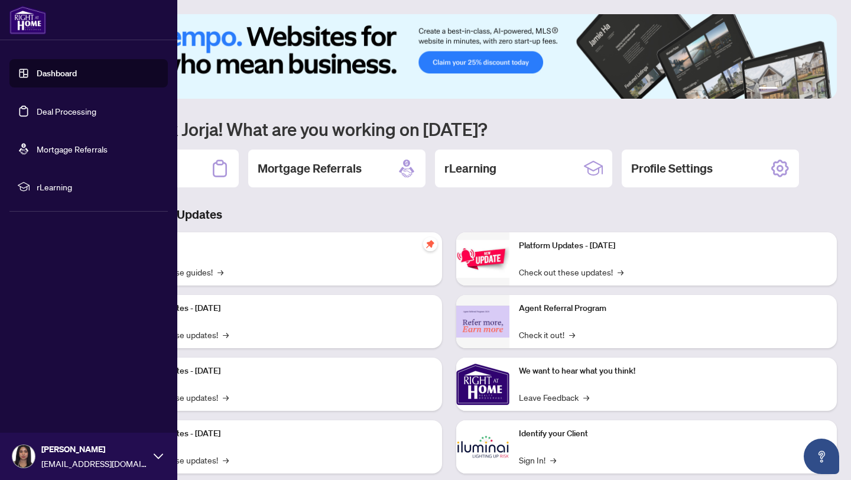
click at [62, 106] on link "Deal Processing" at bounding box center [67, 111] width 60 height 11
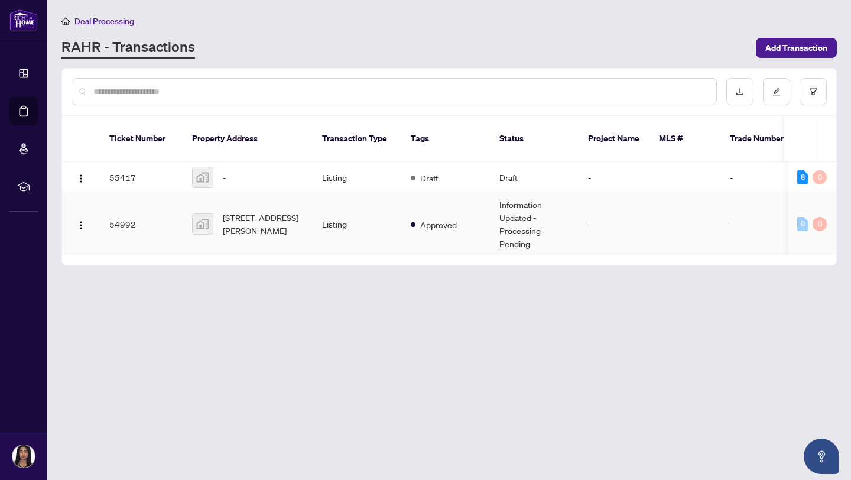
click at [543, 226] on td "Information Updated - Processing Pending" at bounding box center [534, 224] width 89 height 62
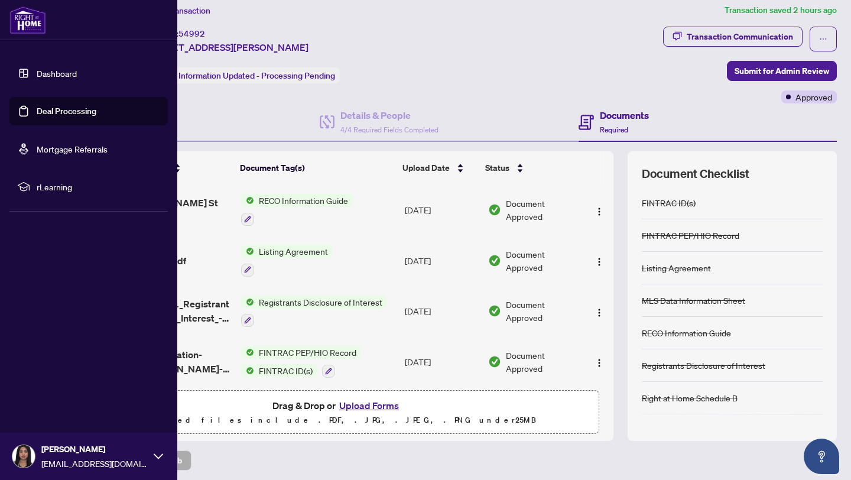
click at [37, 112] on link "Deal Processing" at bounding box center [67, 111] width 60 height 11
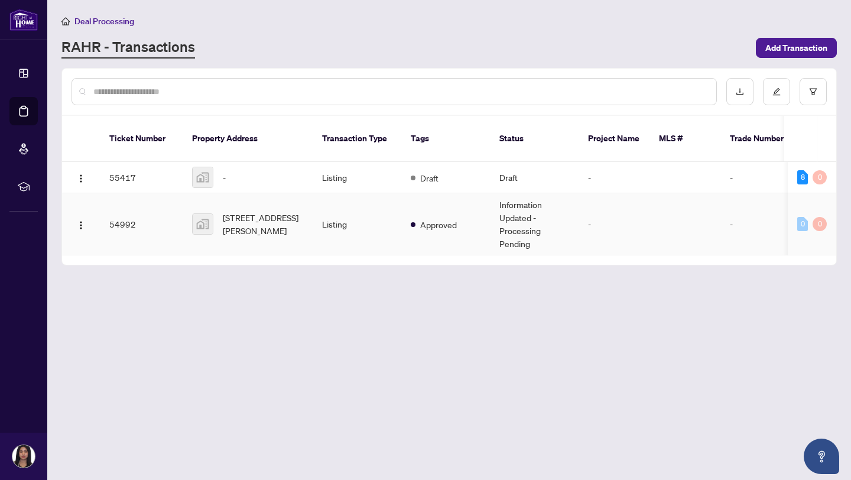
click at [304, 200] on td "[STREET_ADDRESS][PERSON_NAME]" at bounding box center [248, 224] width 130 height 62
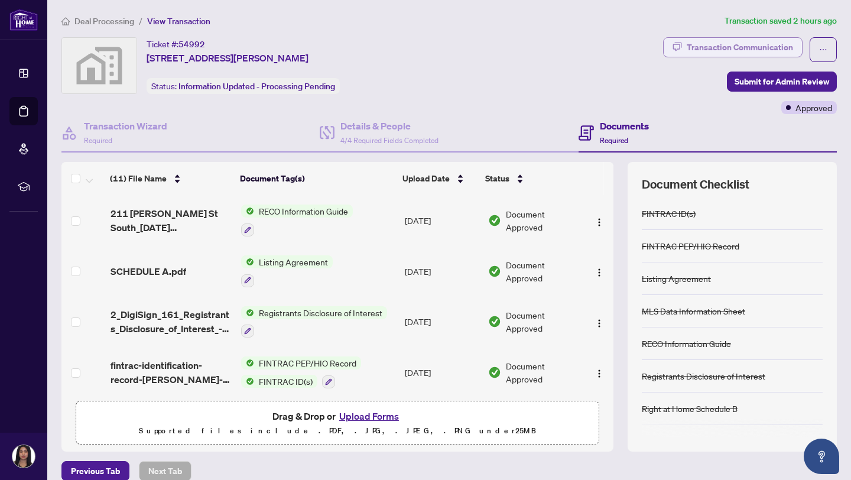
click at [767, 40] on div "Transaction Communication" at bounding box center [740, 47] width 106 height 19
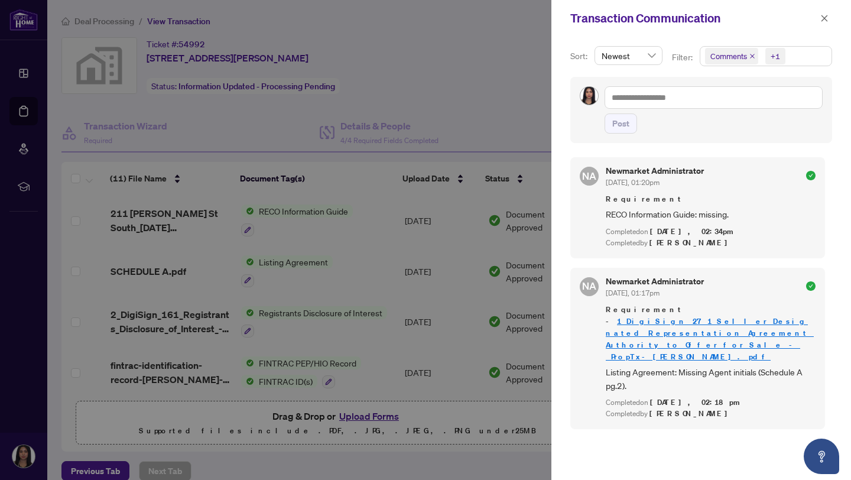
click at [452, 85] on div at bounding box center [425, 240] width 851 height 480
click at [824, 20] on icon "close" at bounding box center [824, 18] width 8 height 8
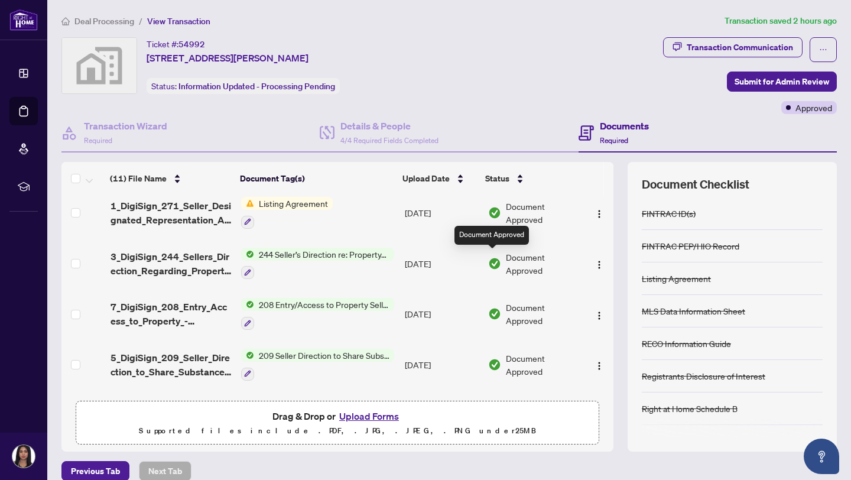
scroll to position [355, 0]
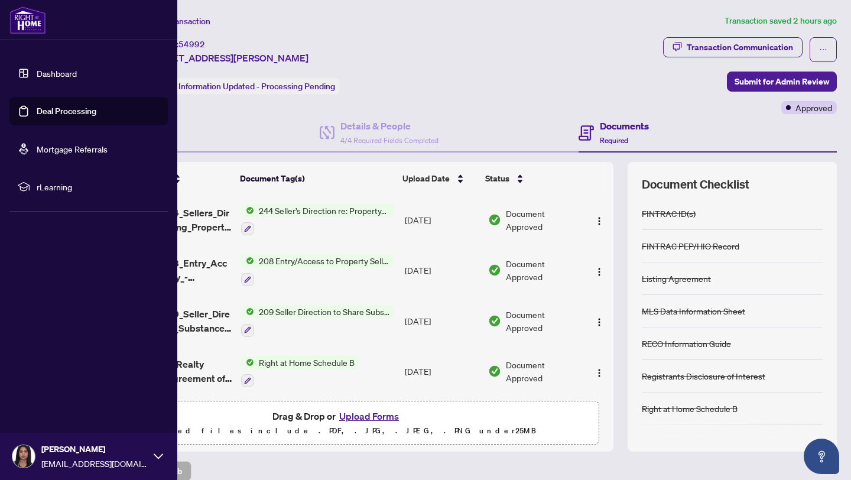
click at [37, 79] on link "Dashboard" at bounding box center [57, 73] width 40 height 11
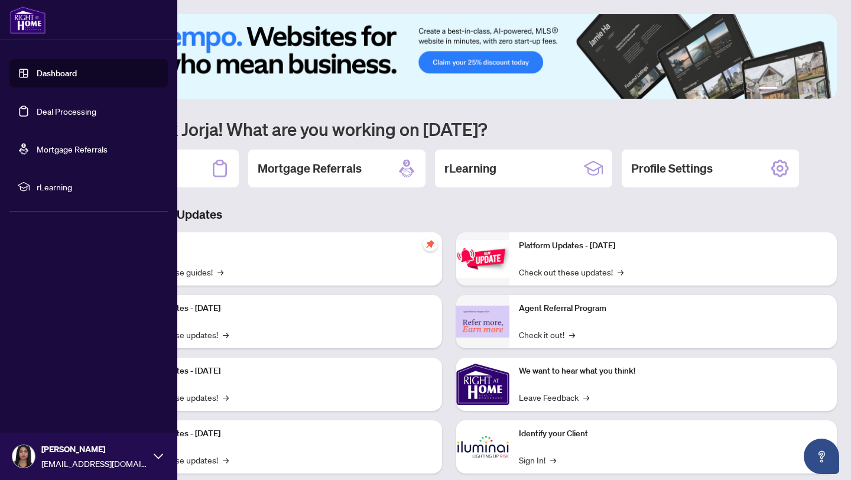
click at [89, 116] on link "Deal Processing" at bounding box center [67, 111] width 60 height 11
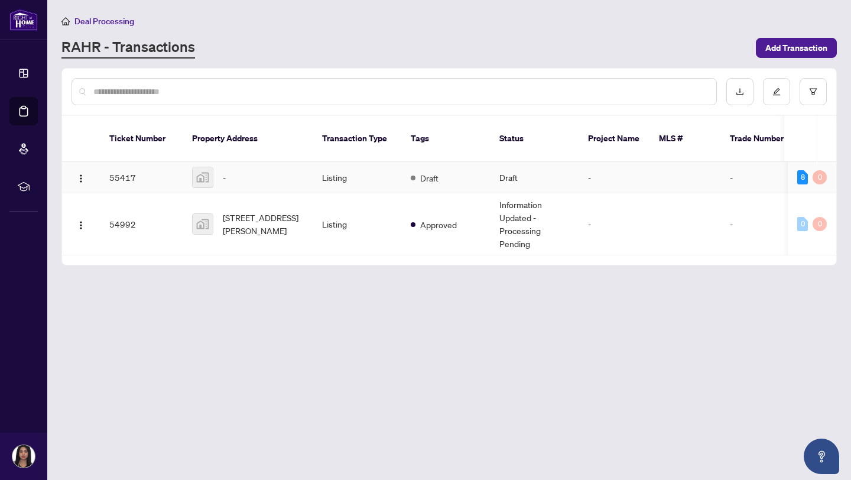
click at [323, 174] on td "Listing" at bounding box center [357, 177] width 89 height 31
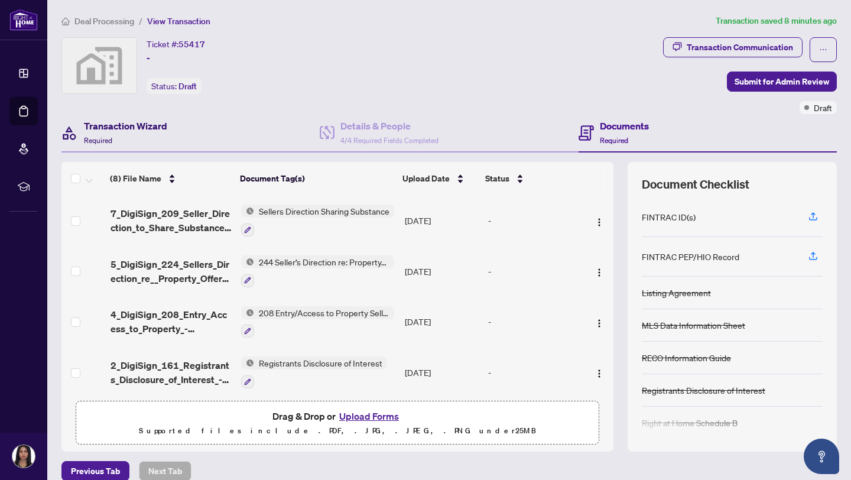
click at [154, 131] on h4 "Transaction Wizard" at bounding box center [125, 126] width 83 height 14
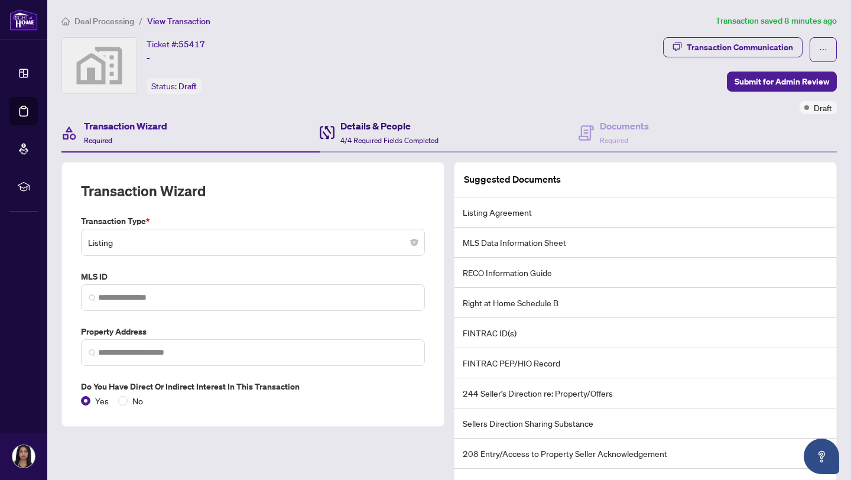
click at [362, 126] on h4 "Details & People" at bounding box center [389, 126] width 98 height 14
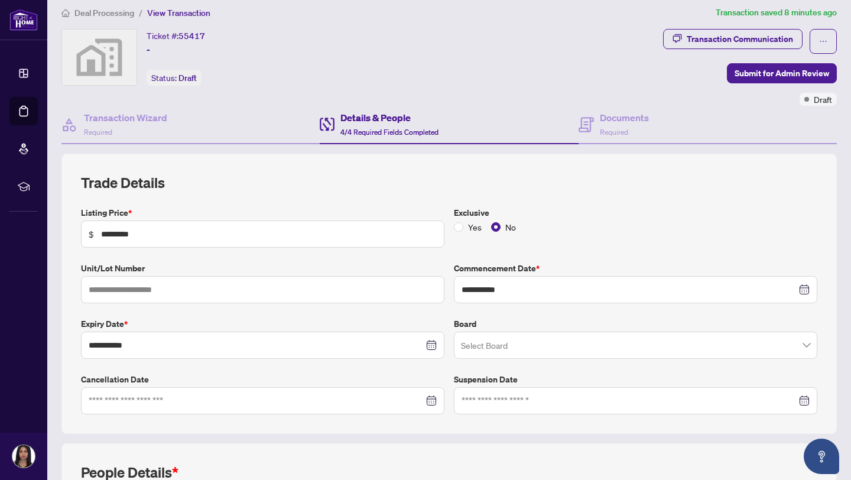
scroll to position [3, 0]
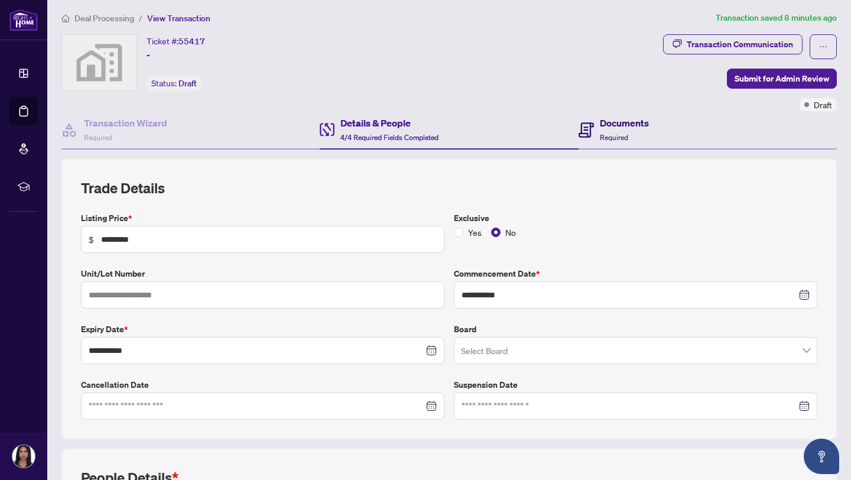
click at [586, 116] on span at bounding box center [586, 130] width 15 height 28
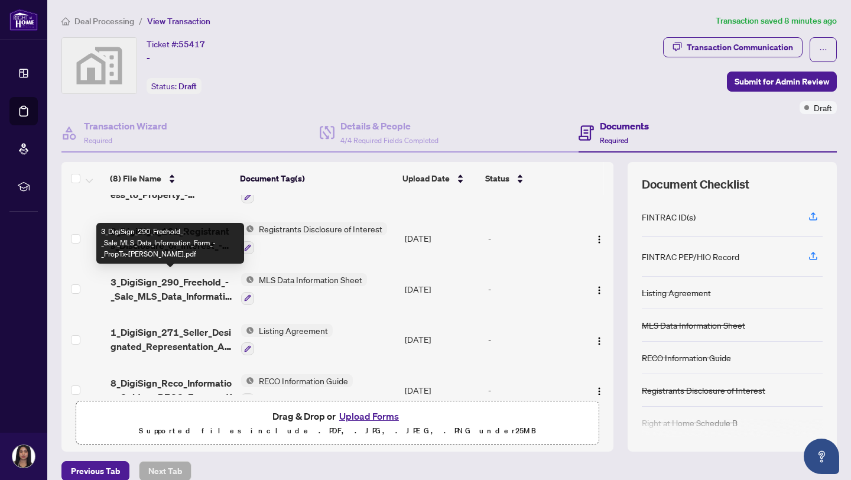
scroll to position [147, 0]
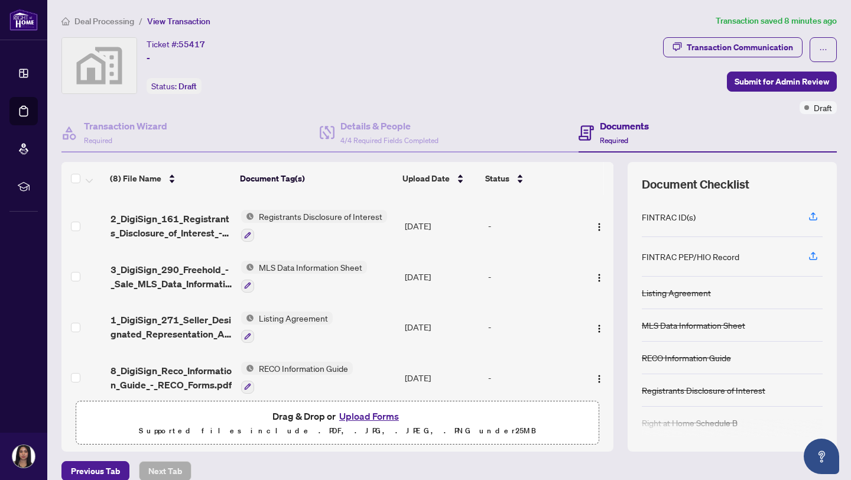
click at [153, 319] on span "1_DigiSign_271_Seller_Designated_Representation_Agreement_Authority_to_Offer_fo…" at bounding box center [172, 327] width 122 height 28
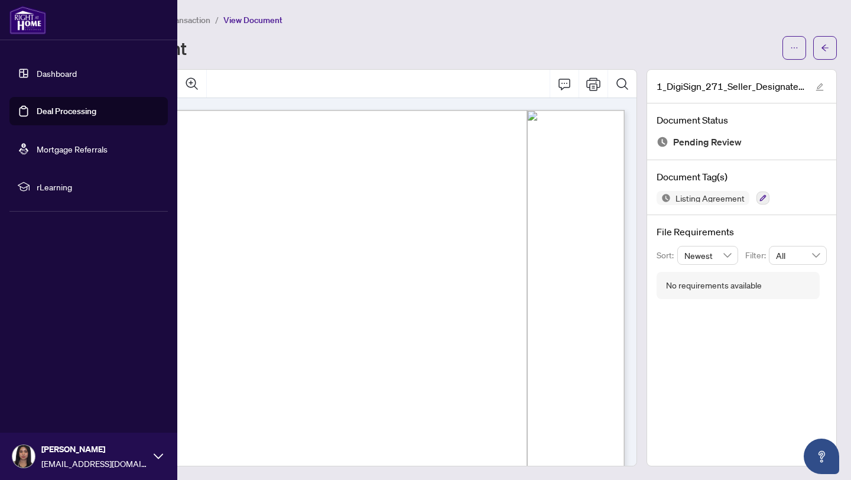
click at [39, 108] on link "Deal Processing" at bounding box center [67, 111] width 60 height 11
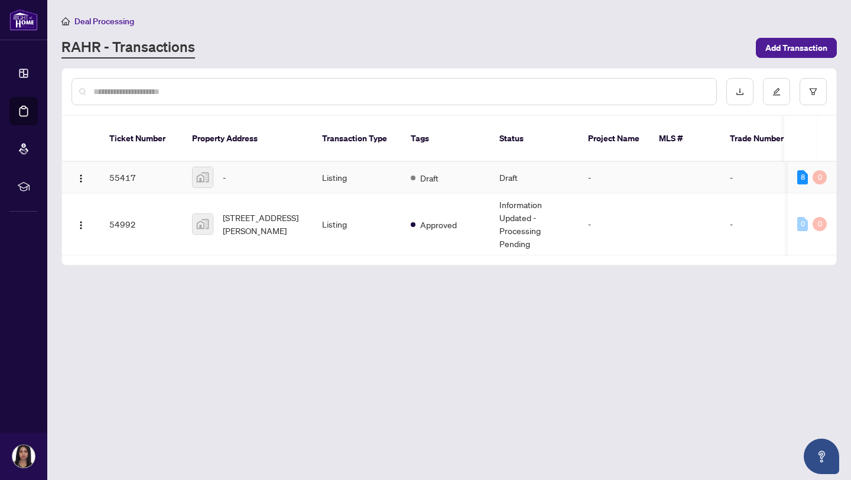
click at [674, 162] on td at bounding box center [684, 177] width 71 height 31
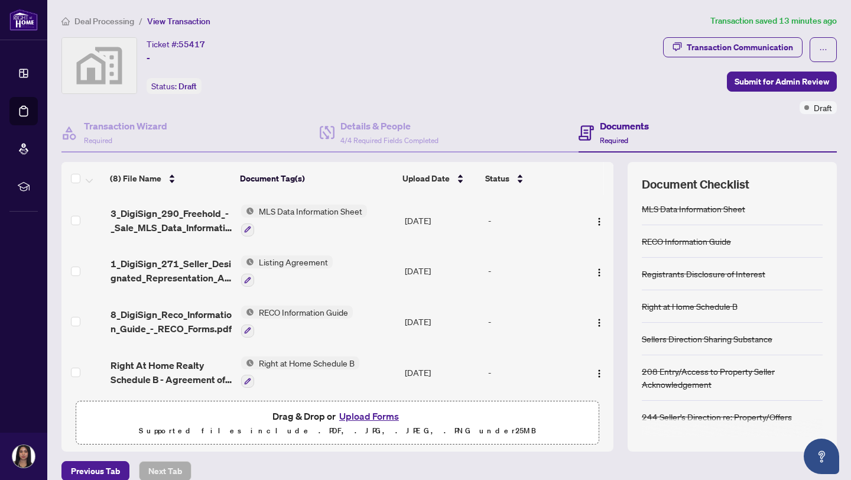
scroll to position [202, 0]
click at [177, 380] on span "Right At Home Realty Schedule B - Agreement of Purchase and Sale 1.pdf" at bounding box center [172, 373] width 122 height 28
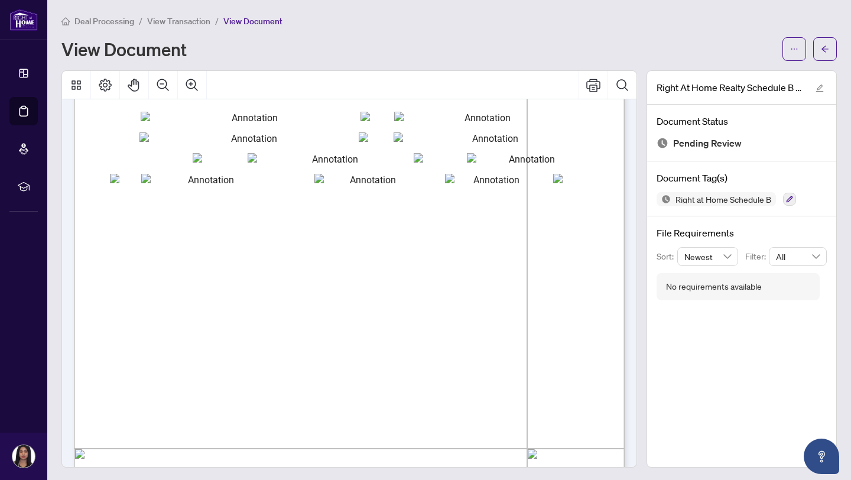
scroll to position [93, 0]
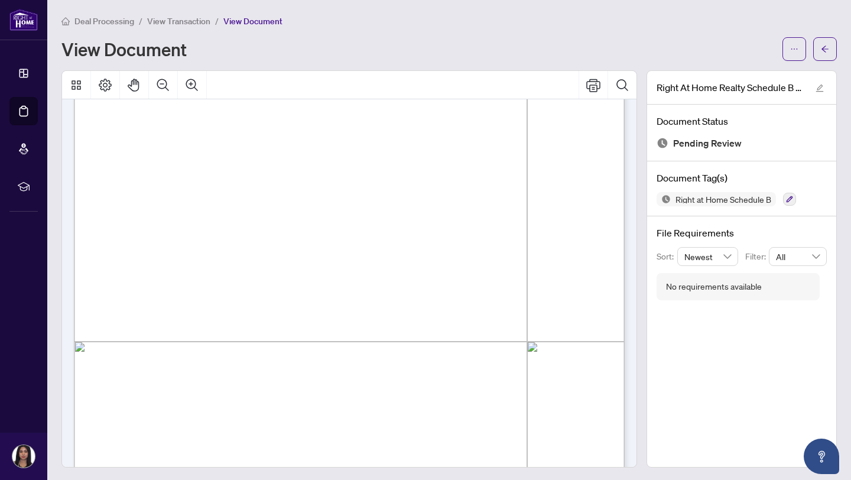
scroll to position [367, 0]
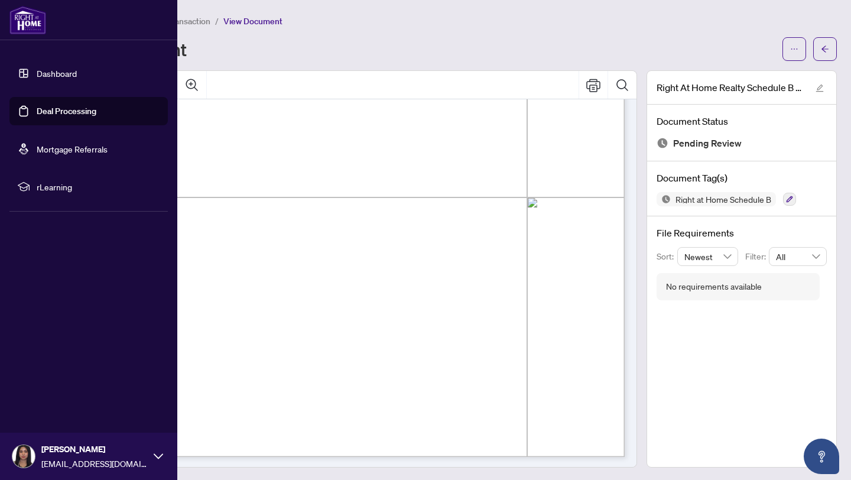
click at [37, 112] on link "Deal Processing" at bounding box center [67, 111] width 60 height 11
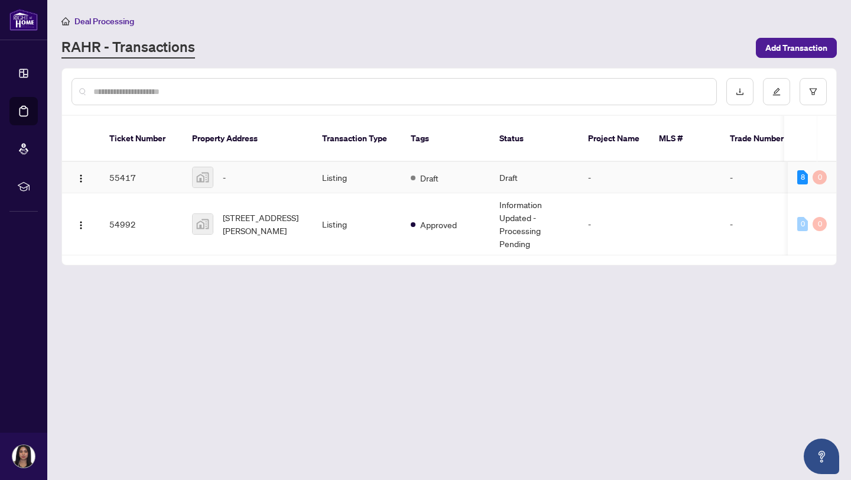
click at [392, 178] on td "Listing" at bounding box center [357, 177] width 89 height 31
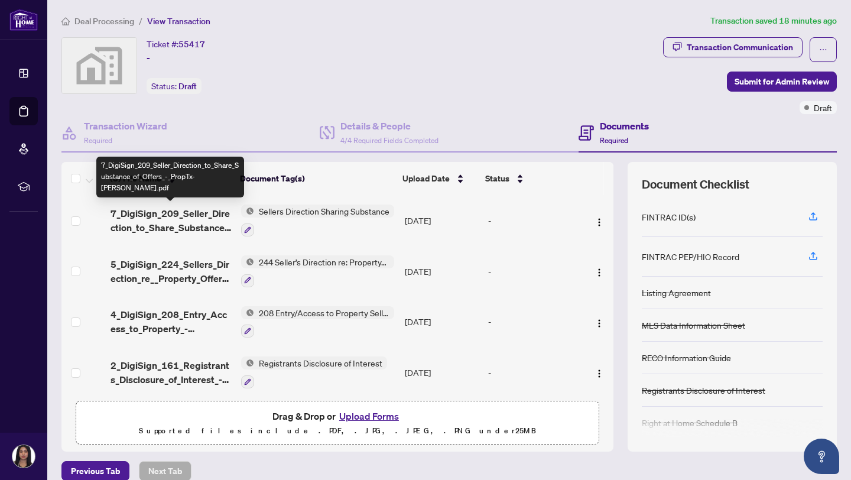
click at [206, 222] on span "7_DigiSign_209_Seller_Direction_to_Share_Substance_of_Offers_-_PropTx-[PERSON_N…" at bounding box center [172, 220] width 122 height 28
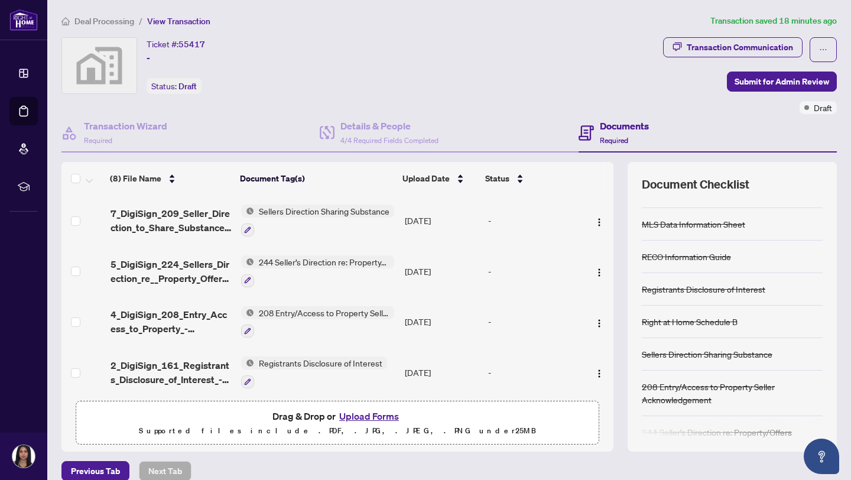
scroll to position [116, 0]
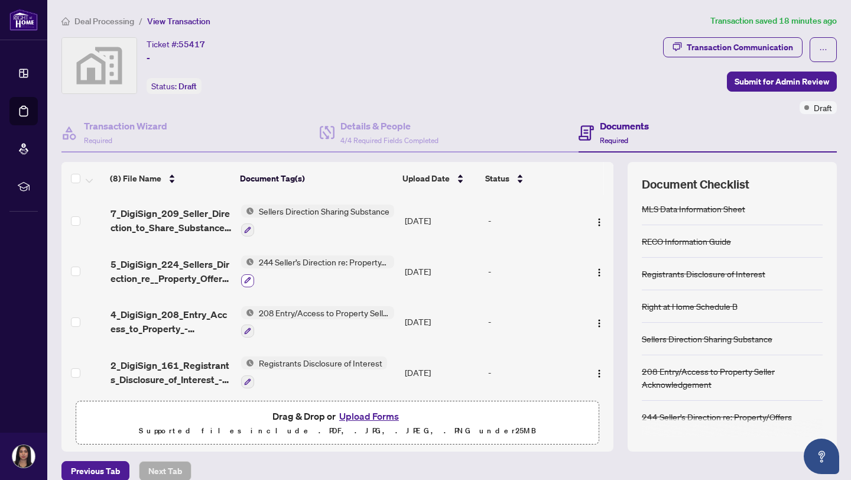
click at [249, 277] on icon "button" at bounding box center [247, 280] width 7 height 7
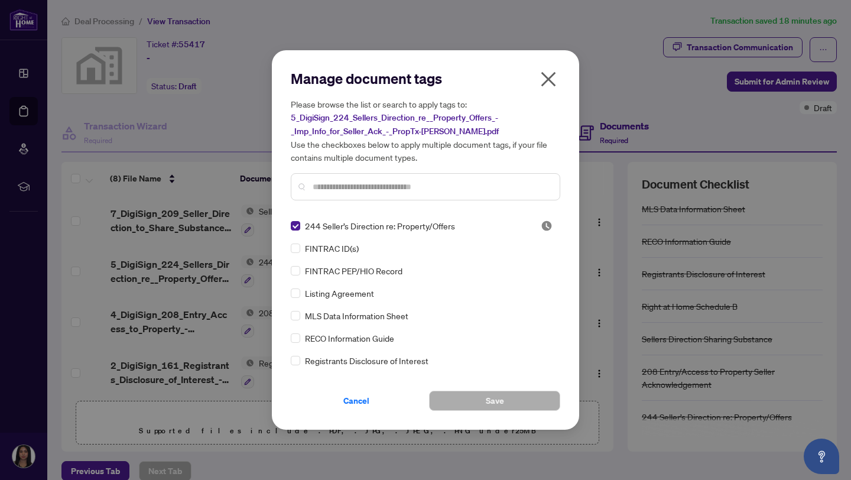
click at [550, 86] on icon "close" at bounding box center [548, 79] width 19 height 19
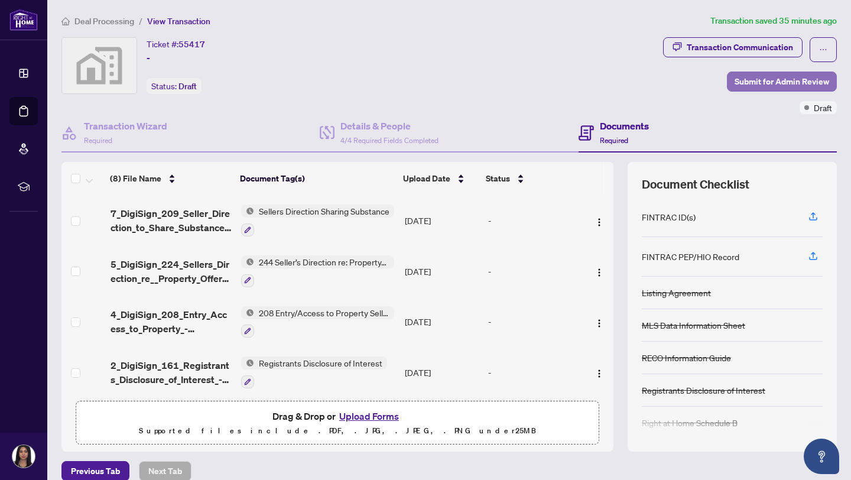
click at [754, 76] on span "Submit for Admin Review" at bounding box center [782, 81] width 95 height 19
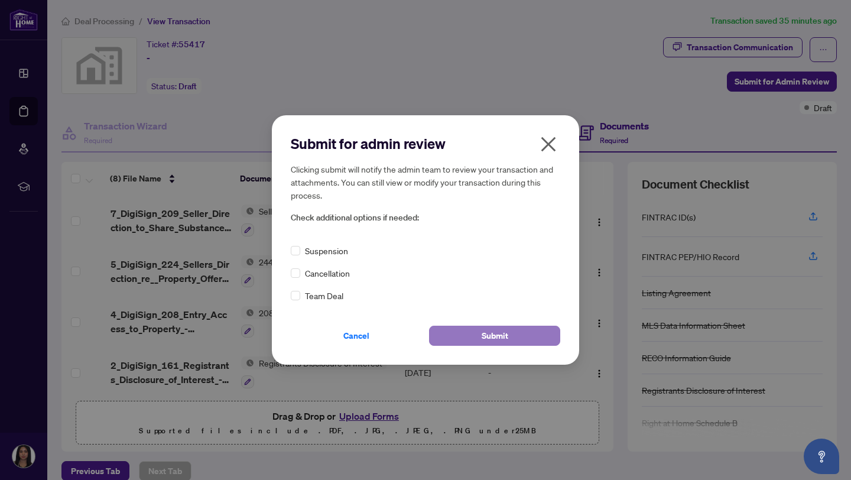
click at [494, 333] on span "Submit" at bounding box center [495, 335] width 27 height 19
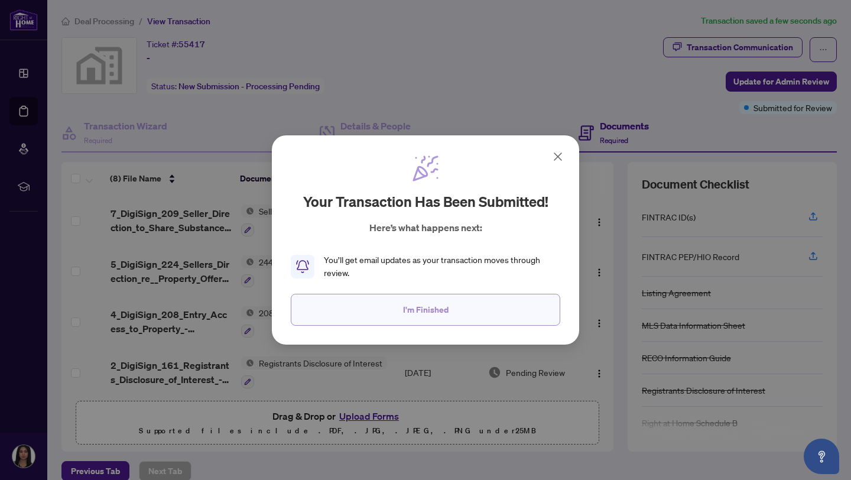
click at [391, 301] on button "I'm Finished" at bounding box center [425, 310] width 269 height 32
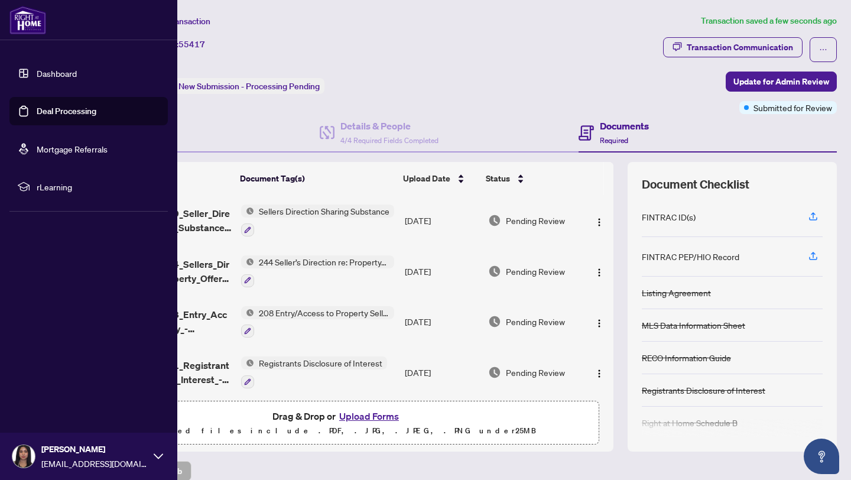
click at [37, 79] on link "Dashboard" at bounding box center [57, 73] width 40 height 11
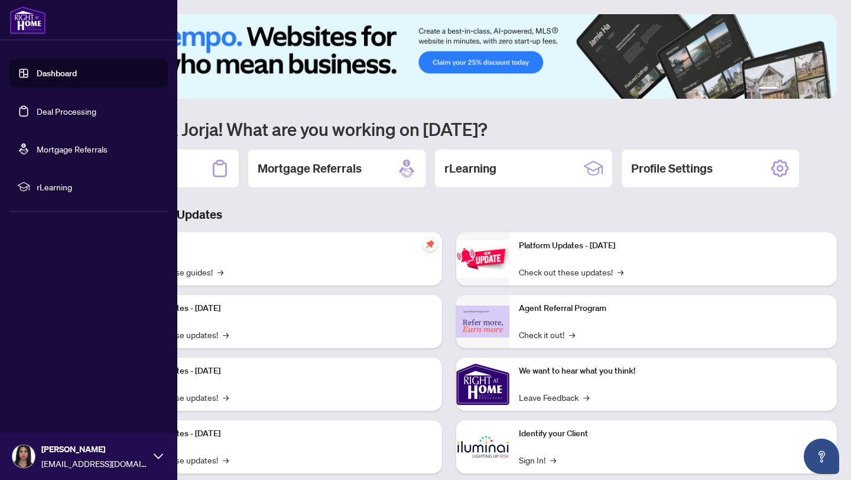
click at [108, 154] on link "Mortgage Referrals" at bounding box center [72, 149] width 71 height 11
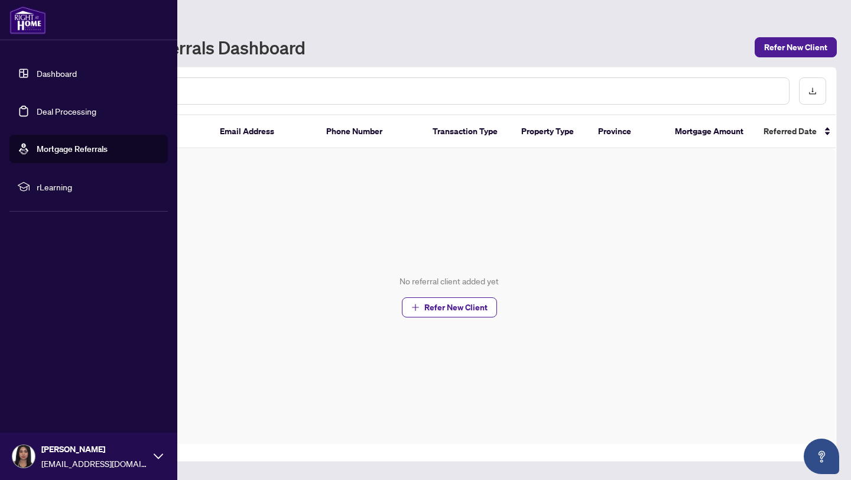
click at [37, 106] on link "Deal Processing" at bounding box center [67, 111] width 60 height 11
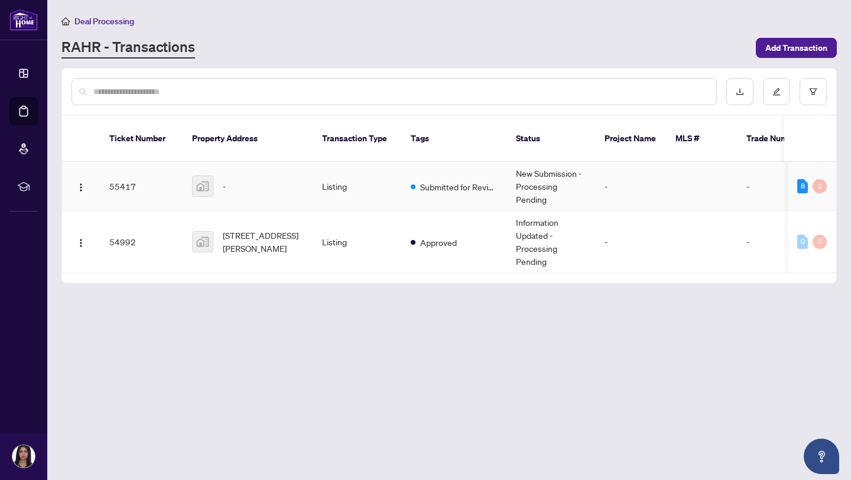
click at [374, 162] on td "Listing" at bounding box center [357, 186] width 89 height 49
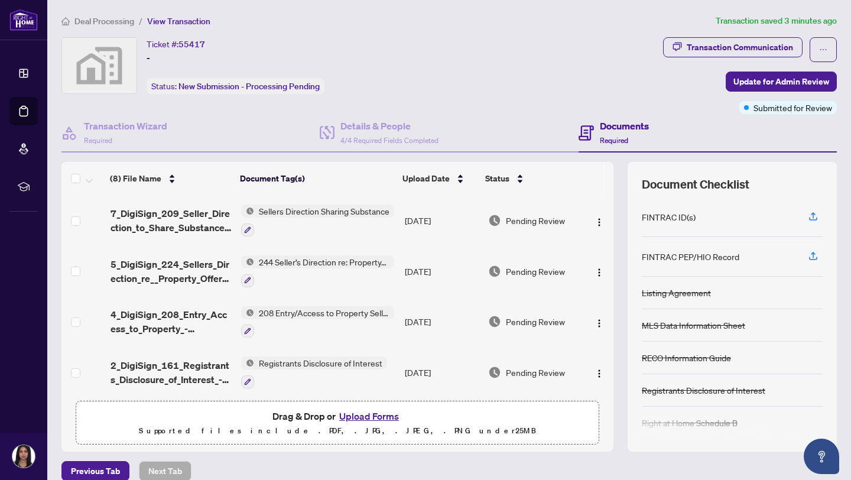
scroll to position [14, 0]
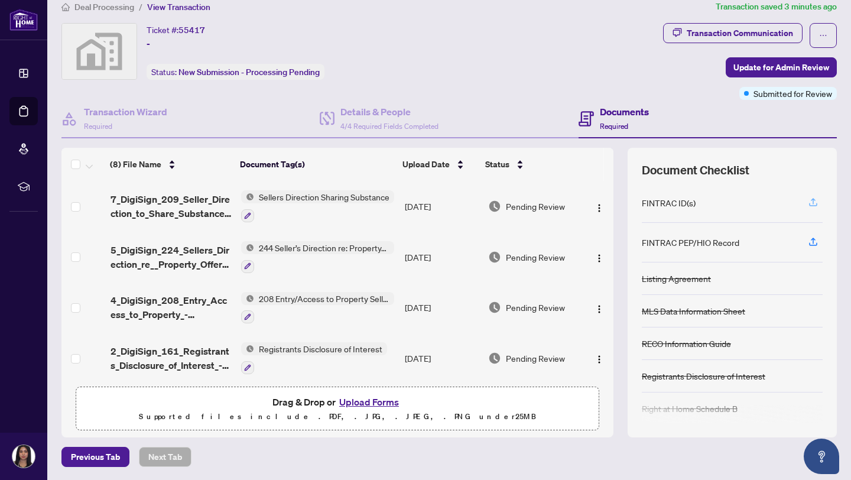
click at [812, 203] on icon "button" at bounding box center [813, 202] width 11 height 11
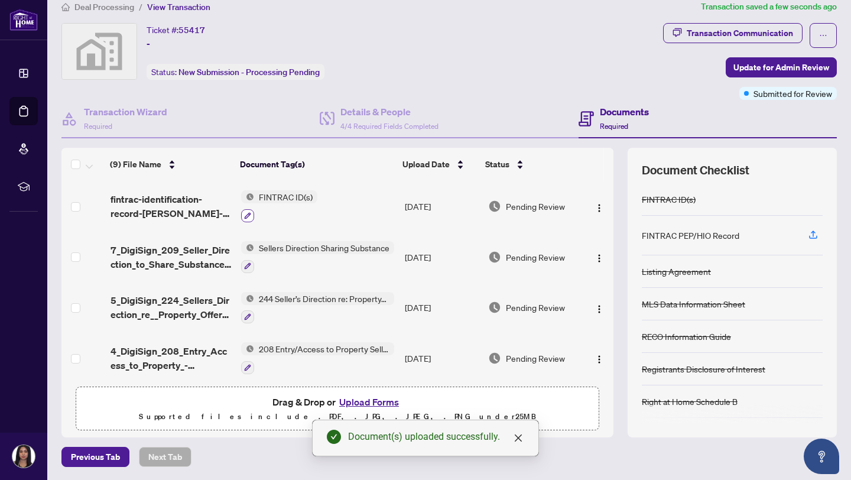
click at [249, 218] on button "button" at bounding box center [247, 215] width 13 height 13
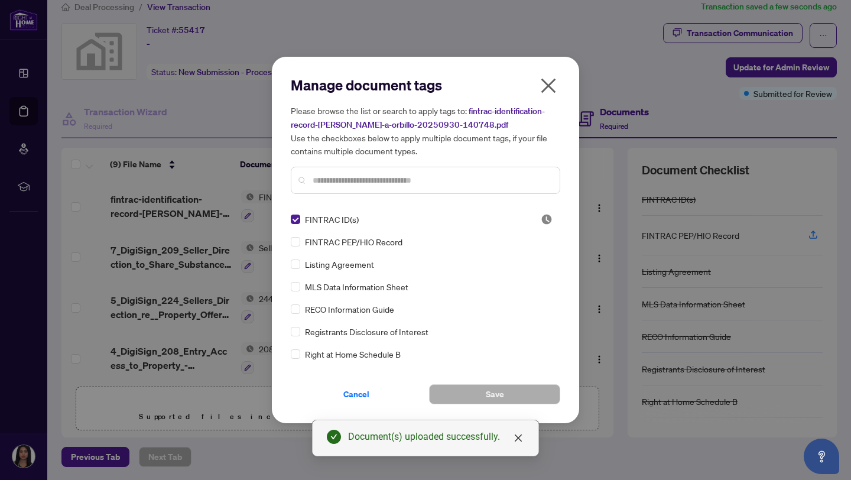
click at [357, 199] on div "Manage document tags Please browse the list or search to apply tags to: fintrac…" at bounding box center [425, 140] width 269 height 128
click at [313, 243] on span "FINTRAC PEP/HIO Record" at bounding box center [354, 241] width 98 height 13
click at [452, 397] on button "Save" at bounding box center [494, 394] width 131 height 20
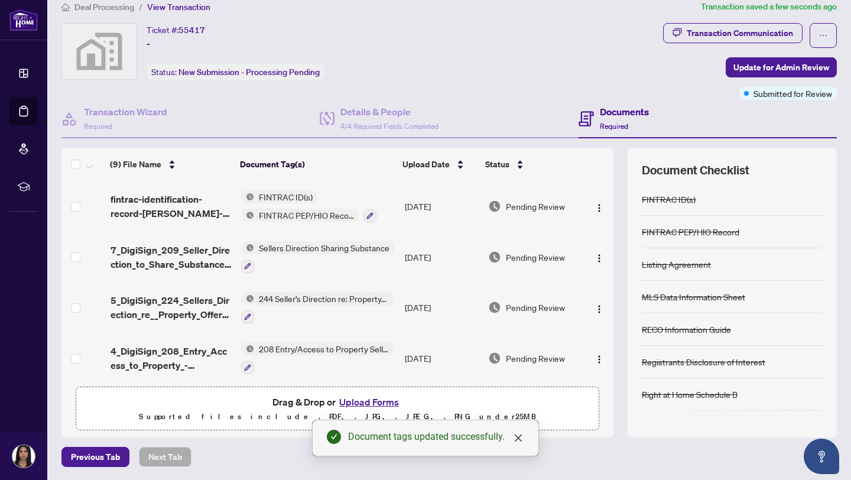
click at [518, 410] on p "Supported files include .PDF, .JPG, .JPEG, .PNG under 25 MB" at bounding box center [337, 417] width 508 height 14
click at [383, 403] on button "Upload Forms" at bounding box center [369, 401] width 67 height 15
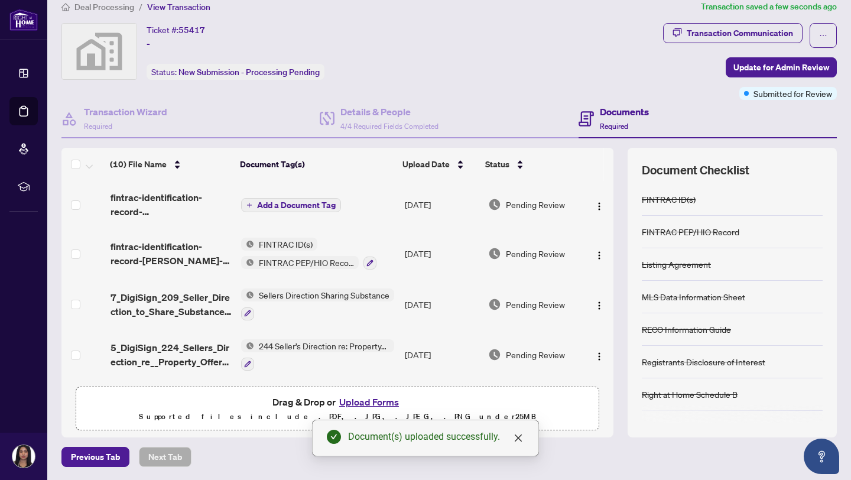
click at [316, 212] on td "Add a Document Tag" at bounding box center [318, 204] width 164 height 47
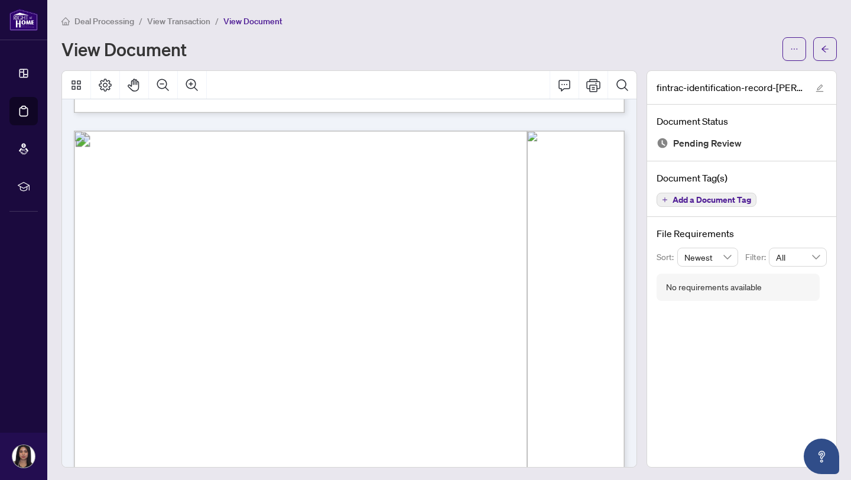
scroll to position [4336, 0]
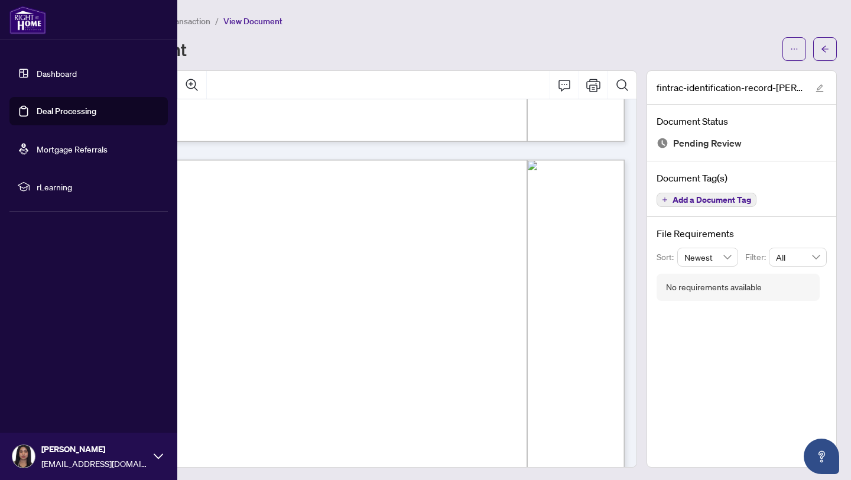
click at [44, 106] on link "Deal Processing" at bounding box center [67, 111] width 60 height 11
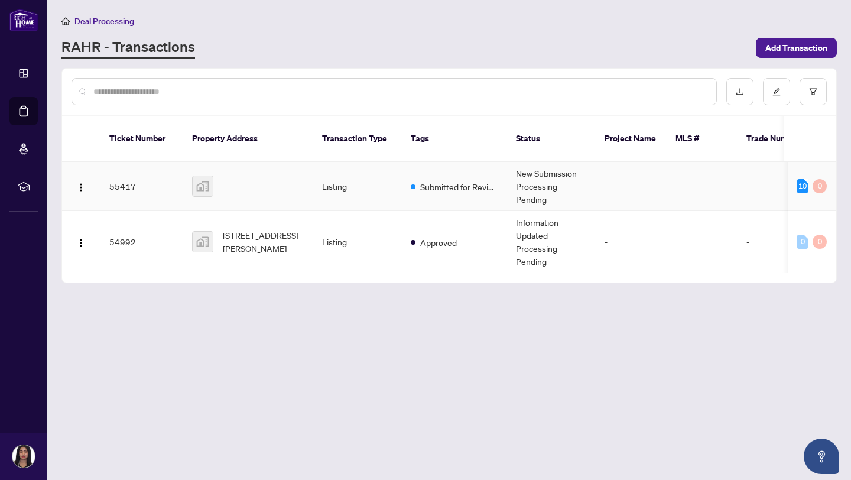
click at [375, 181] on td "Listing" at bounding box center [357, 186] width 89 height 49
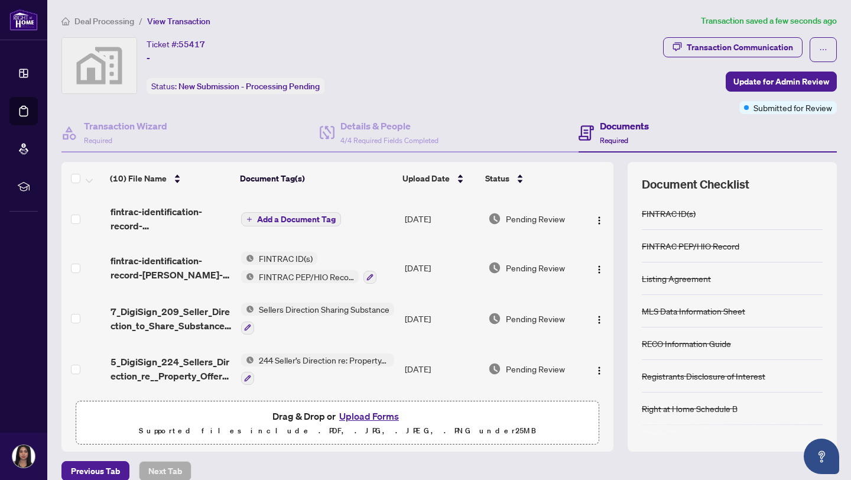
click at [318, 218] on span "Add a Document Tag" at bounding box center [296, 219] width 79 height 8
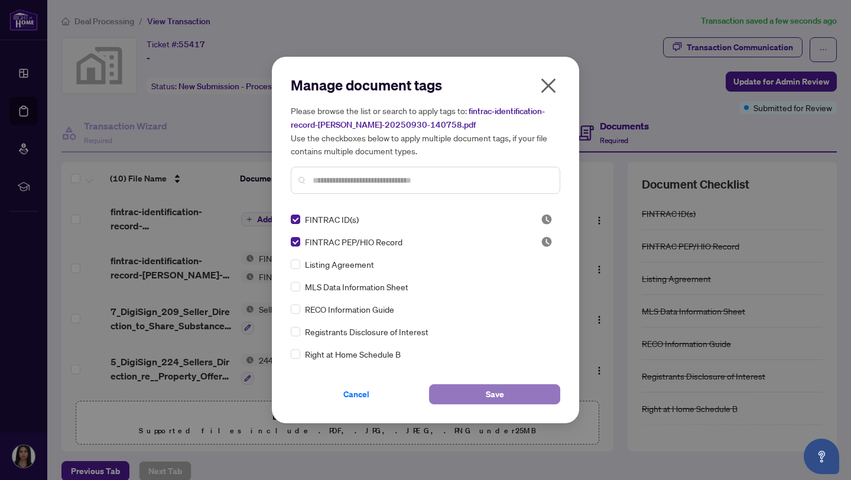
click at [446, 387] on button "Save" at bounding box center [494, 394] width 131 height 20
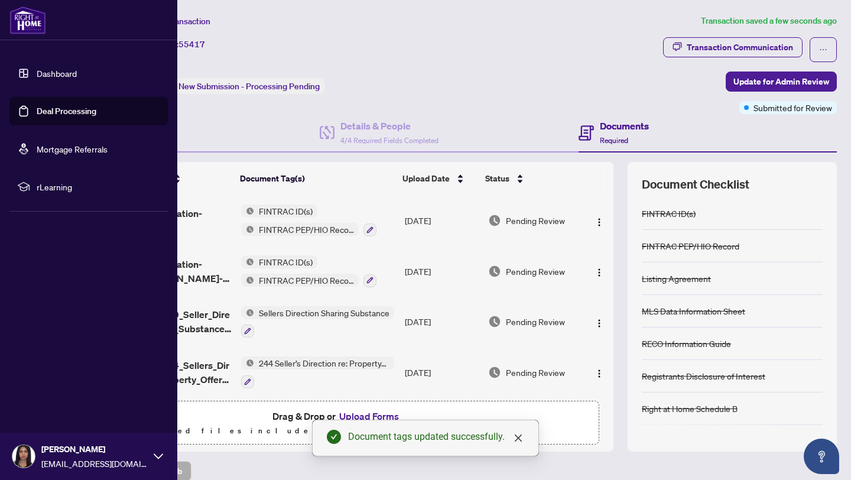
click at [37, 111] on link "Deal Processing" at bounding box center [67, 111] width 60 height 11
